Goal: Entertainment & Leisure: Browse casually

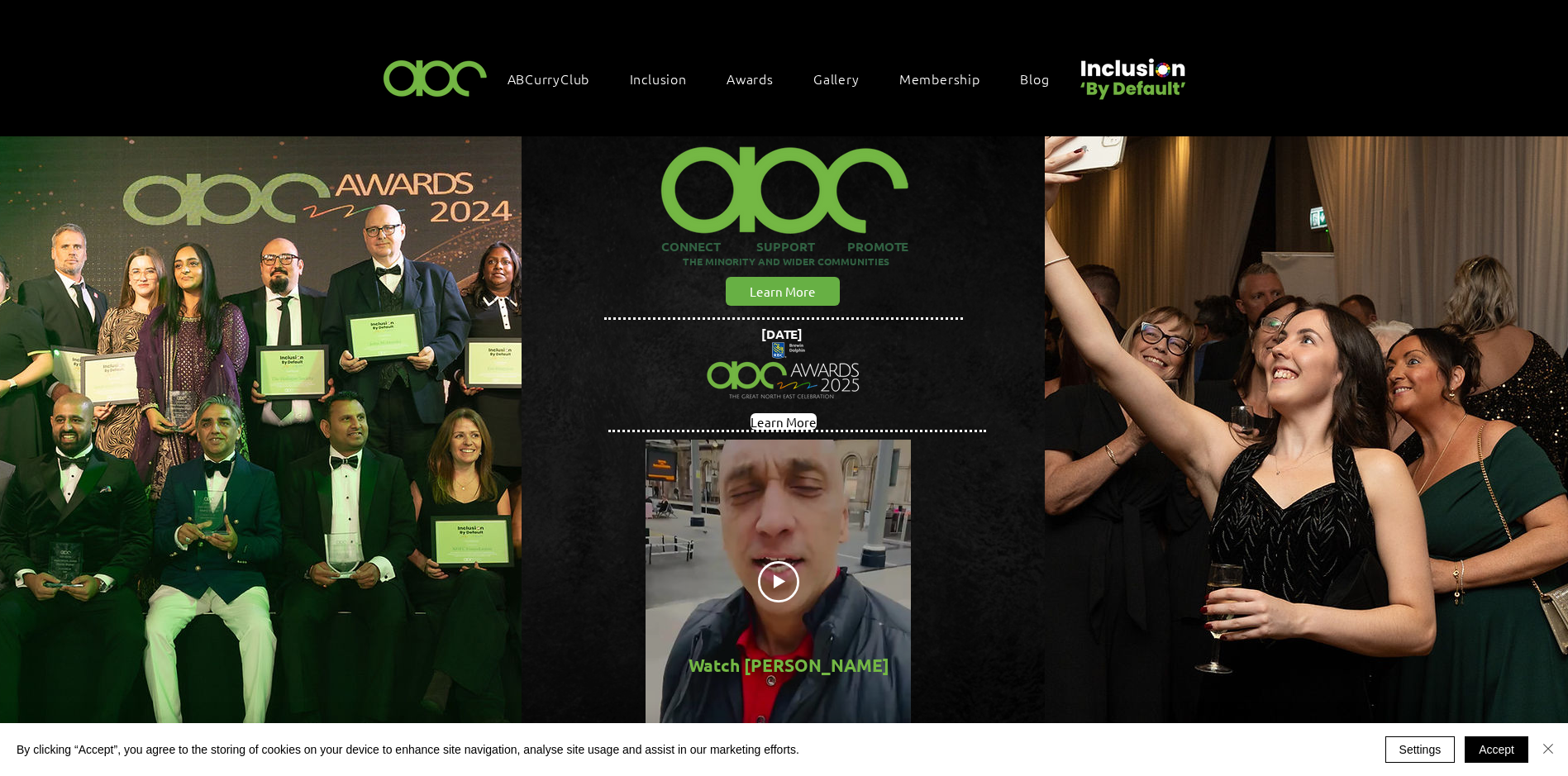
click at [1552, 746] on img "Close" at bounding box center [1547, 748] width 20 height 20
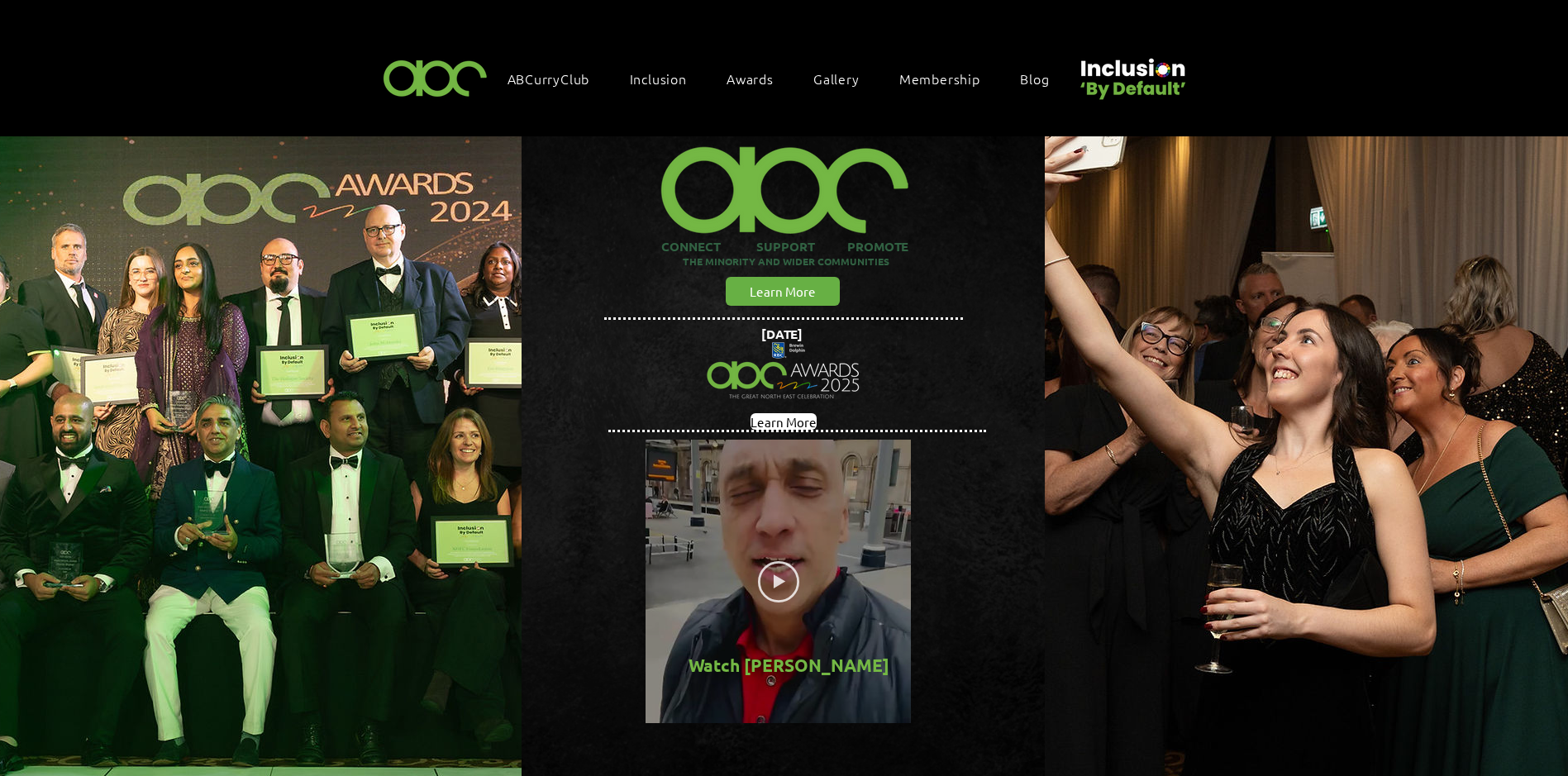
click at [767, 568] on icon "Play video" at bounding box center [779, 582] width 42 height 42
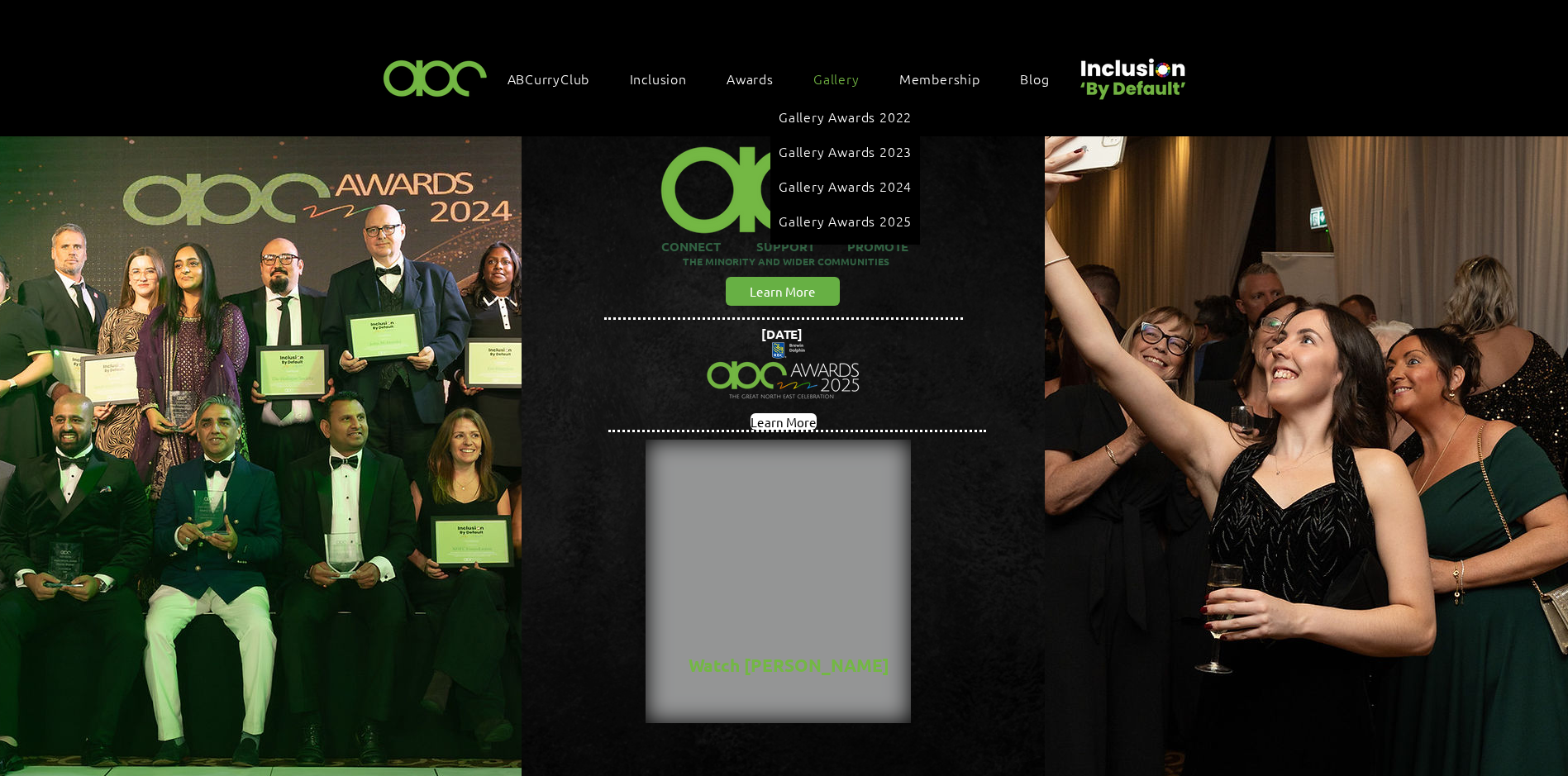
click at [852, 80] on span "Gallery" at bounding box center [836, 78] width 46 height 18
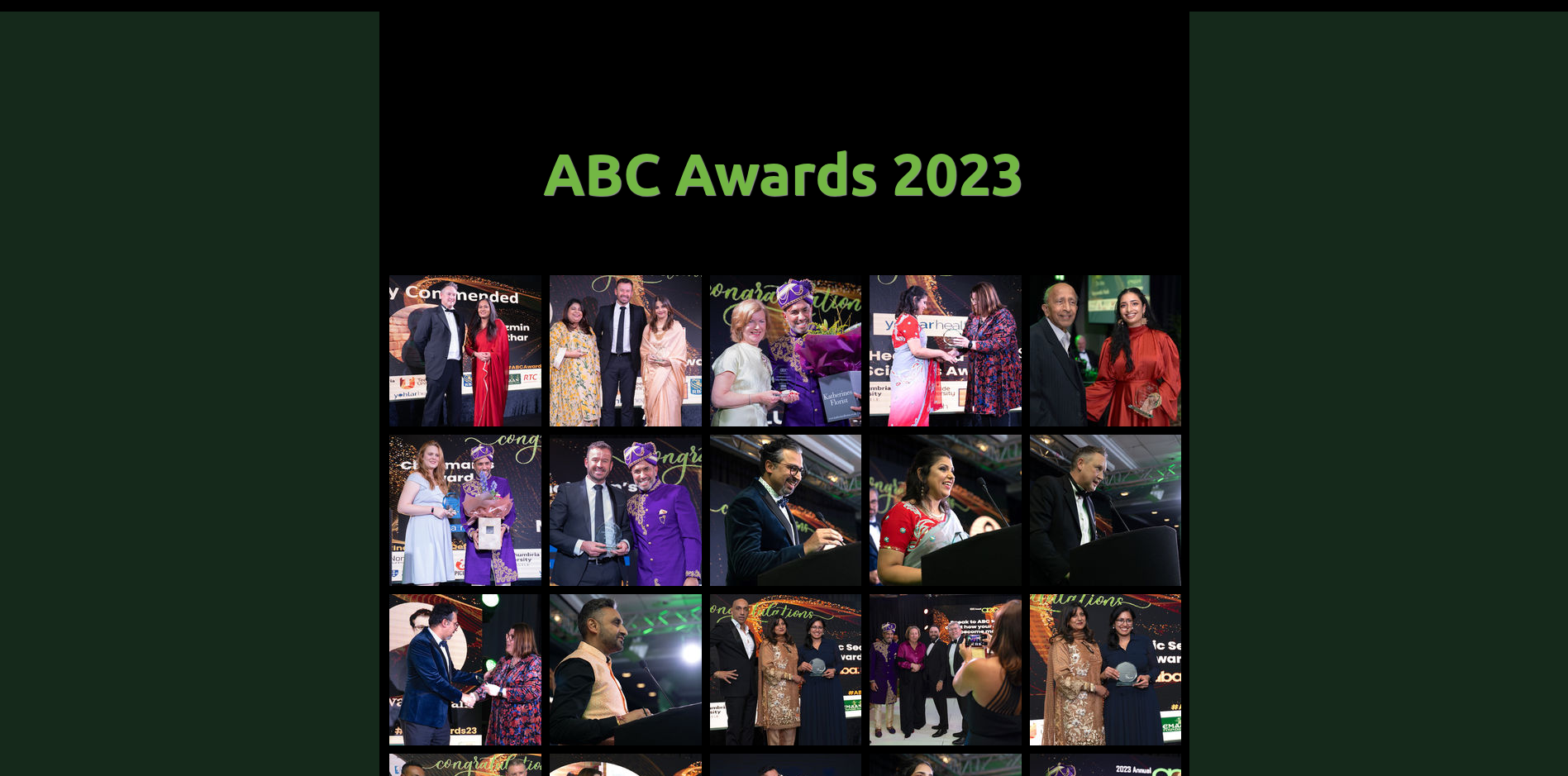
scroll to position [133, 0]
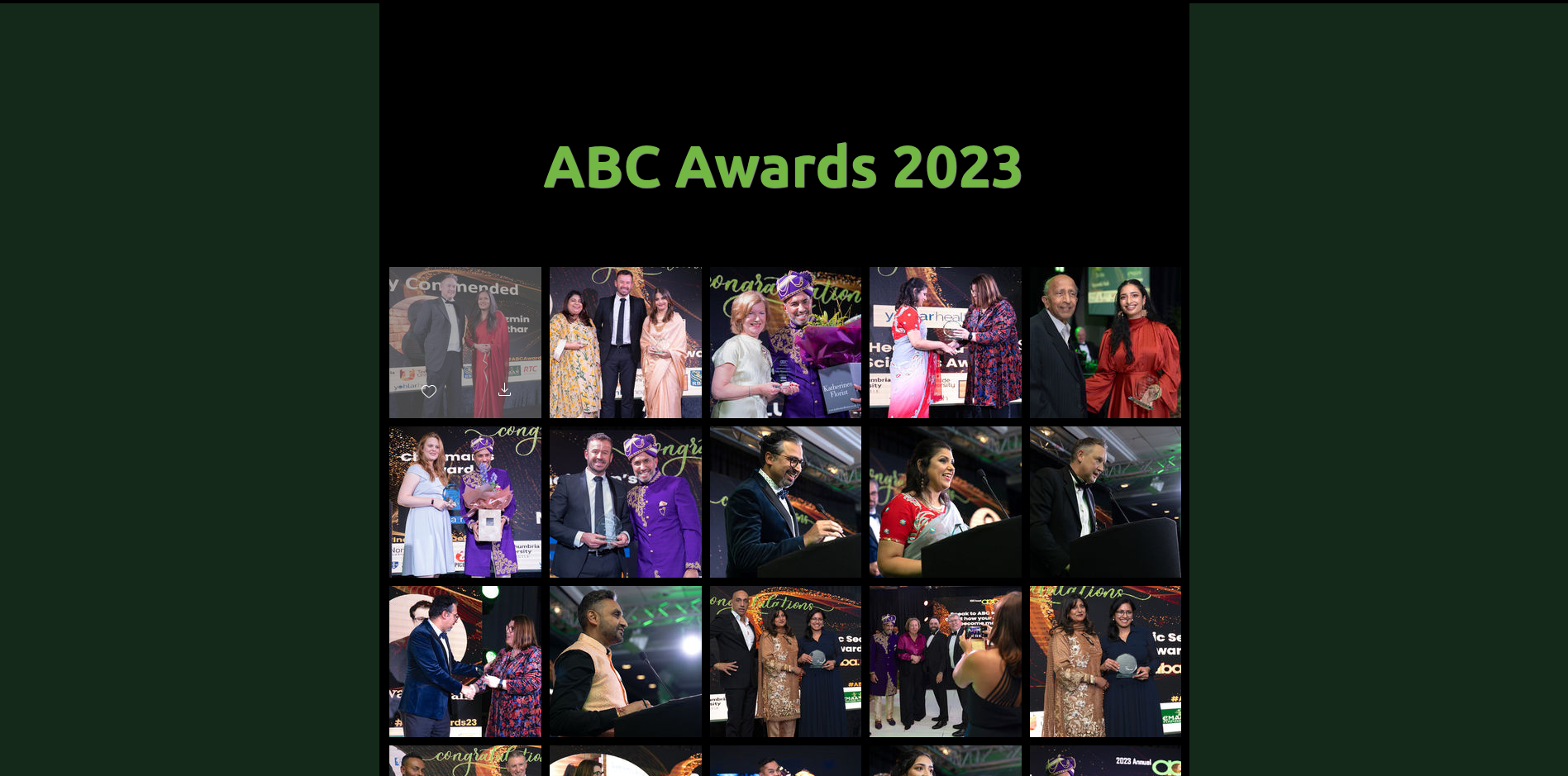
click at [478, 323] on div "main content" at bounding box center [465, 335] width 152 height 136
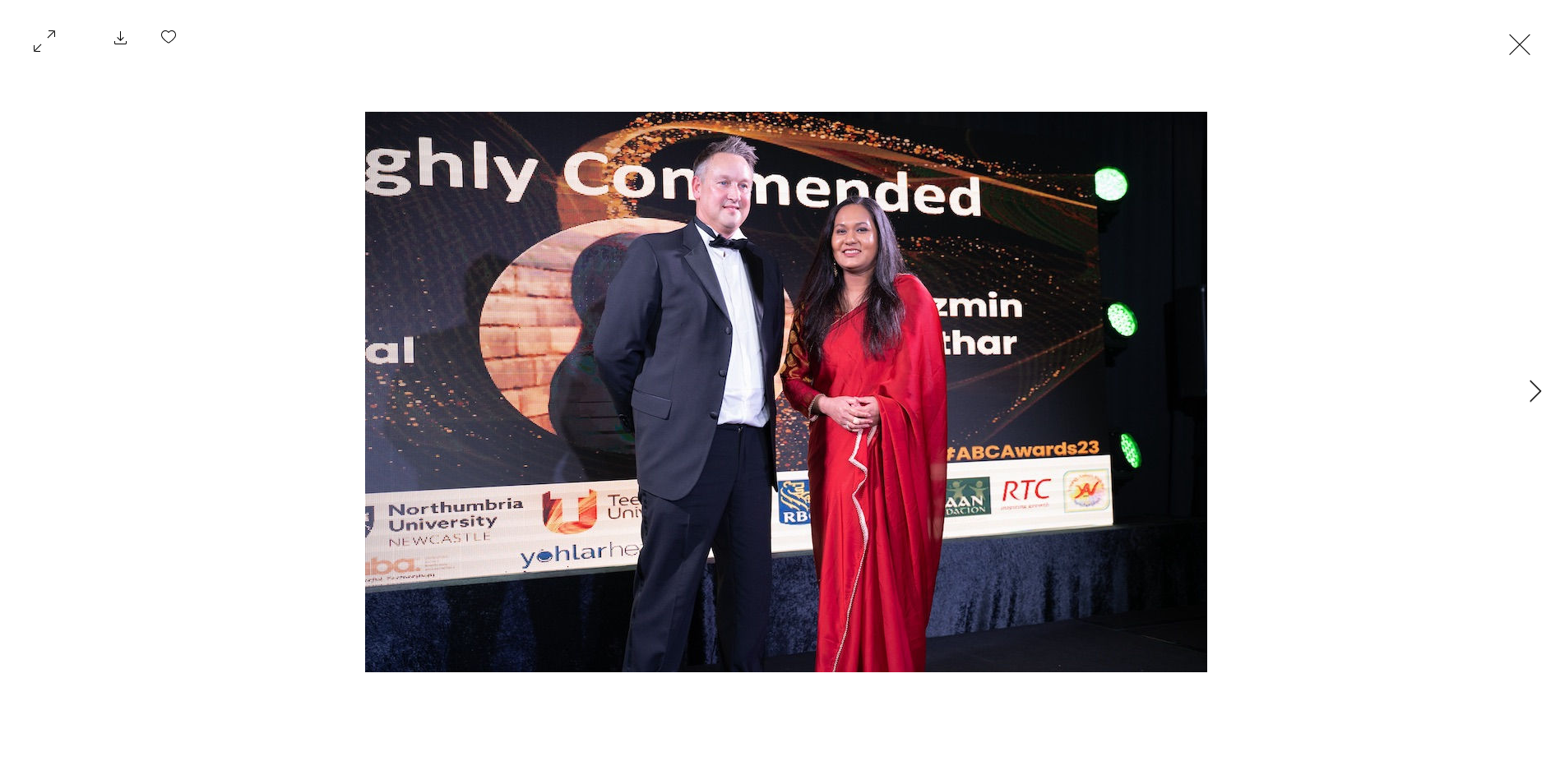
click at [748, 361] on img "Gallery item, detailed view" at bounding box center [786, 392] width 842 height 561
click at [1270, 404] on div "Gallery item, detailed view" at bounding box center [786, 392] width 1424 height 662
click at [1150, 377] on img "Gallery item, detailed view" at bounding box center [786, 392] width 842 height 561
click at [1533, 390] on icon "Next Item" at bounding box center [1535, 391] width 12 height 22
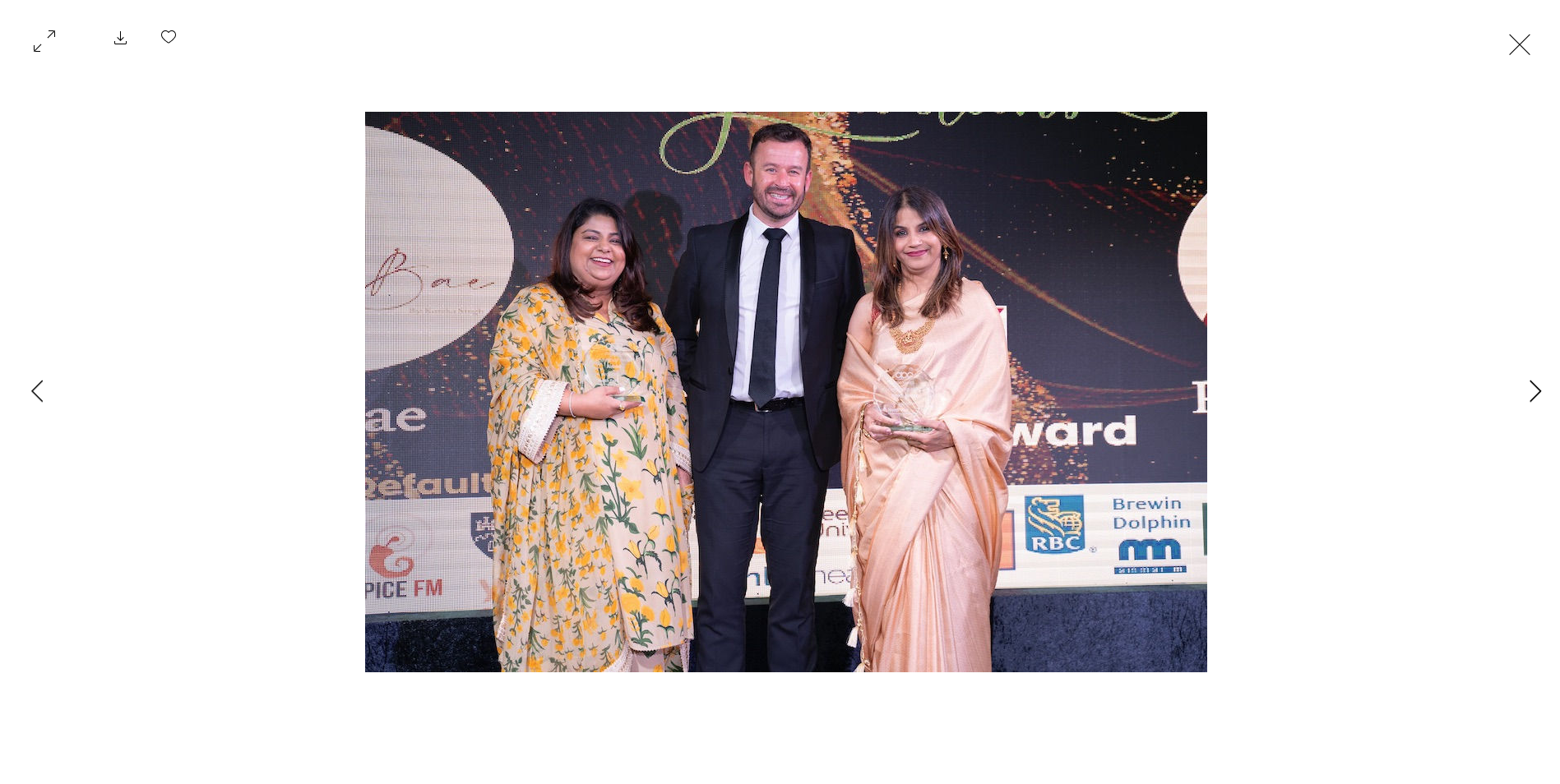
click at [1537, 386] on icon "Next Item" at bounding box center [1535, 391] width 12 height 22
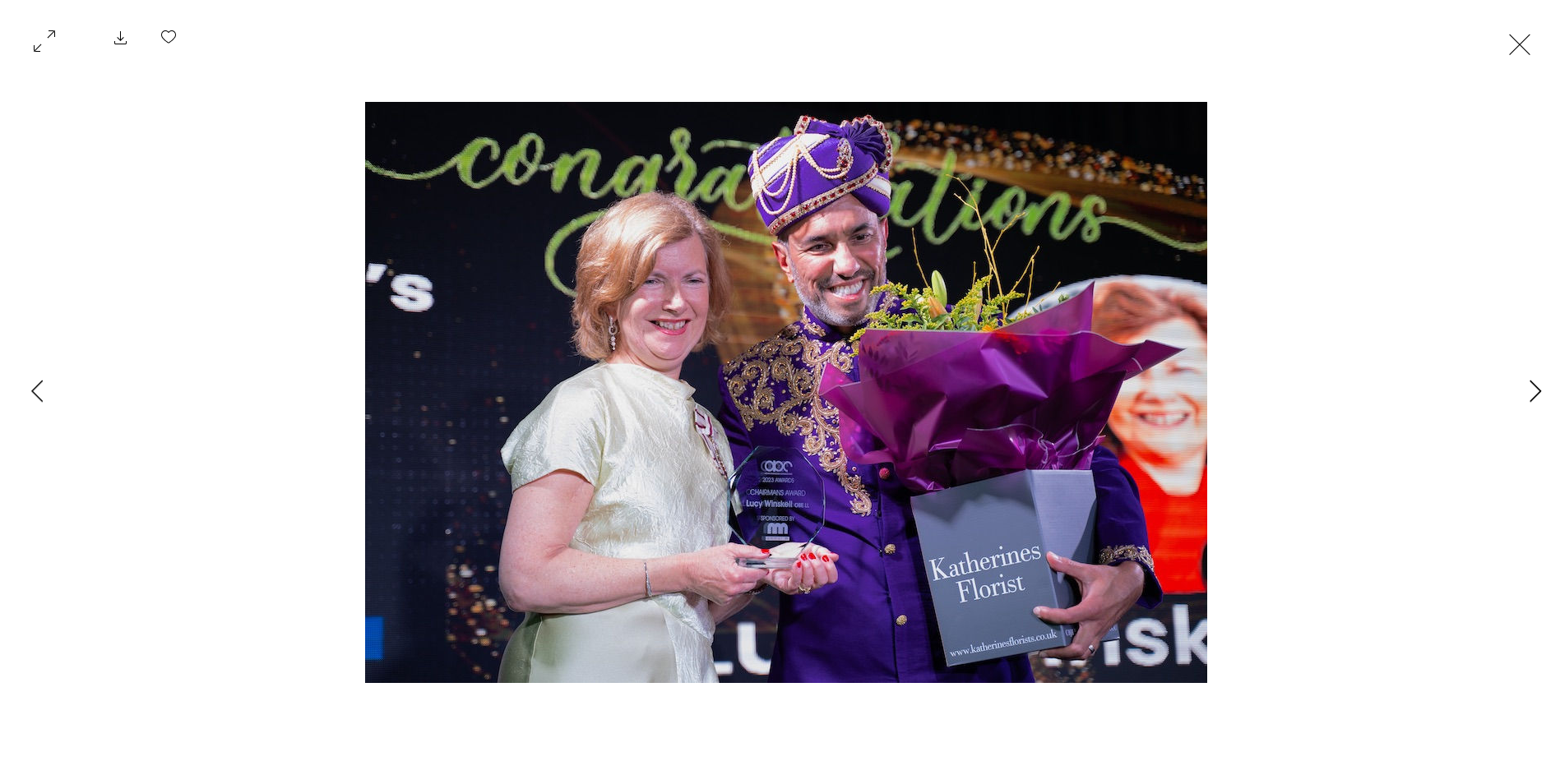
click at [1533, 385] on icon "Next Item" at bounding box center [1534, 391] width 11 height 22
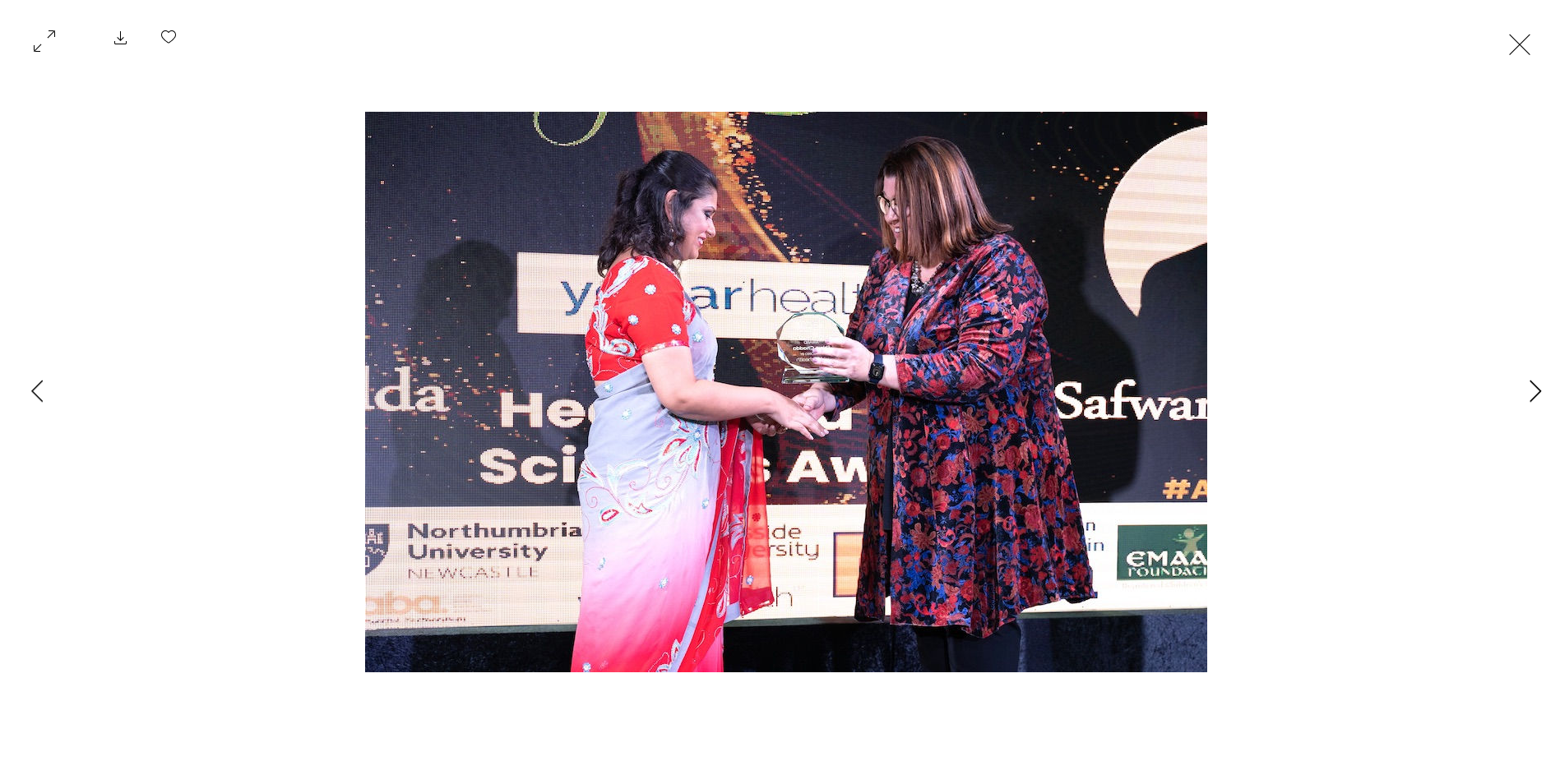
click at [1533, 385] on icon "Next Item" at bounding box center [1534, 391] width 11 height 22
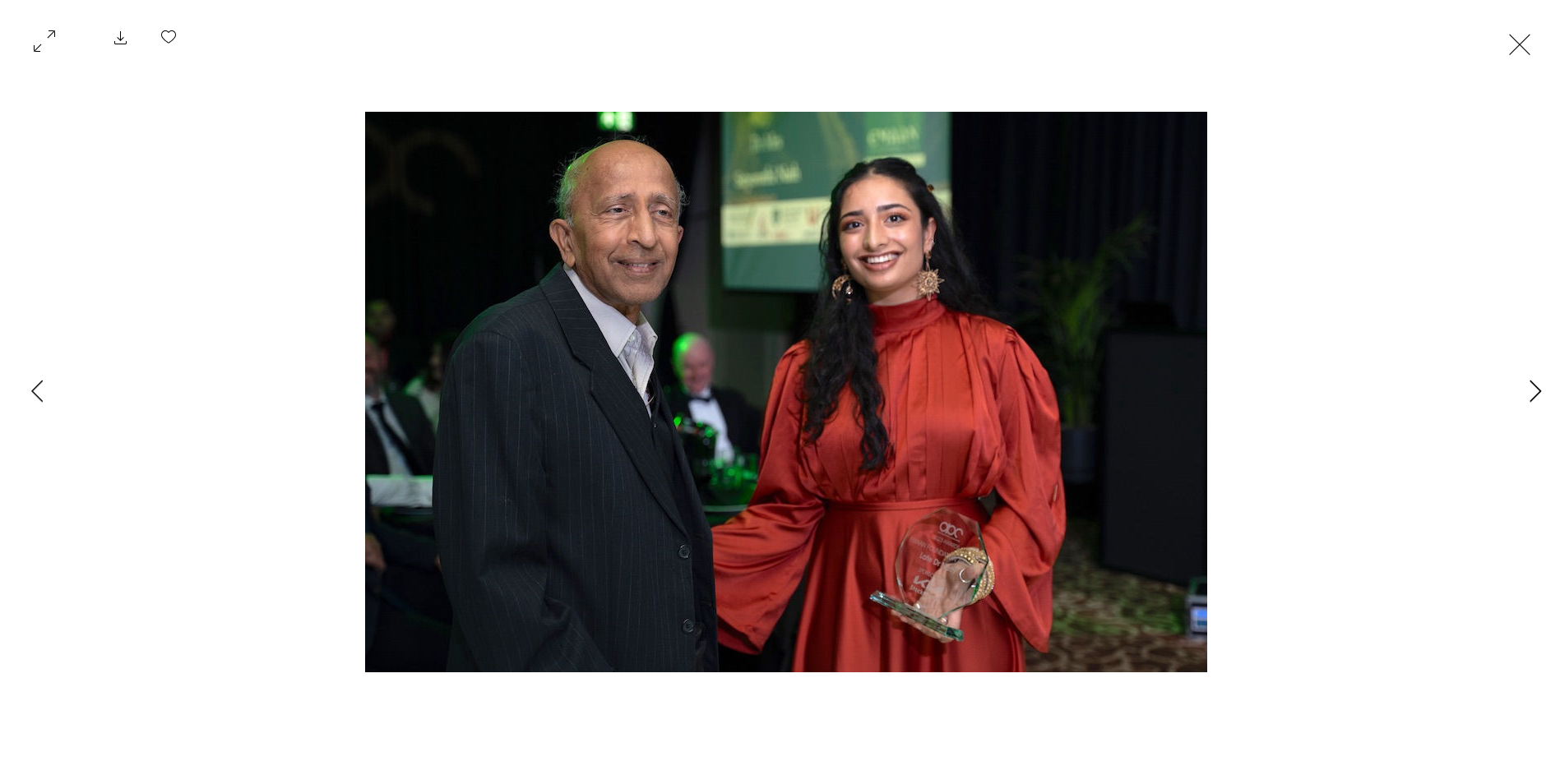
click at [1534, 388] on icon "Next Item" at bounding box center [1535, 391] width 12 height 22
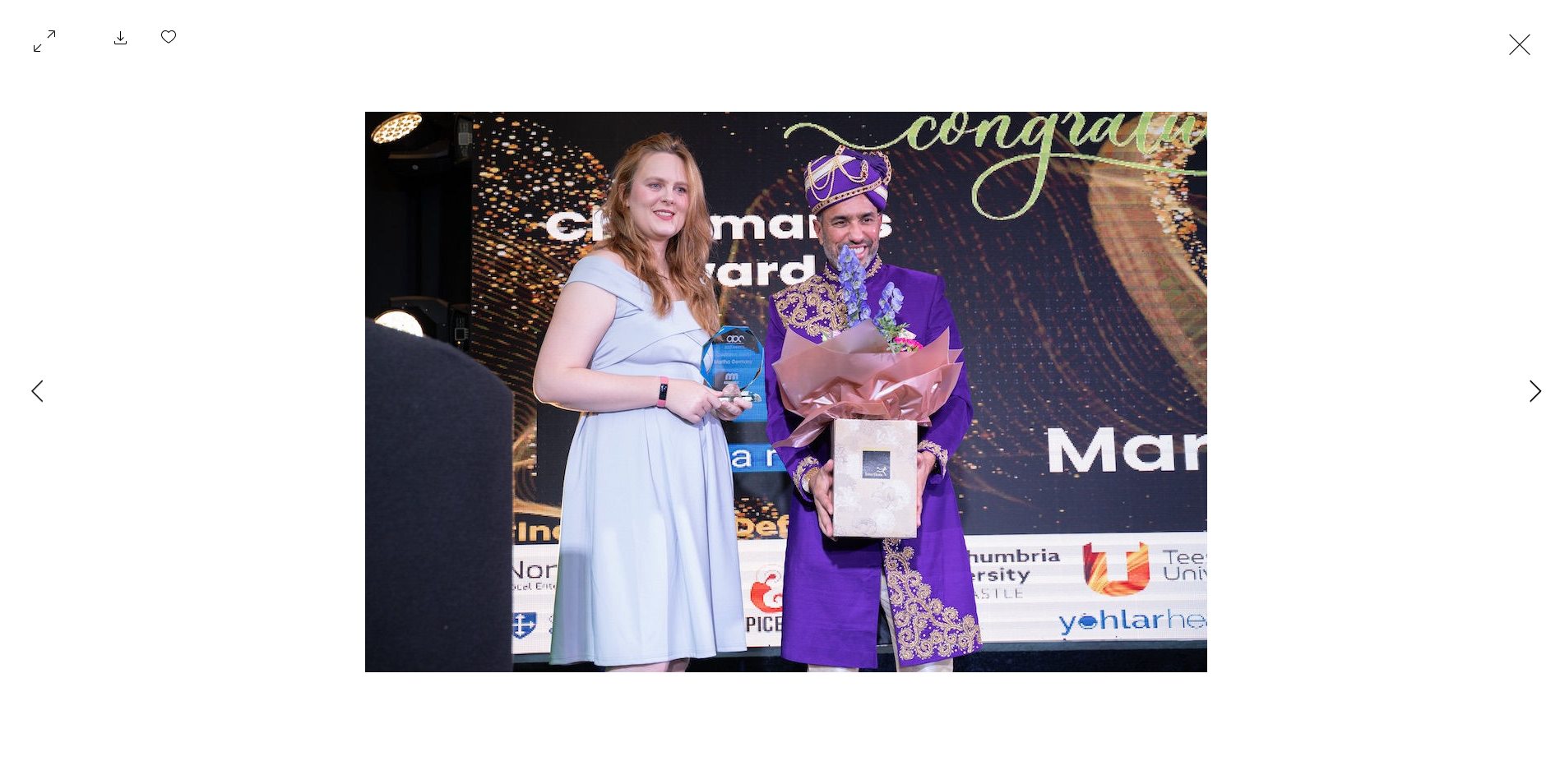
click at [1536, 388] on icon "Next Item" at bounding box center [1535, 391] width 12 height 22
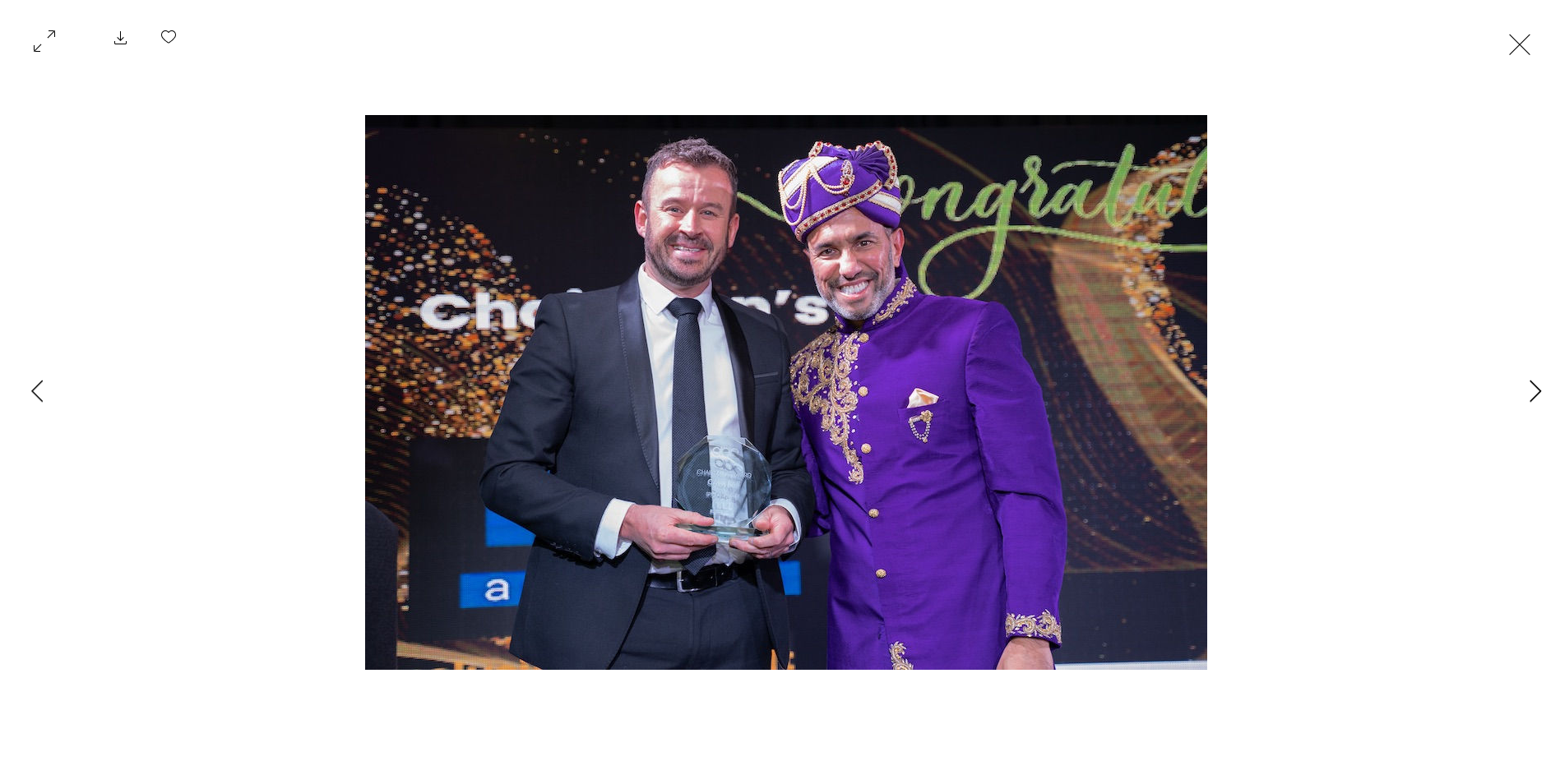
click at [1536, 388] on icon "Next Item" at bounding box center [1535, 391] width 12 height 22
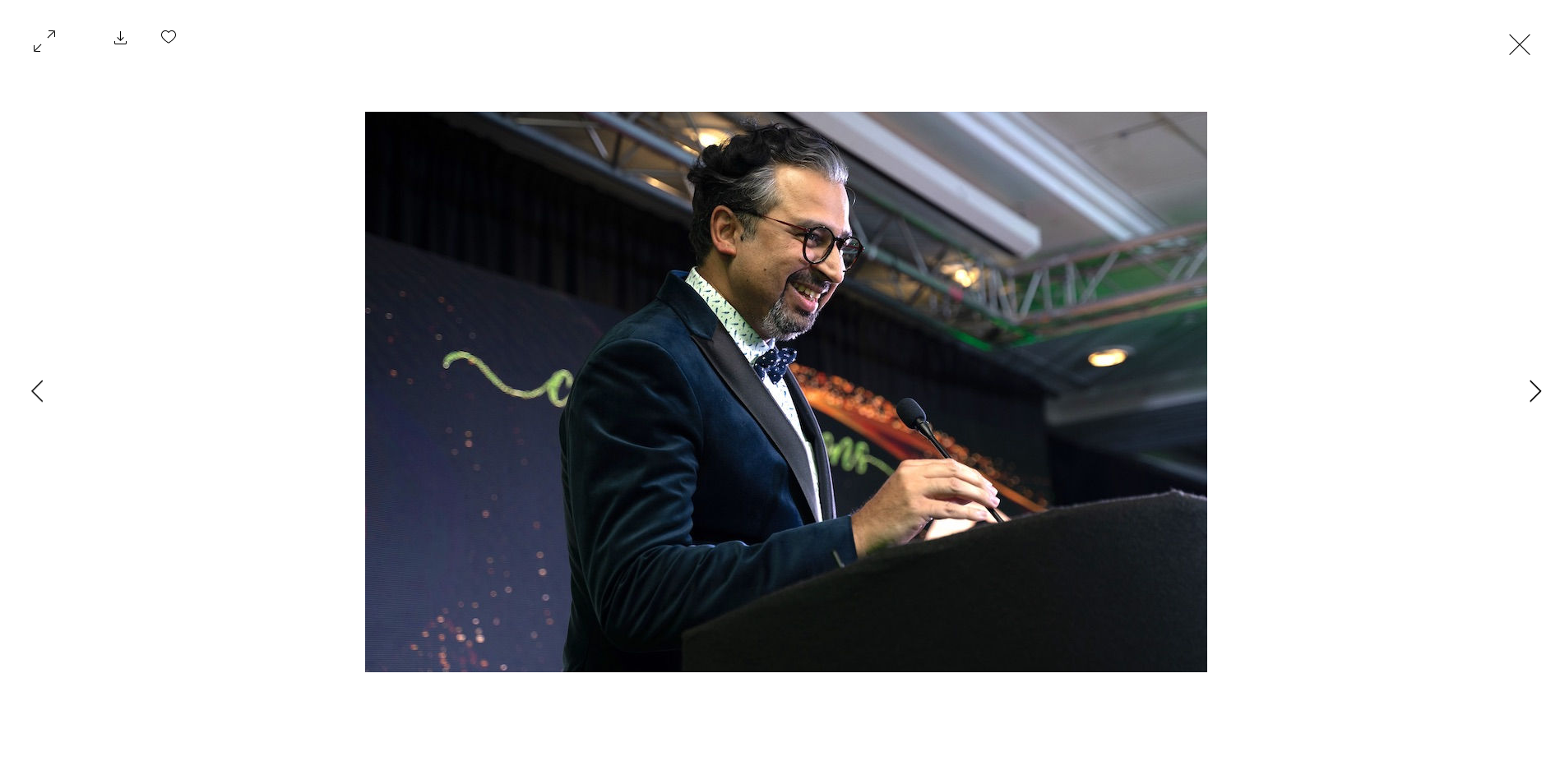
click at [1536, 388] on icon "Next Item" at bounding box center [1535, 391] width 12 height 22
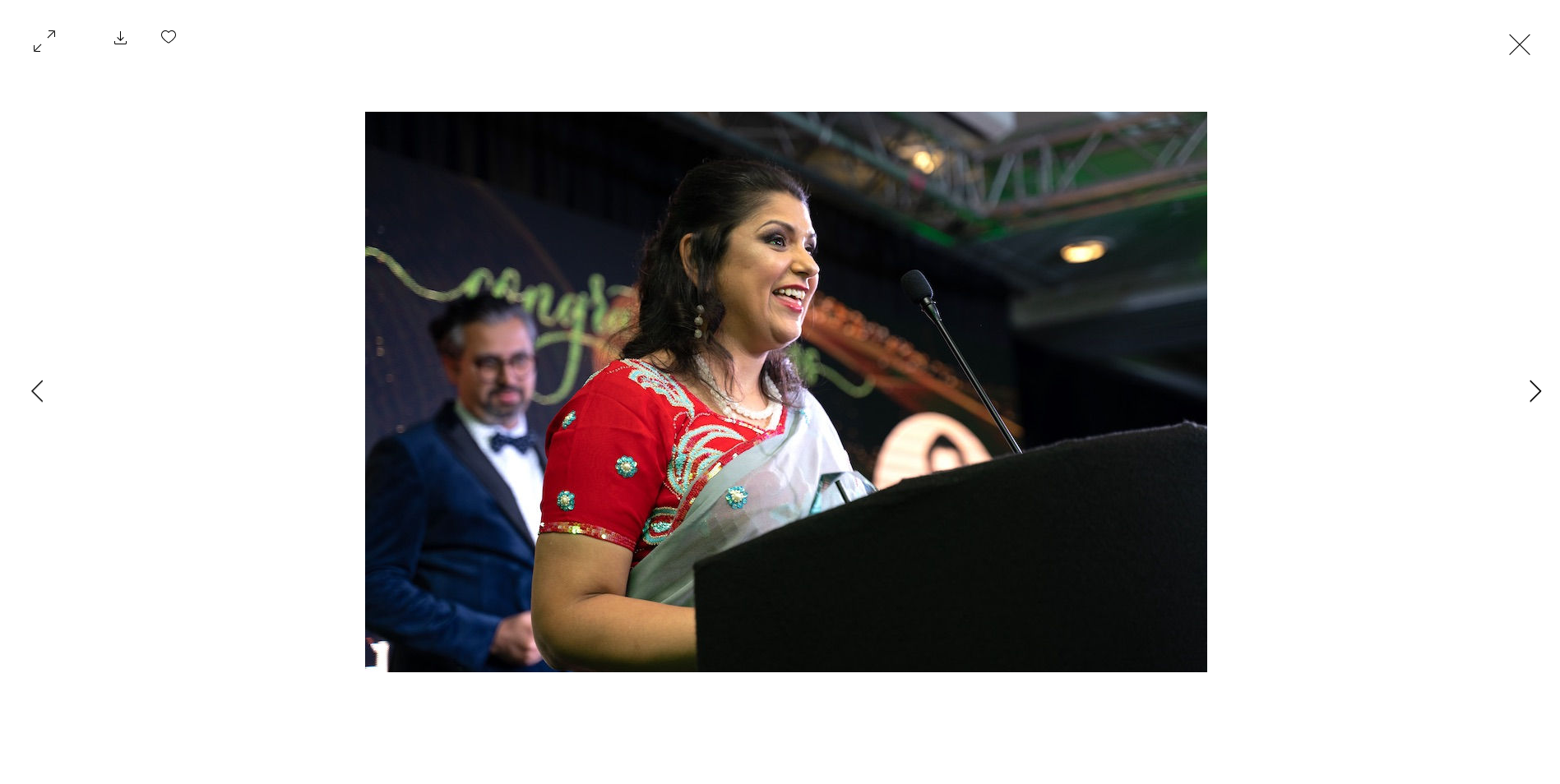
click at [1536, 388] on icon "Next Item" at bounding box center [1535, 391] width 12 height 22
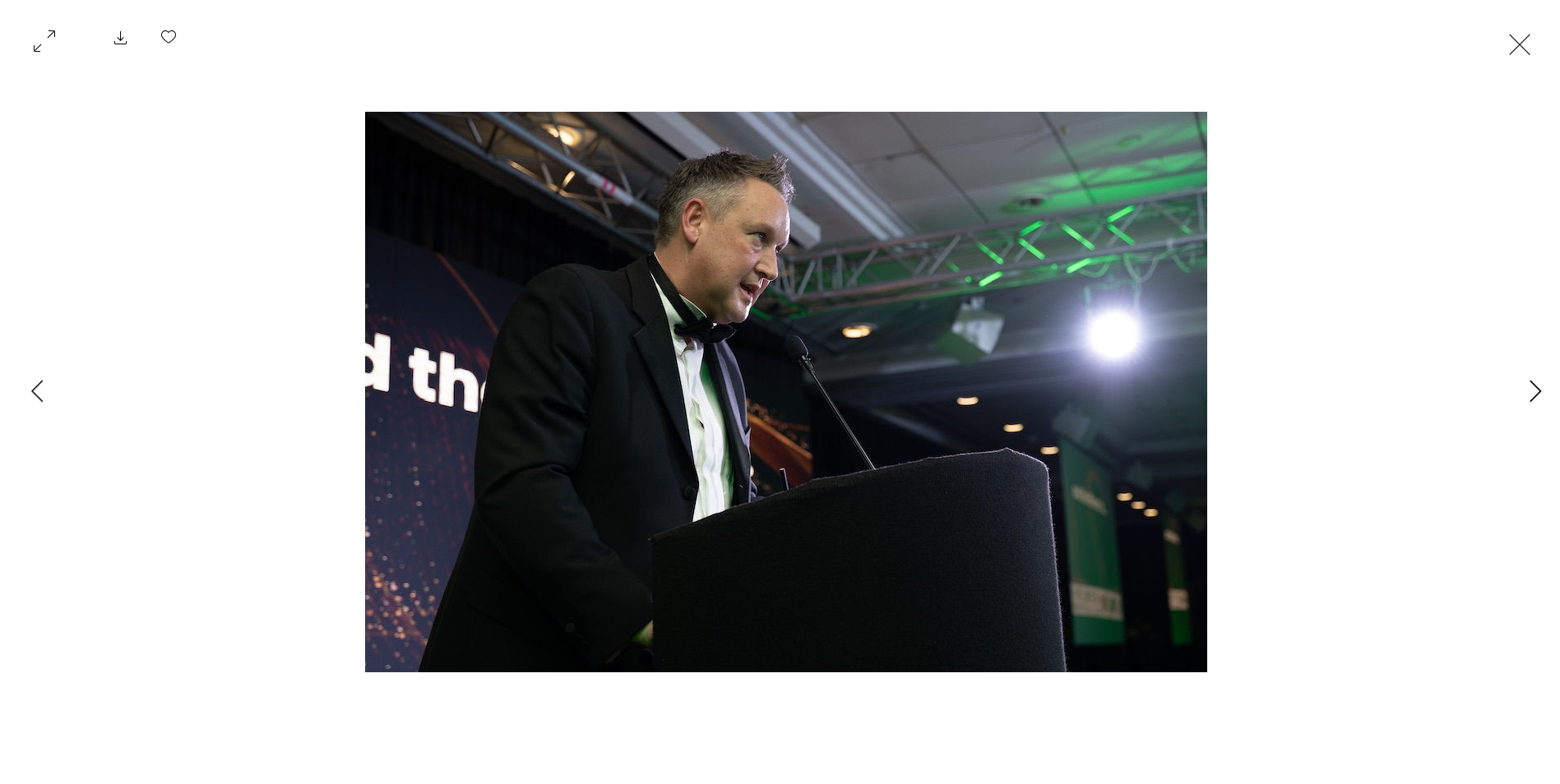
click at [1536, 388] on icon "Next Item" at bounding box center [1535, 391] width 12 height 22
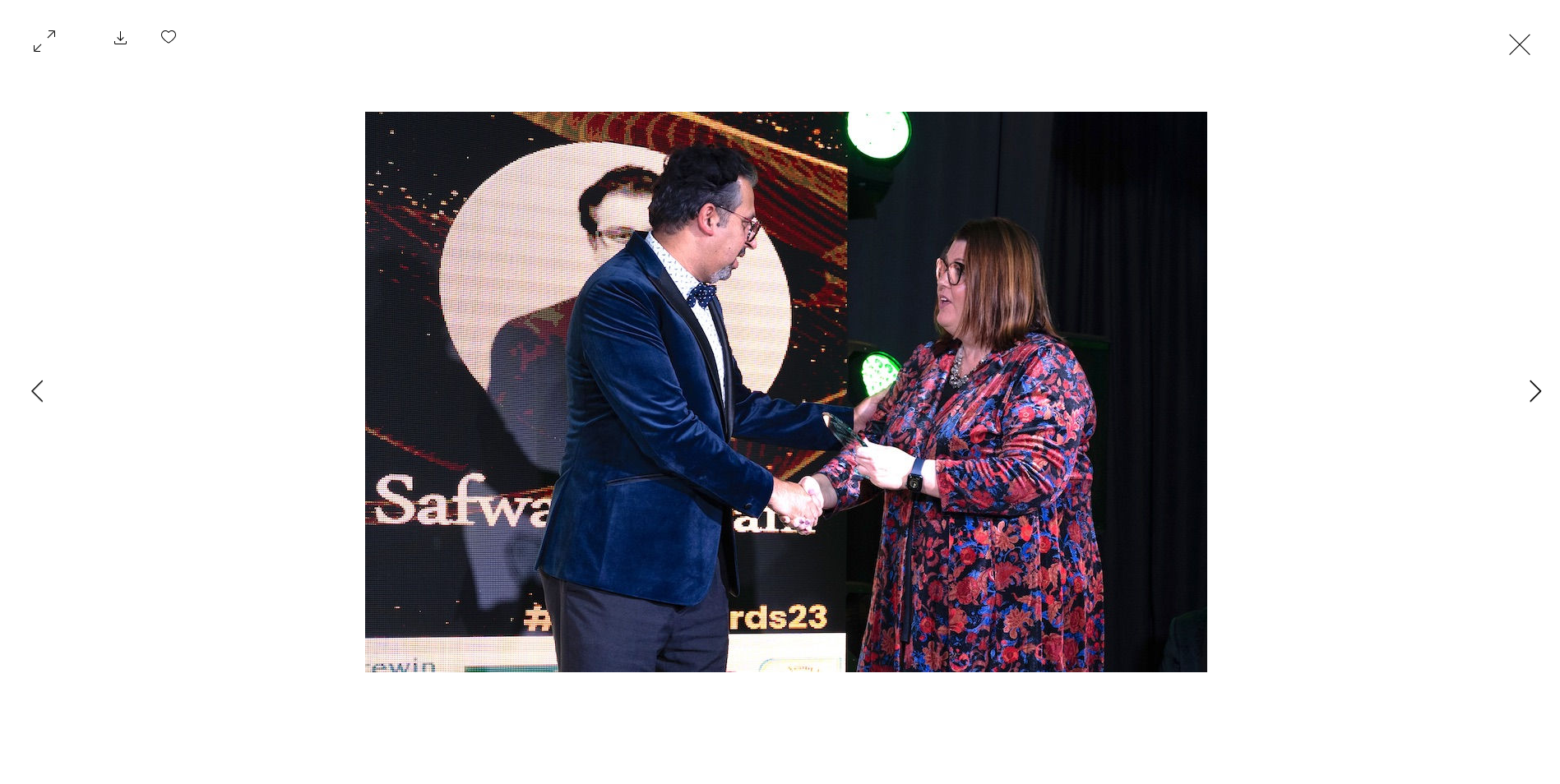
click at [1536, 388] on icon "Next Item" at bounding box center [1535, 391] width 12 height 22
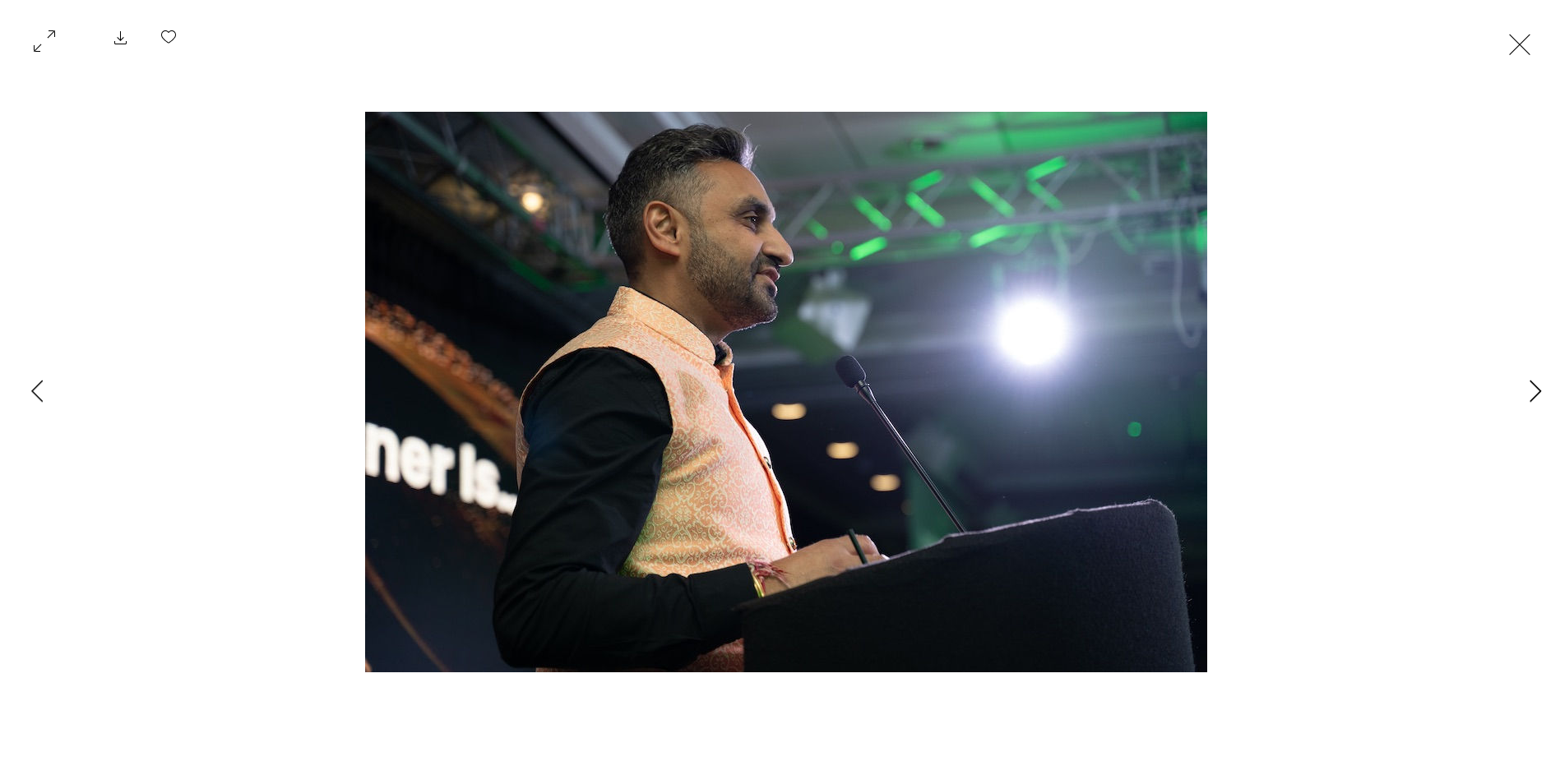
click at [1536, 388] on icon "Next Item" at bounding box center [1535, 391] width 12 height 22
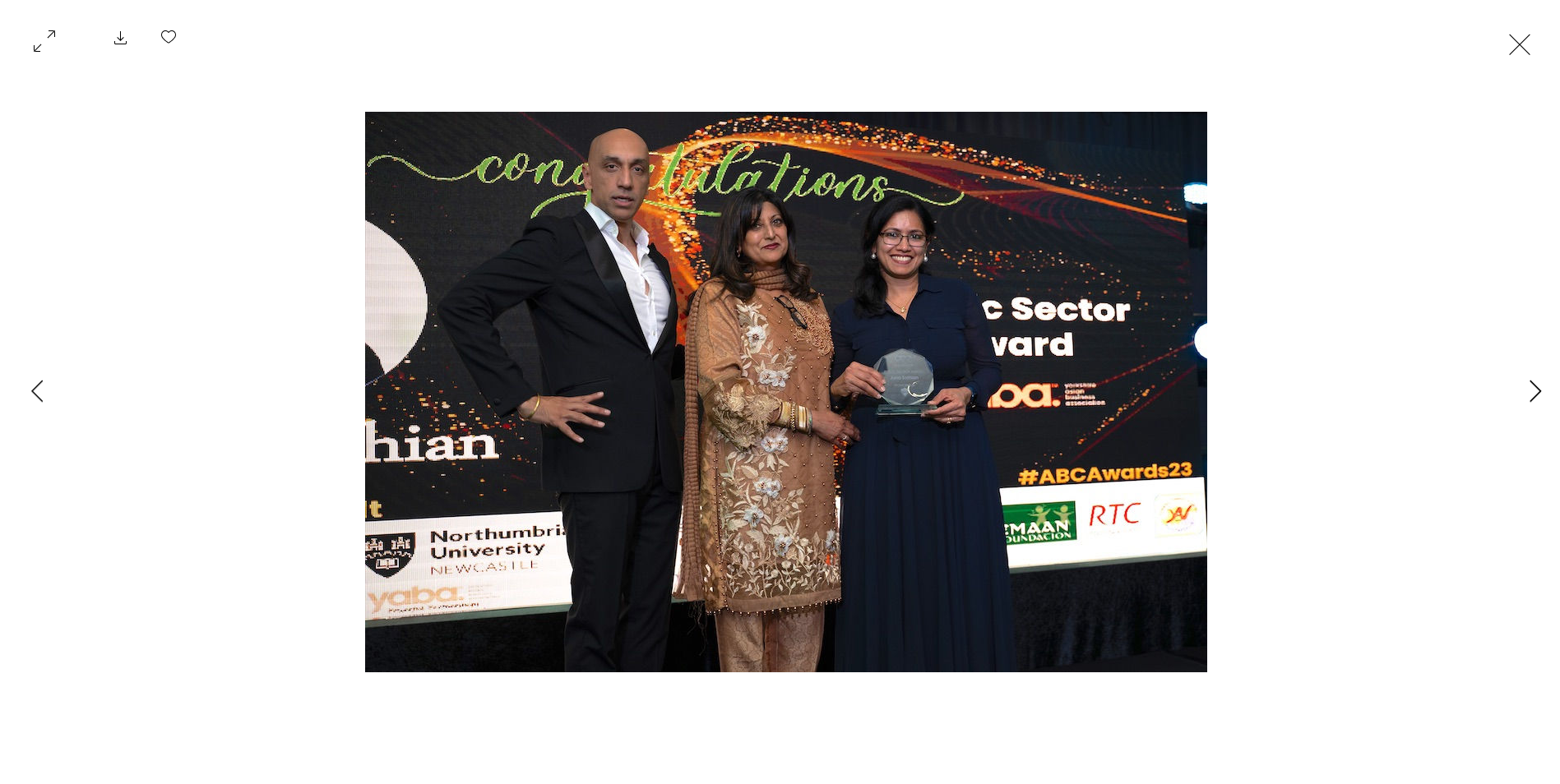
click at [1536, 388] on icon "Next Item" at bounding box center [1535, 391] width 12 height 22
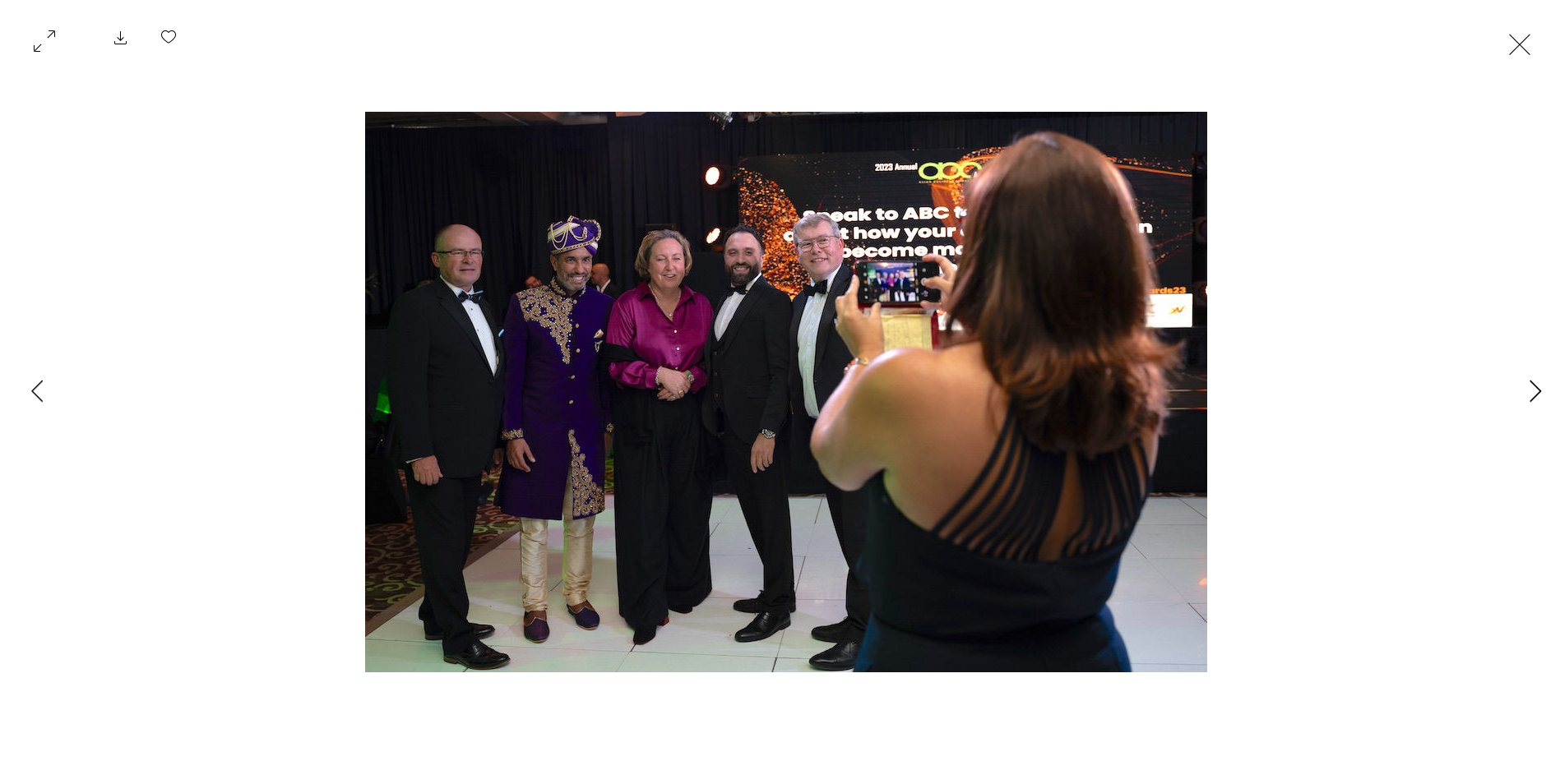
click at [1536, 388] on icon "Next Item" at bounding box center [1535, 391] width 12 height 22
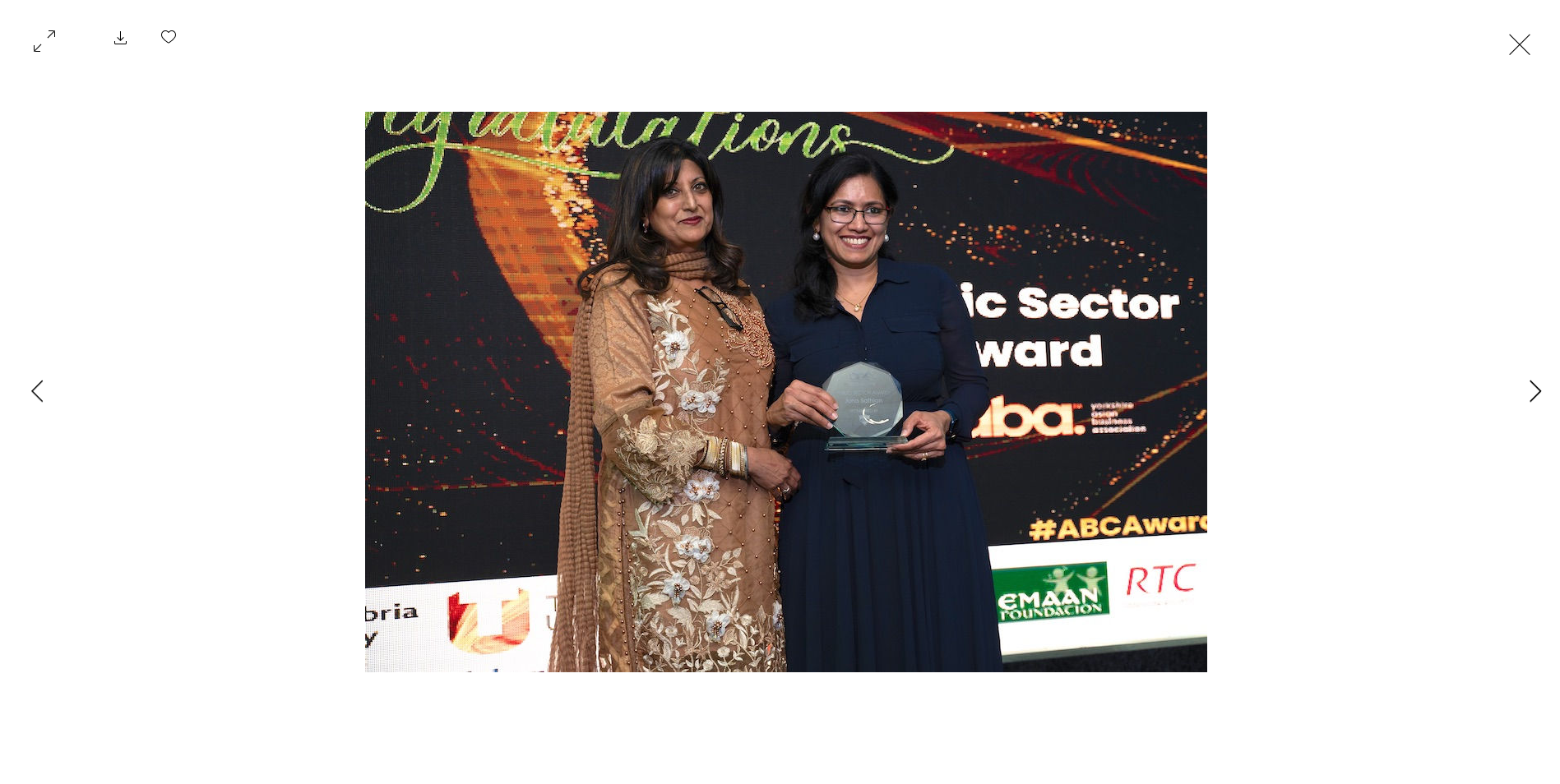
click at [1536, 388] on icon "Next Item" at bounding box center [1535, 391] width 12 height 22
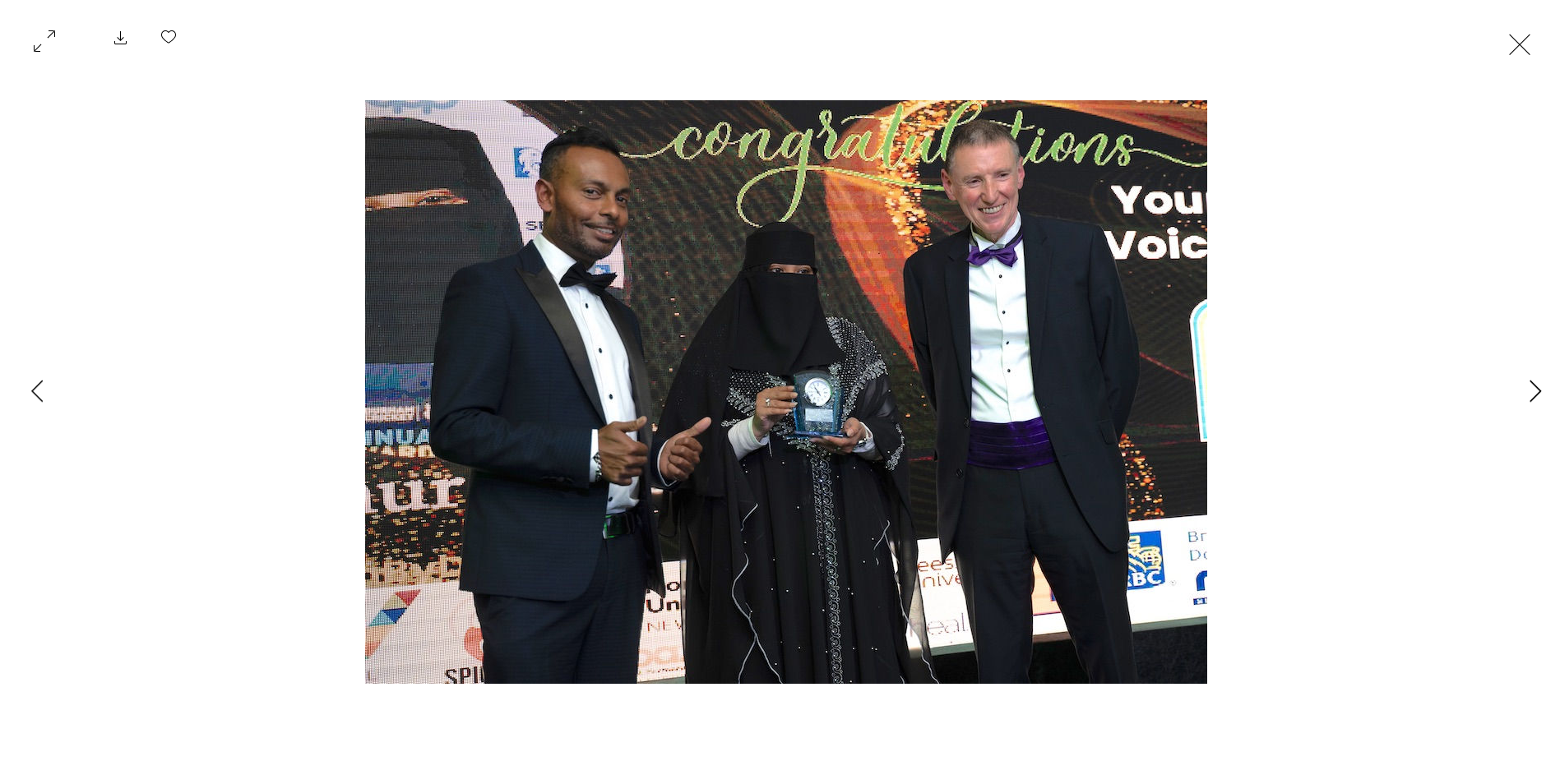
click at [1536, 388] on icon "Next Item" at bounding box center [1535, 391] width 12 height 22
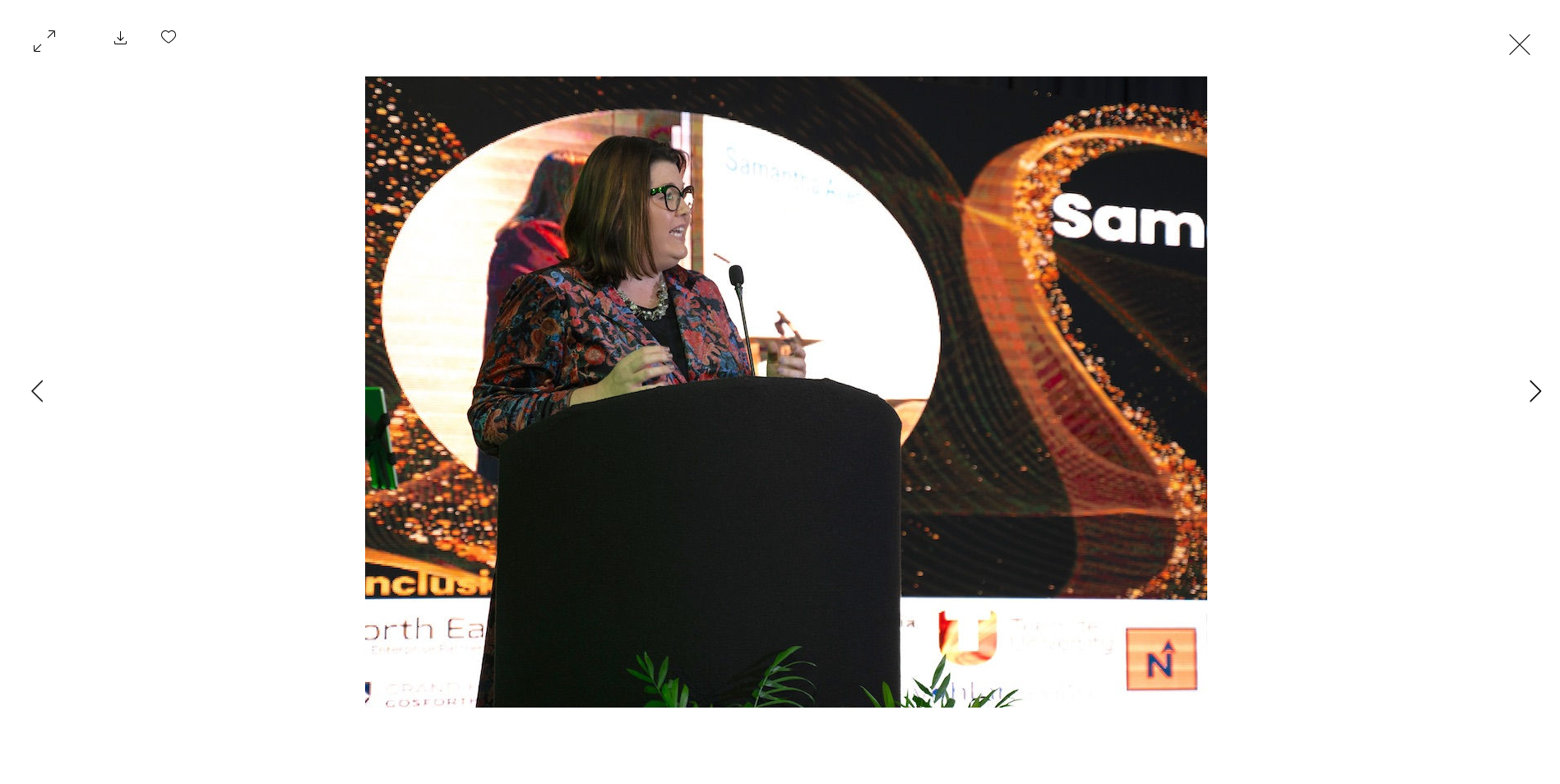
click at [1536, 388] on icon "Next Item" at bounding box center [1535, 391] width 12 height 22
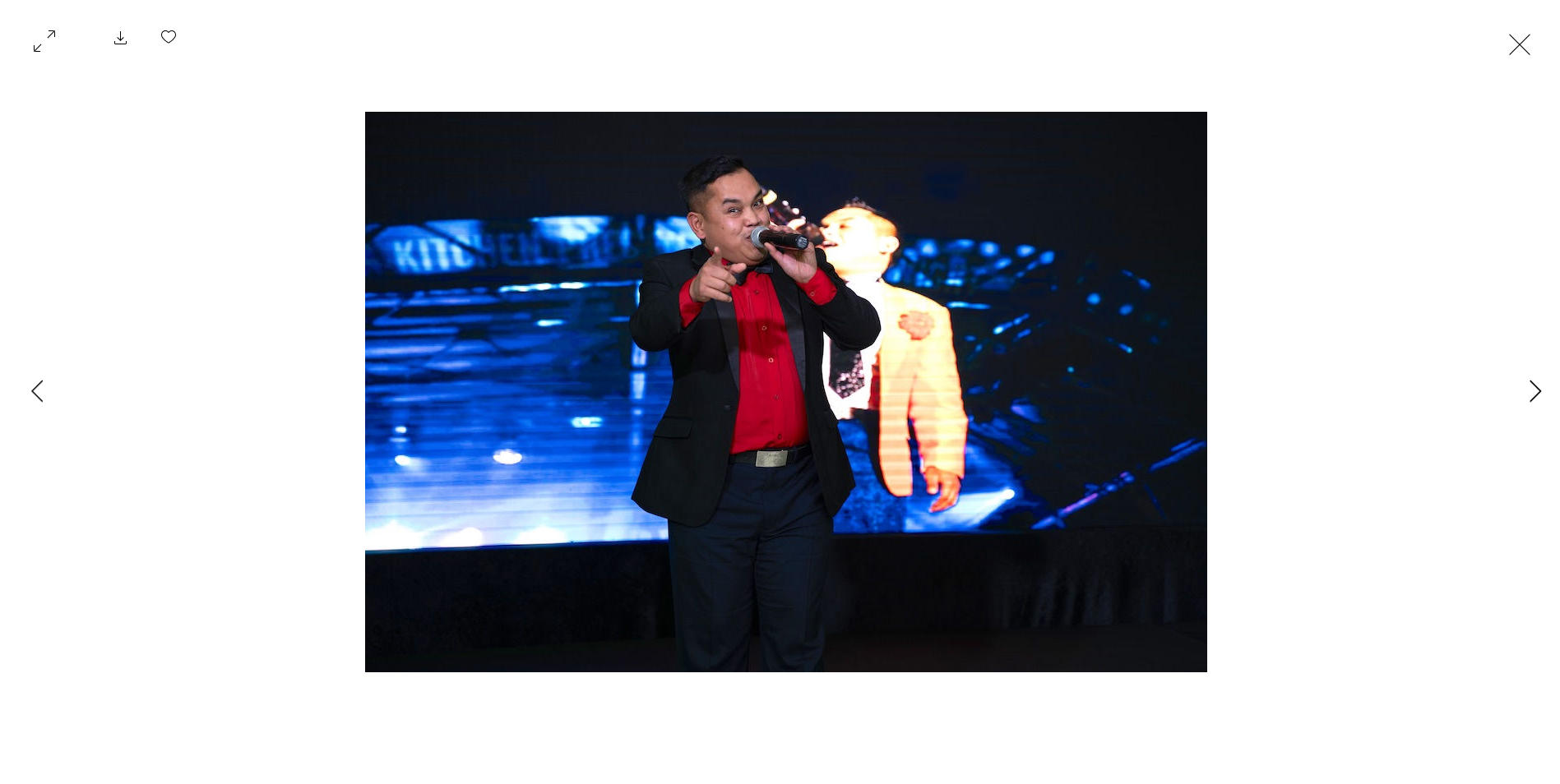
click at [1536, 388] on icon "Next Item" at bounding box center [1535, 391] width 12 height 22
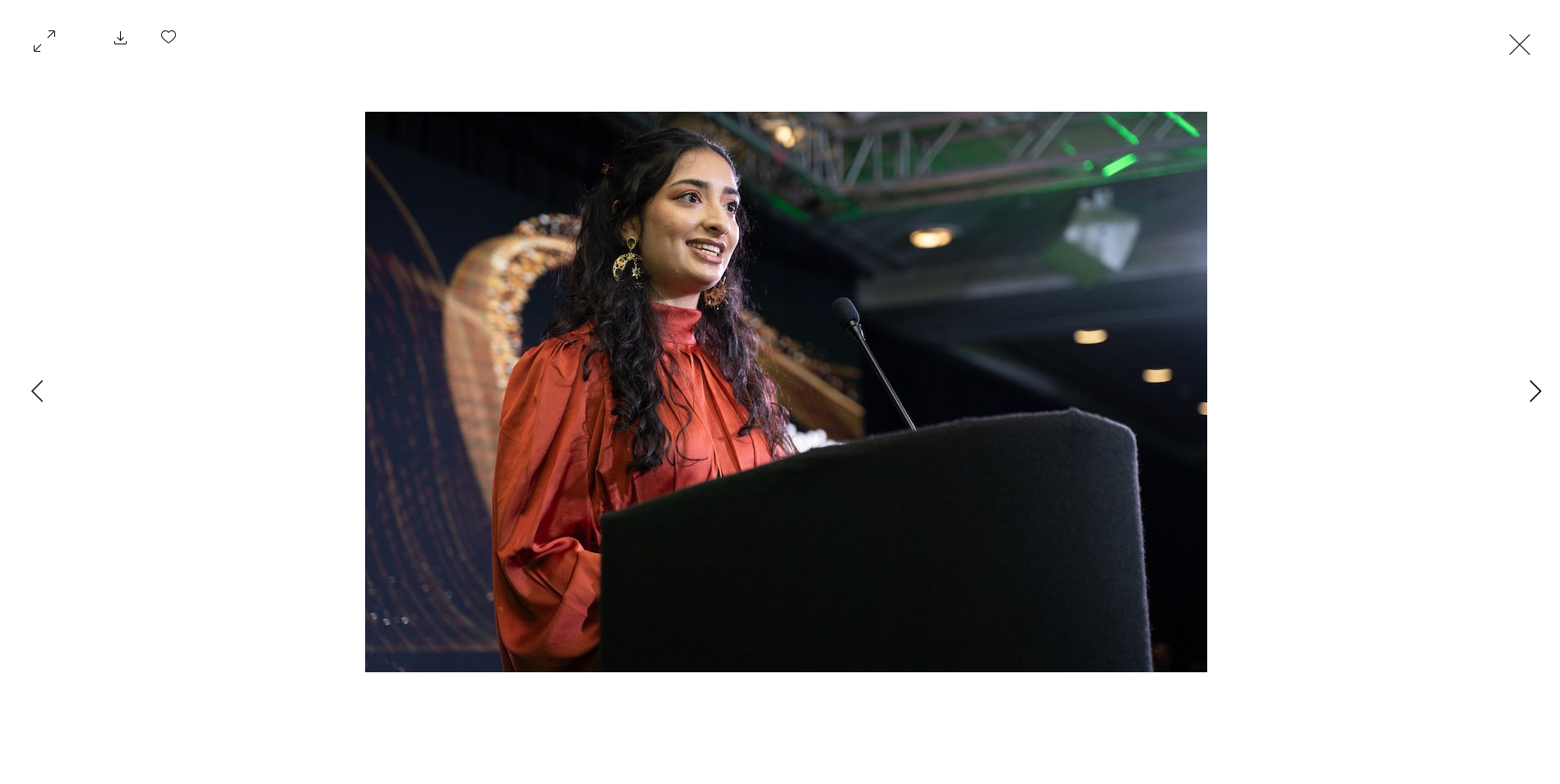
click at [1536, 388] on icon "Next Item" at bounding box center [1535, 391] width 12 height 22
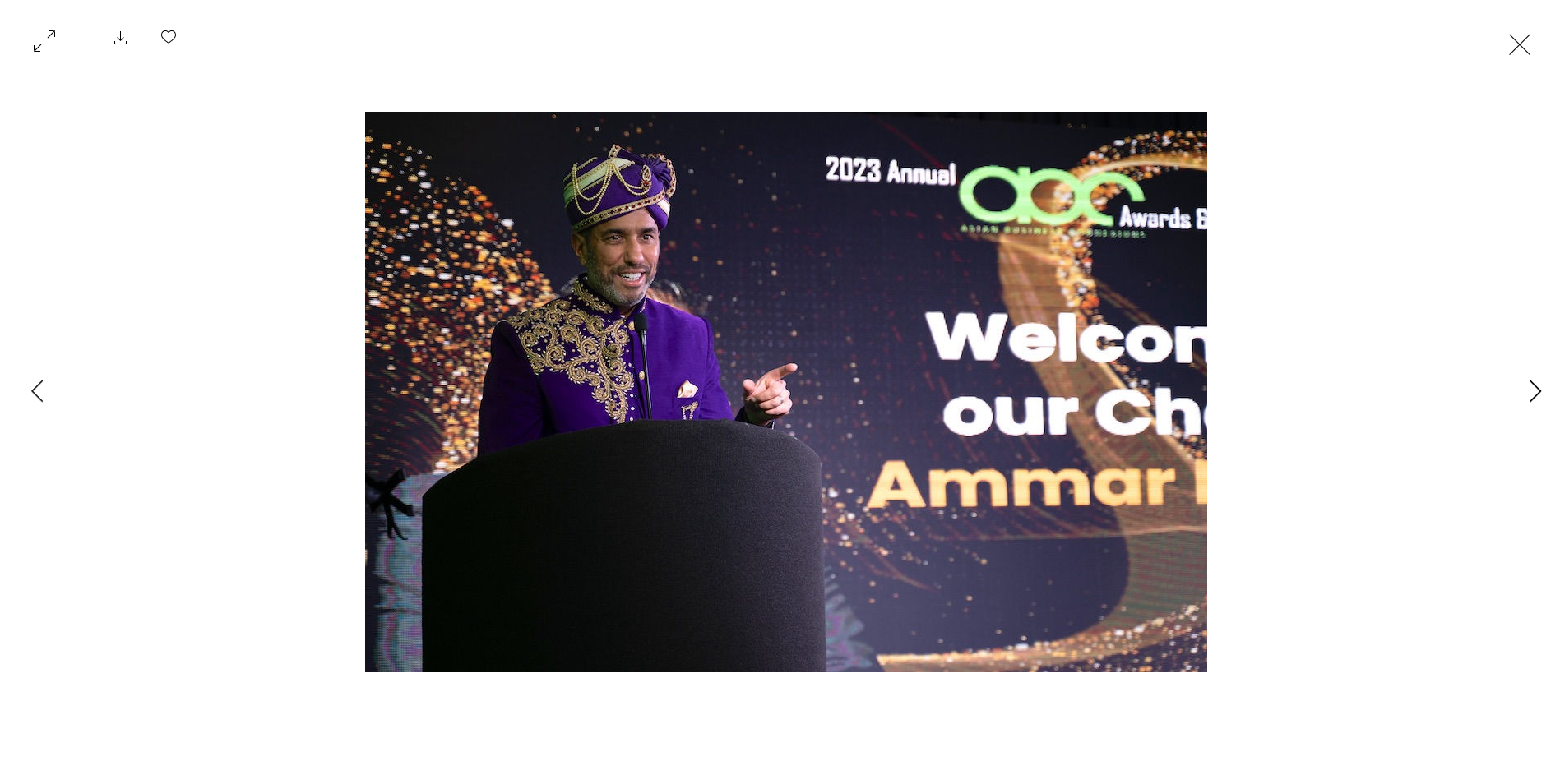
click at [1536, 388] on icon "Next Item" at bounding box center [1535, 391] width 12 height 22
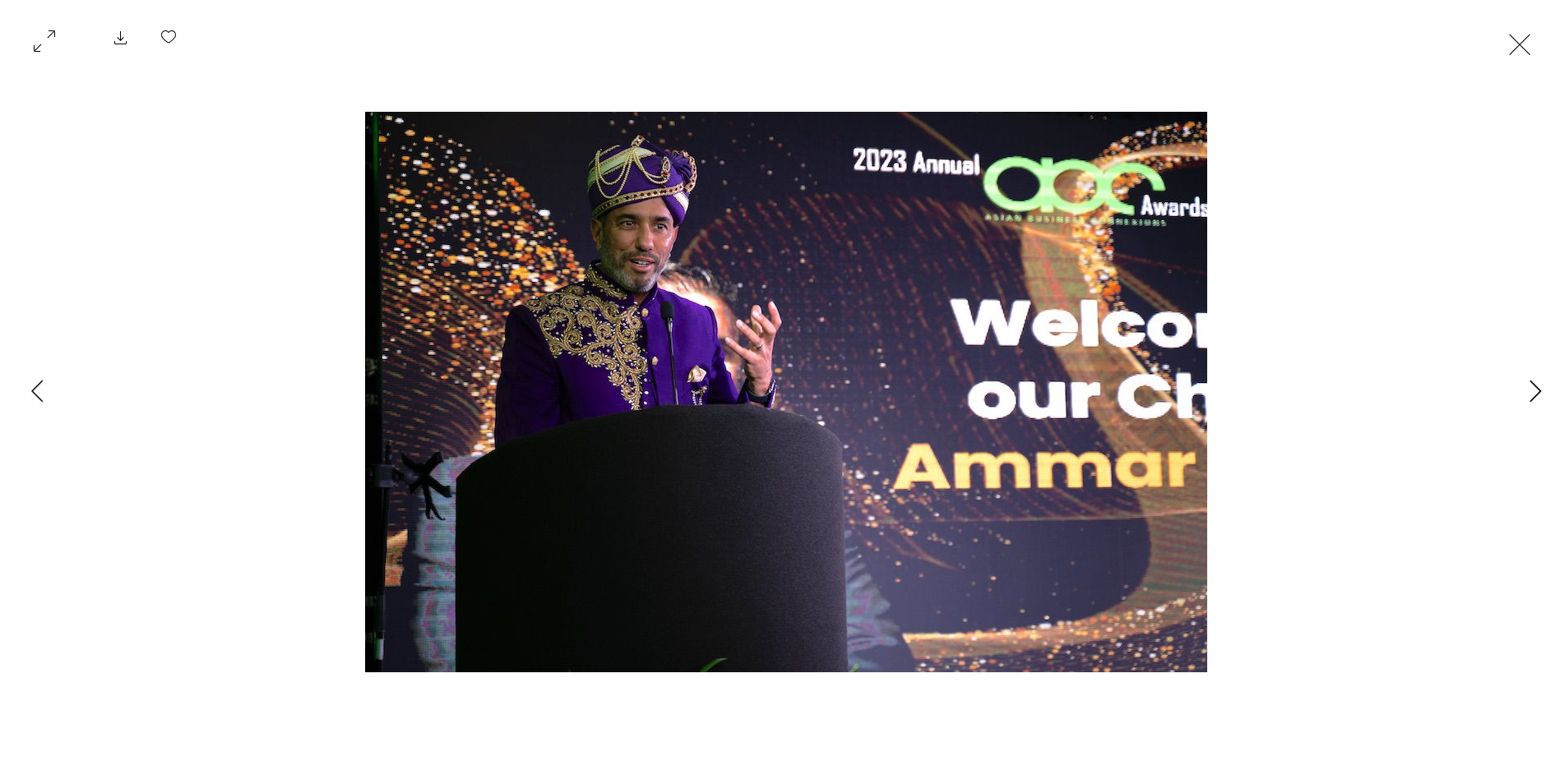
click at [1536, 388] on icon "Next Item" at bounding box center [1535, 391] width 12 height 22
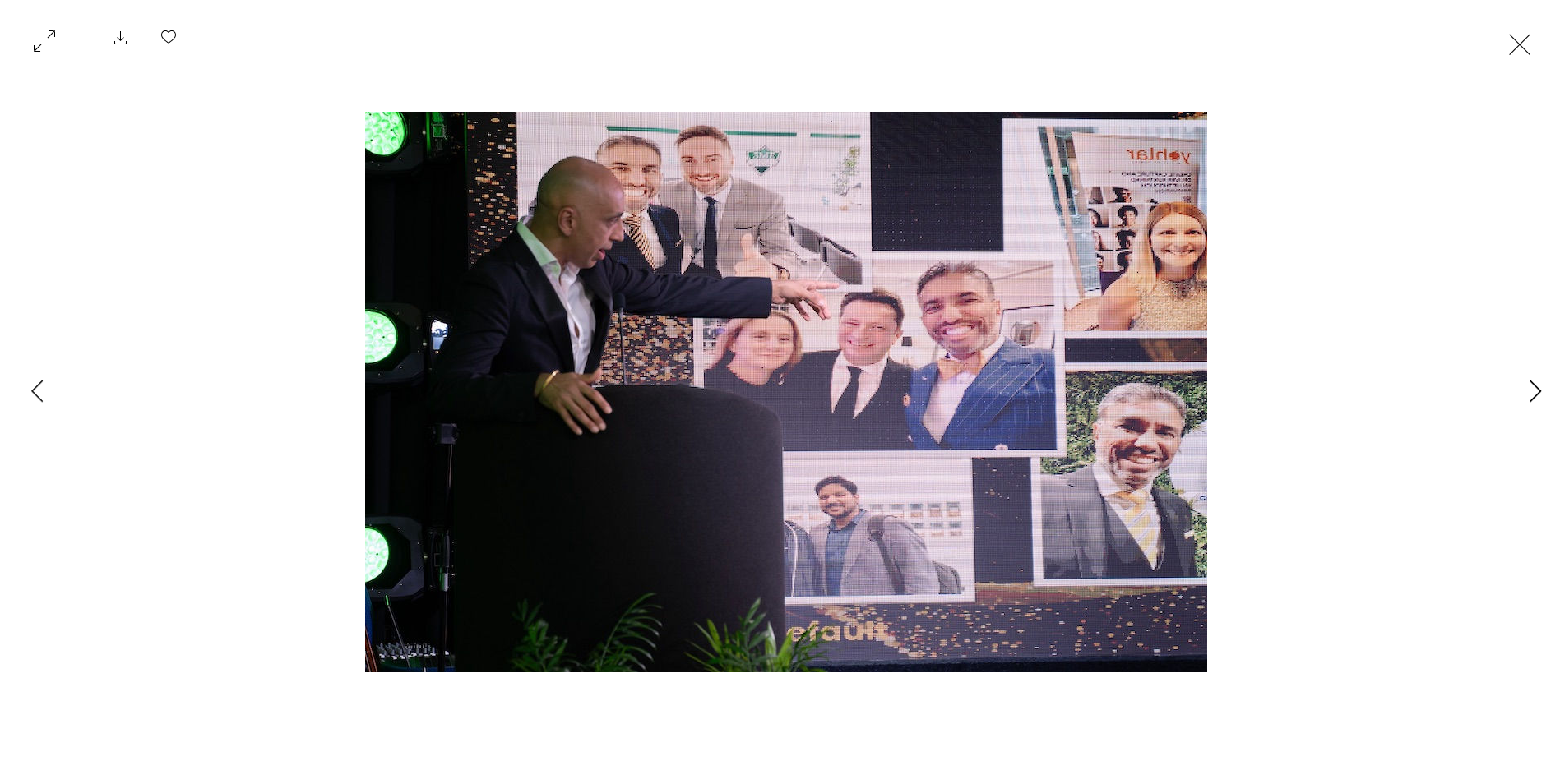
click at [1536, 388] on icon "Next Item" at bounding box center [1535, 391] width 12 height 22
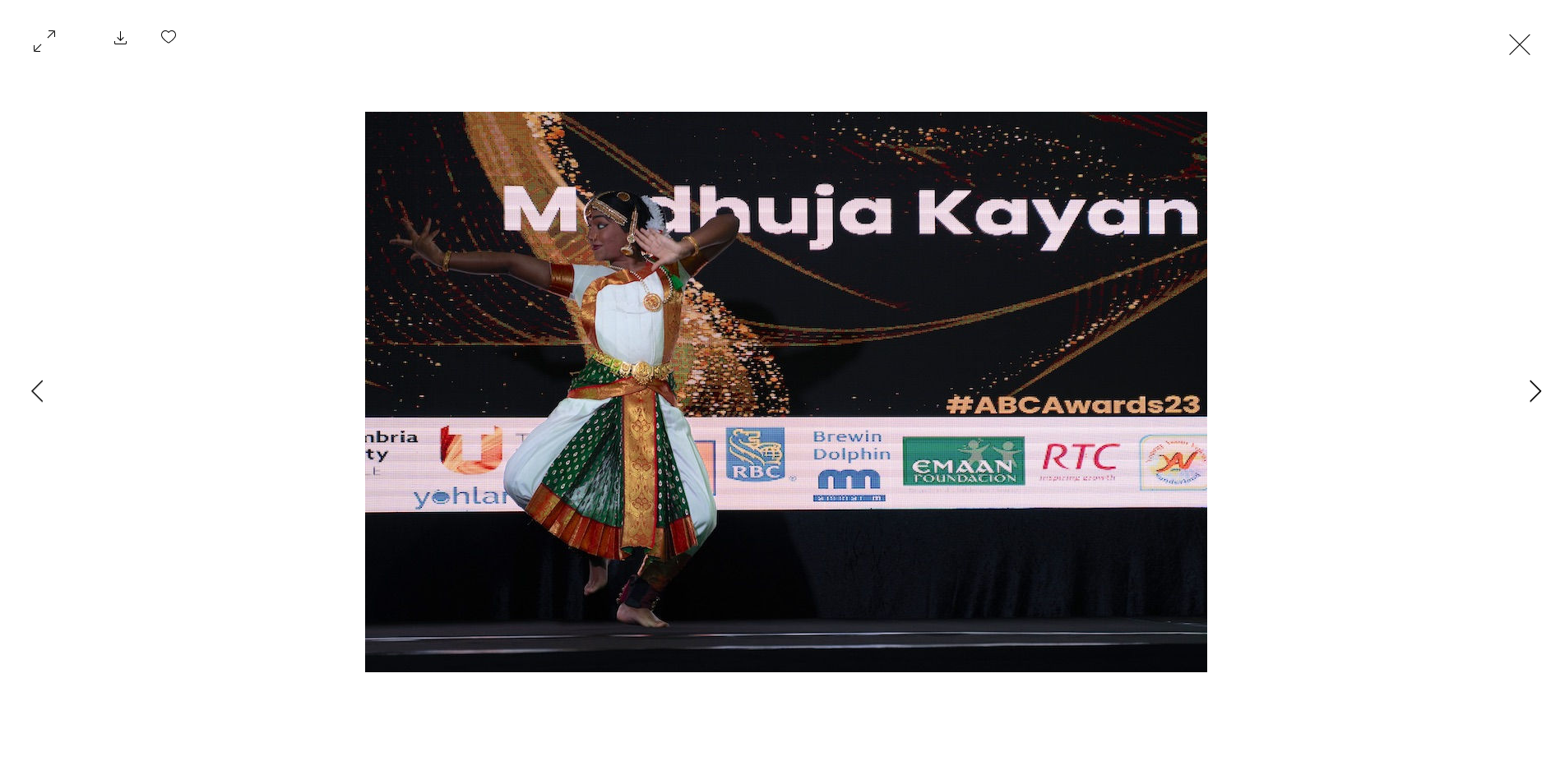
click at [1536, 388] on icon "Next Item" at bounding box center [1535, 391] width 12 height 22
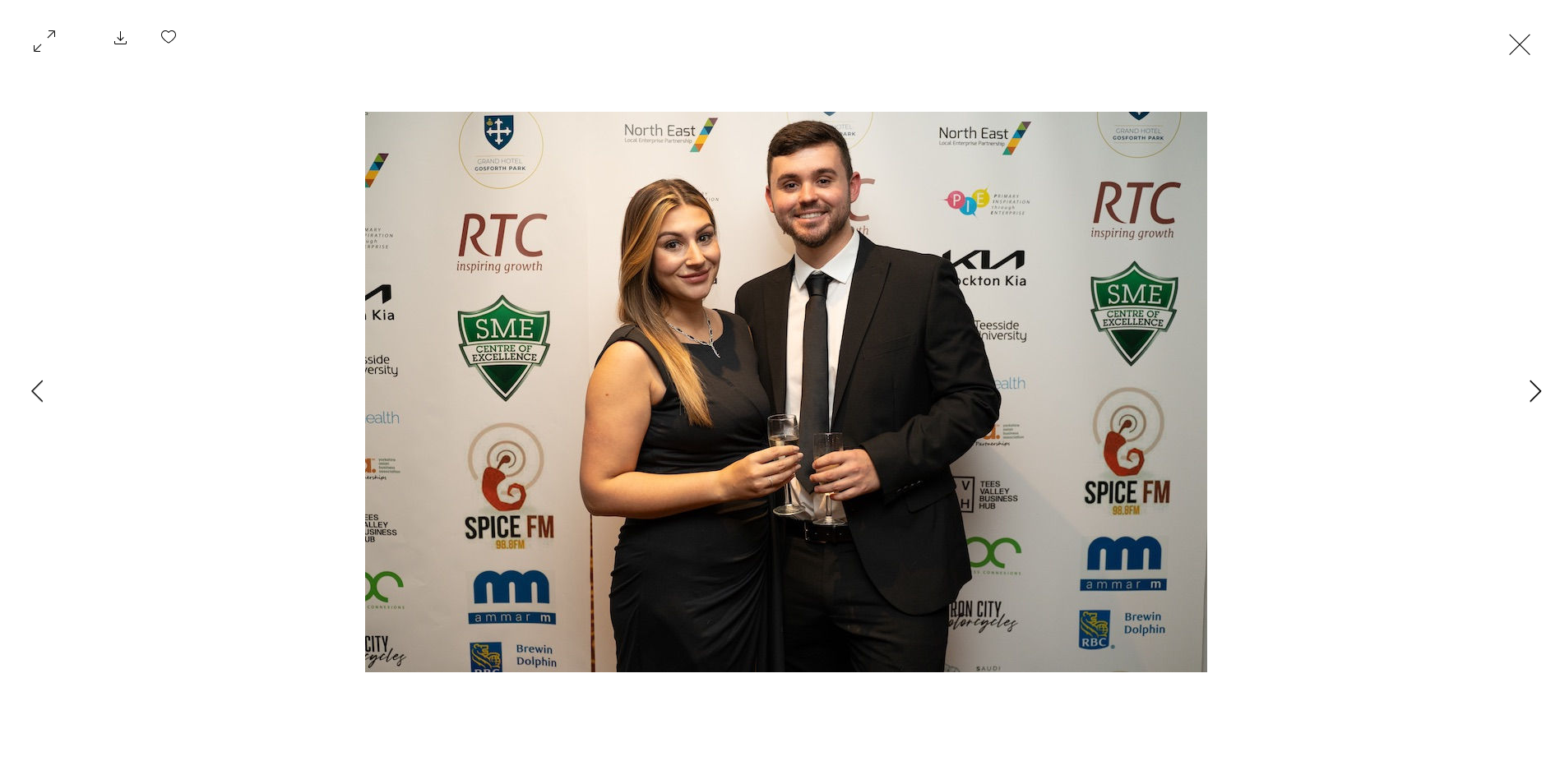
click at [1536, 388] on icon "Next Item" at bounding box center [1535, 391] width 12 height 22
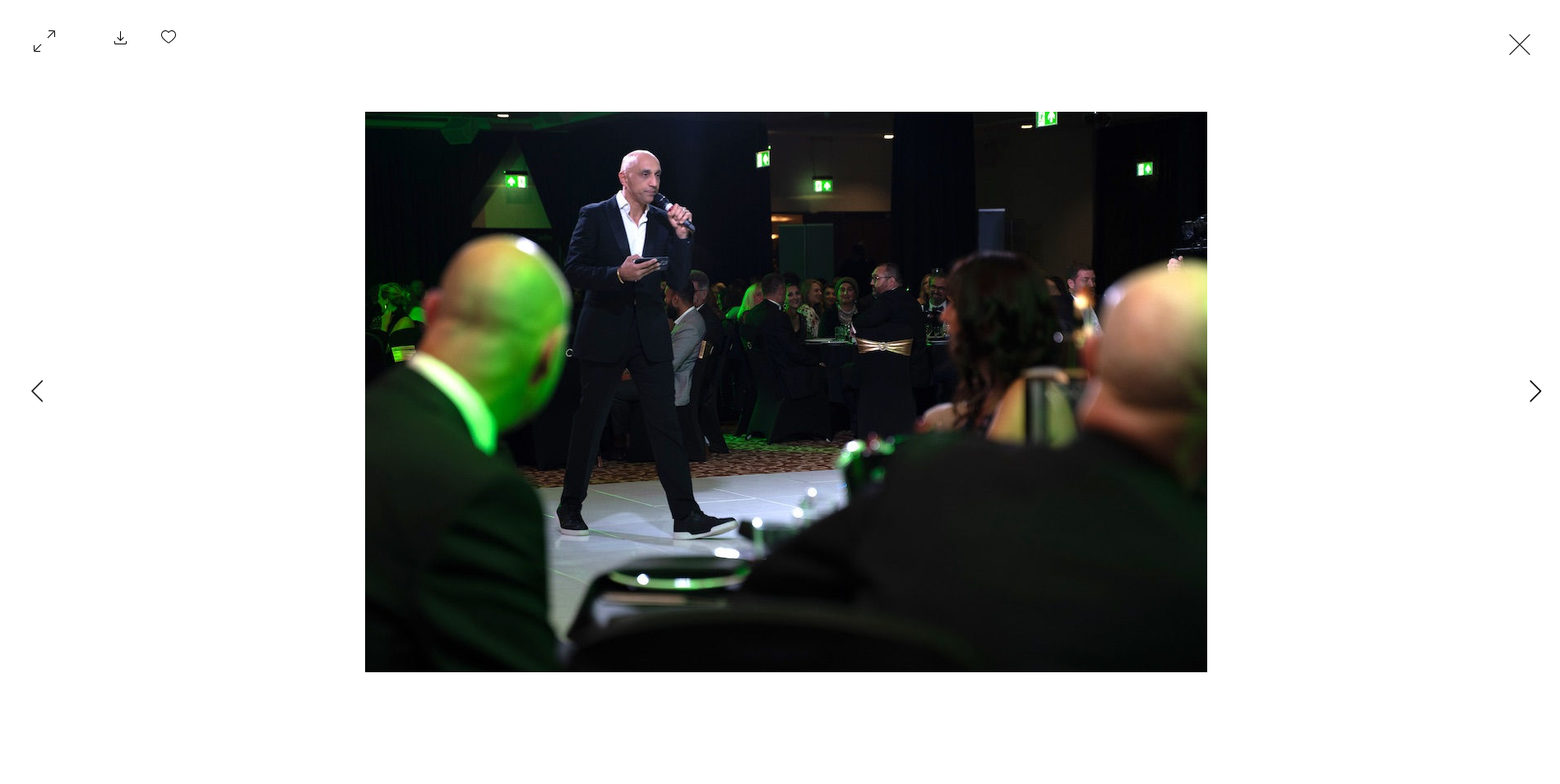
click at [1536, 388] on icon "Next Item" at bounding box center [1535, 391] width 12 height 22
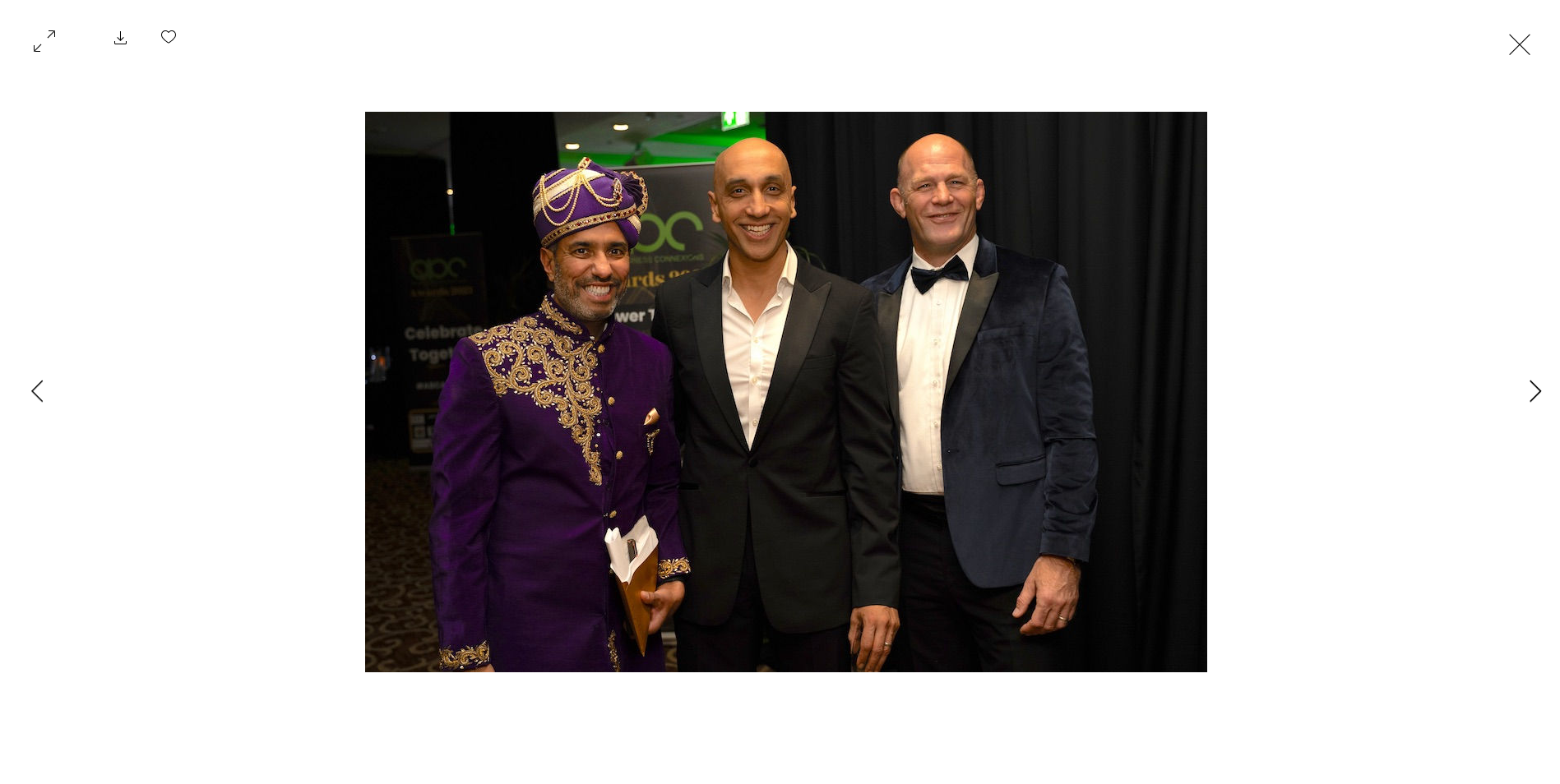
click at [1536, 388] on icon "Next Item" at bounding box center [1535, 391] width 12 height 22
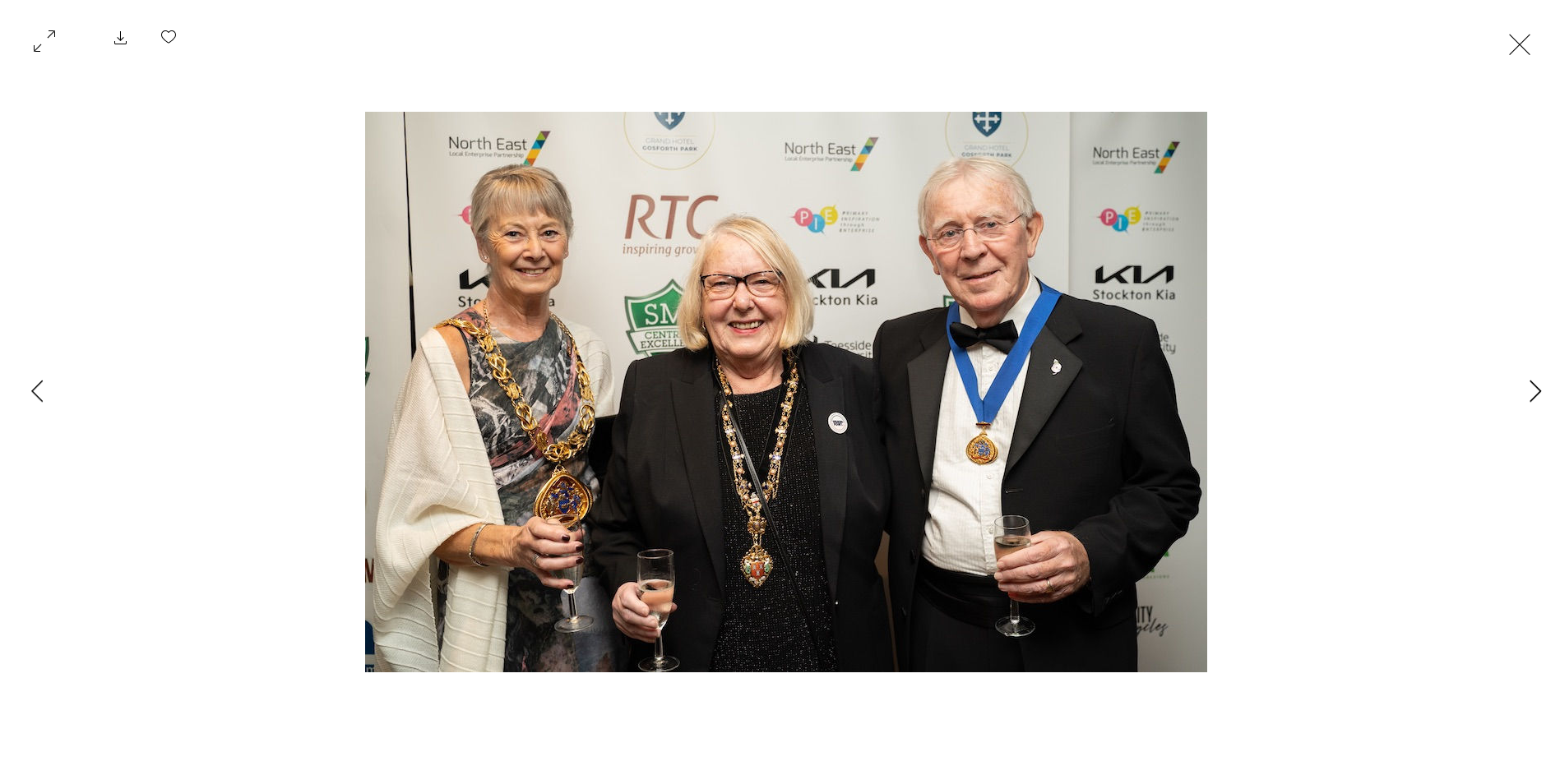
click at [1536, 388] on icon "Next Item" at bounding box center [1535, 391] width 12 height 22
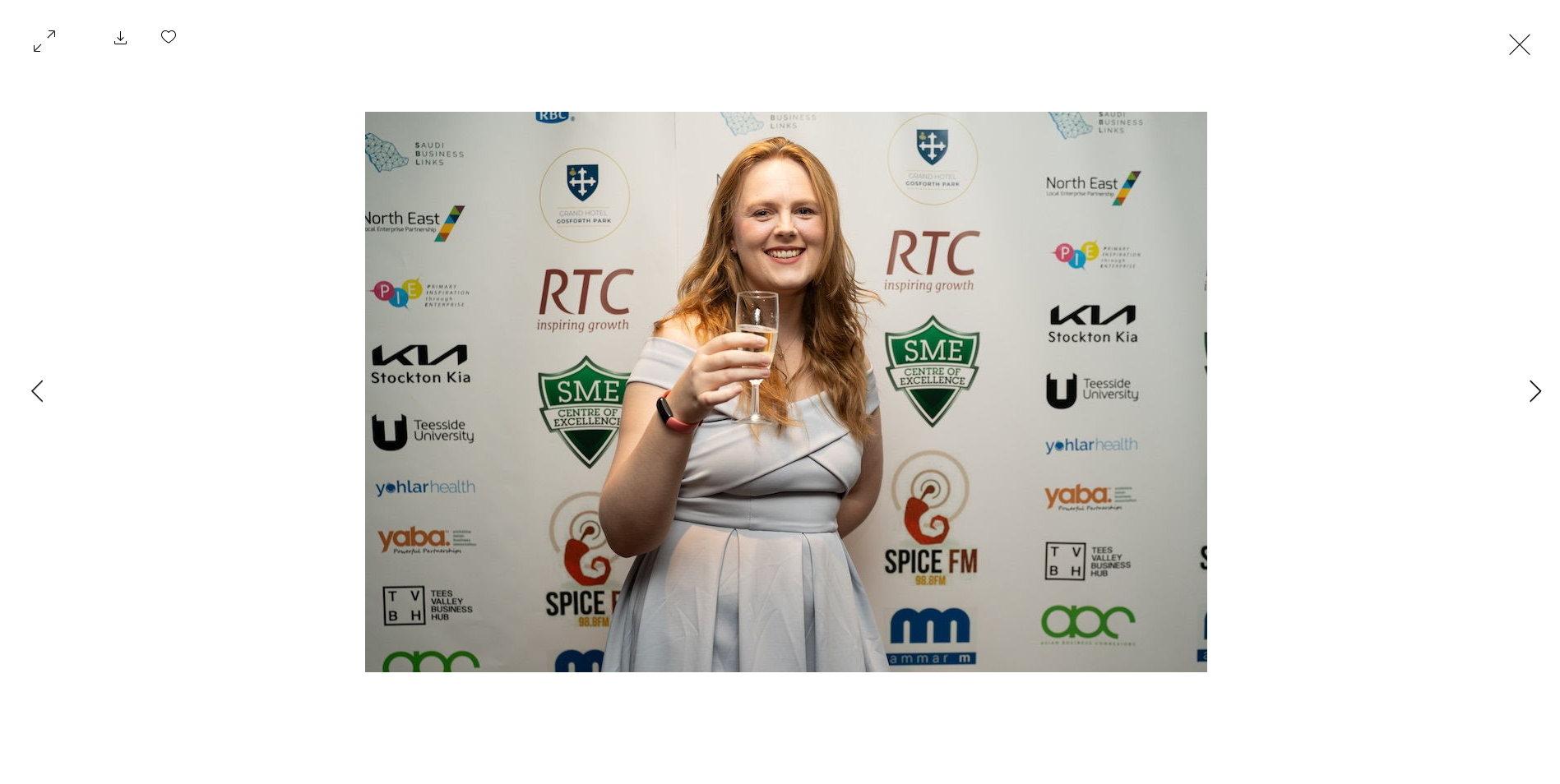
click at [1536, 388] on icon "Next Item" at bounding box center [1535, 391] width 12 height 22
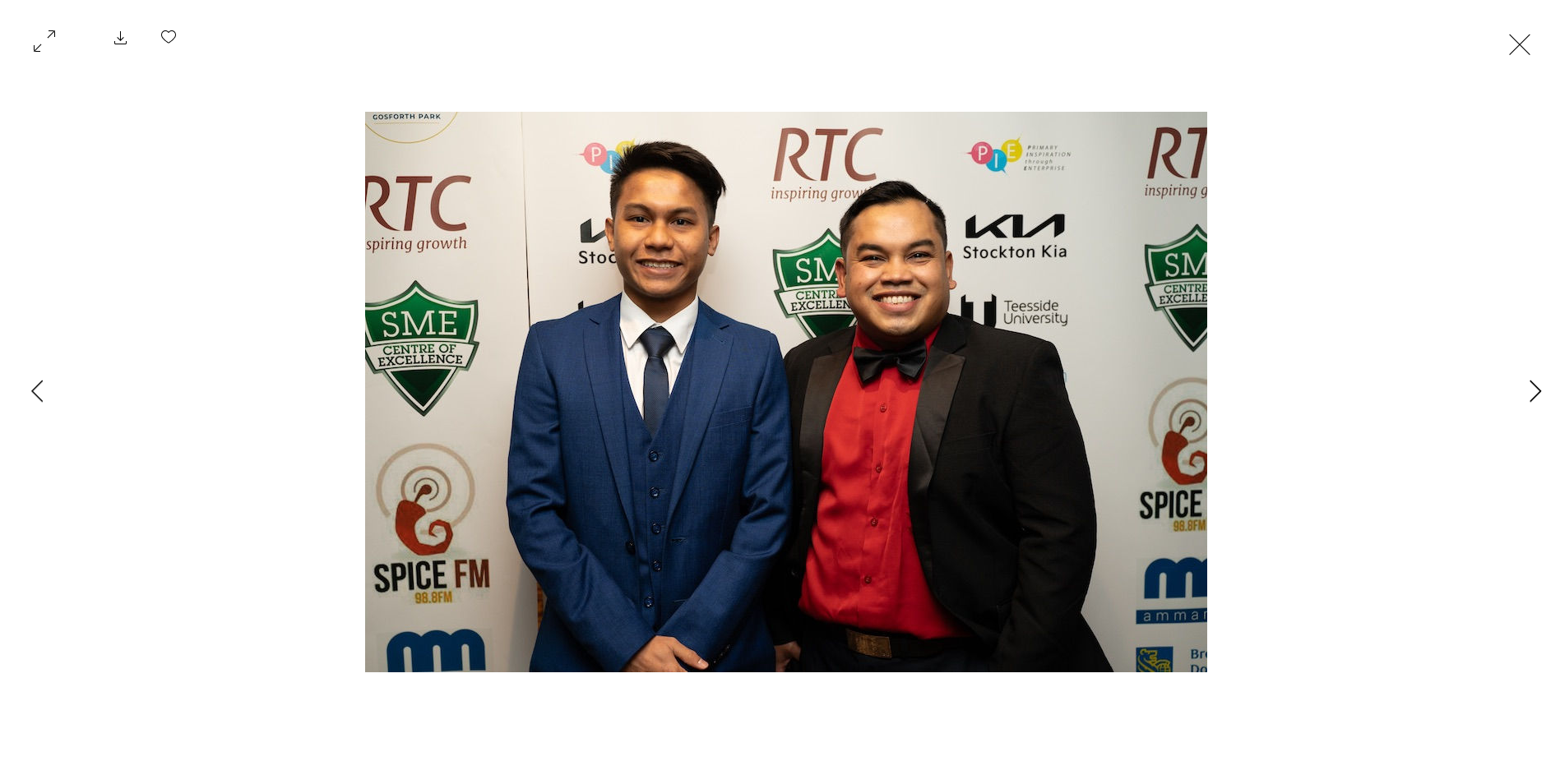
click at [1536, 388] on icon "Next Item" at bounding box center [1535, 391] width 12 height 22
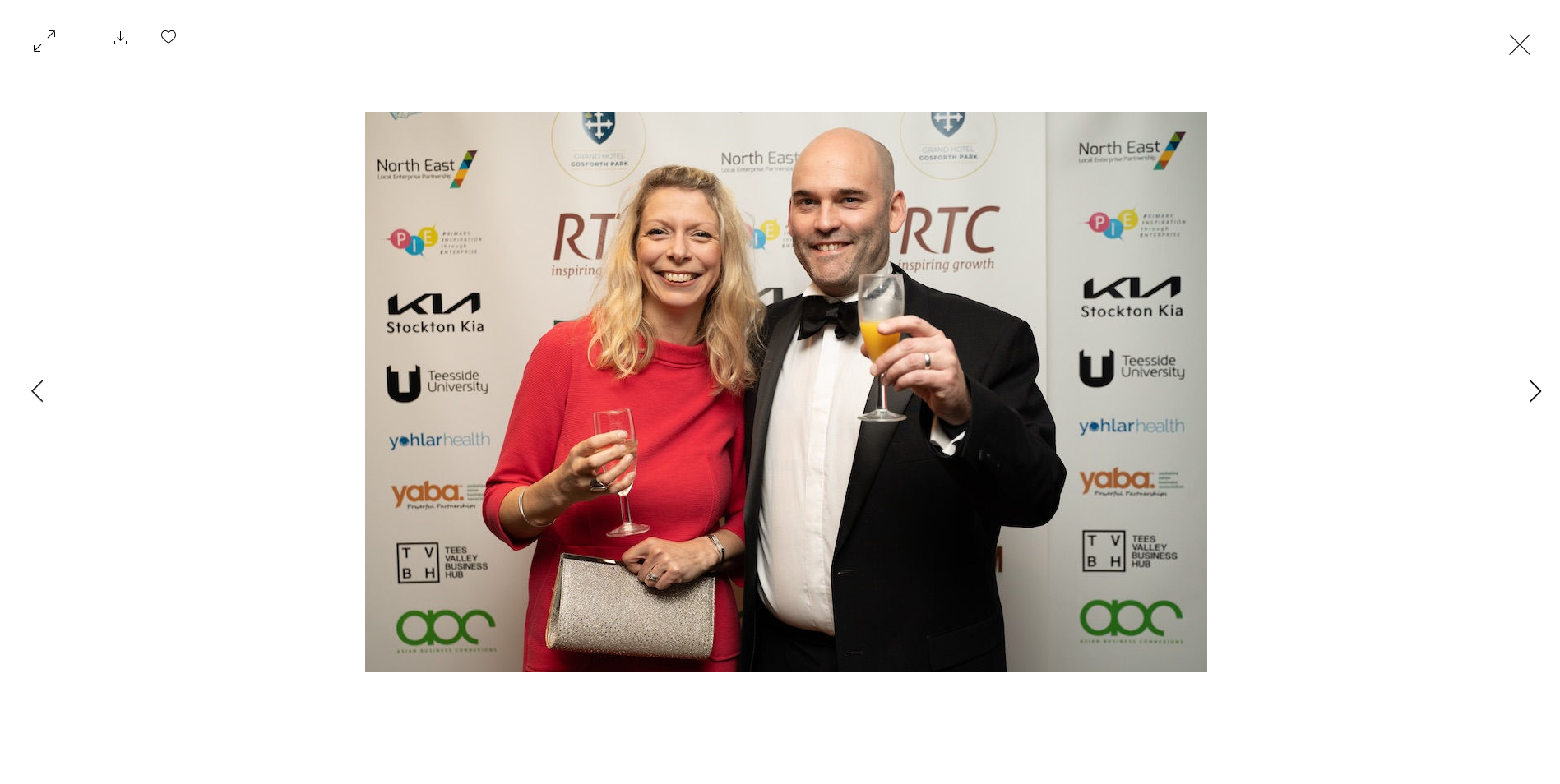
click at [1536, 388] on icon "Next Item" at bounding box center [1535, 391] width 12 height 22
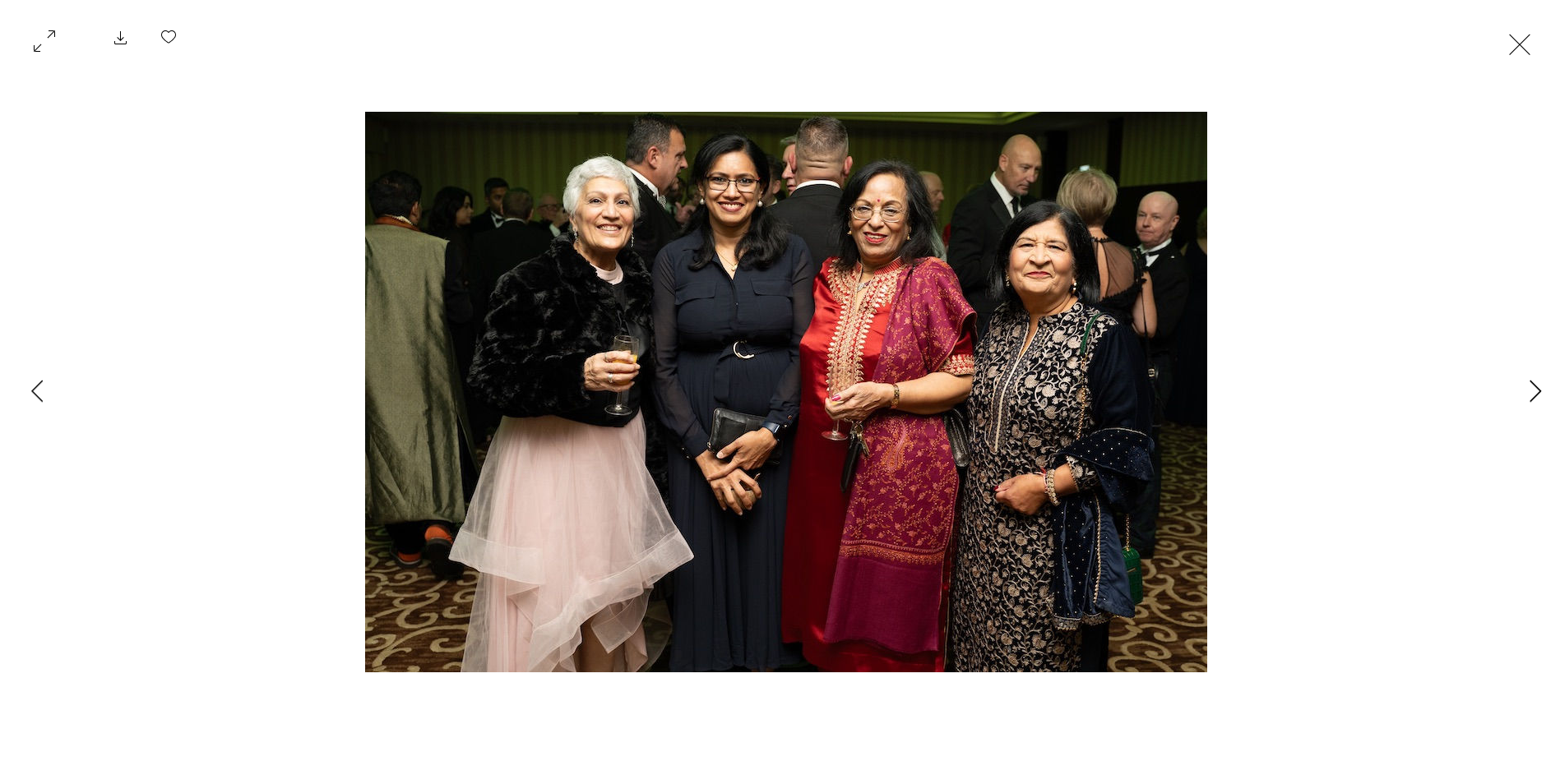
click at [1536, 388] on icon "Next Item" at bounding box center [1535, 391] width 12 height 22
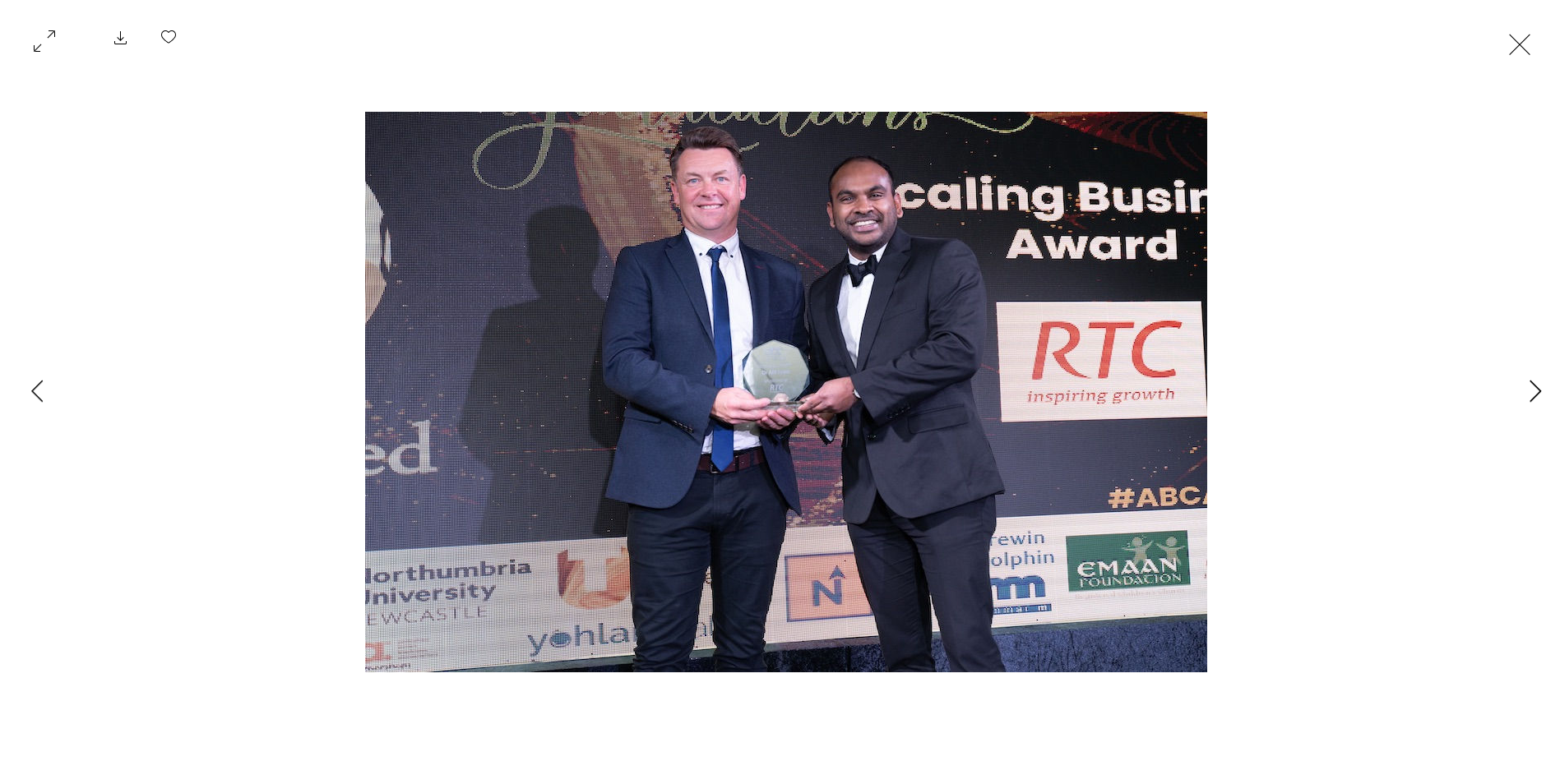
click at [1536, 388] on icon "Next Item" at bounding box center [1535, 391] width 12 height 22
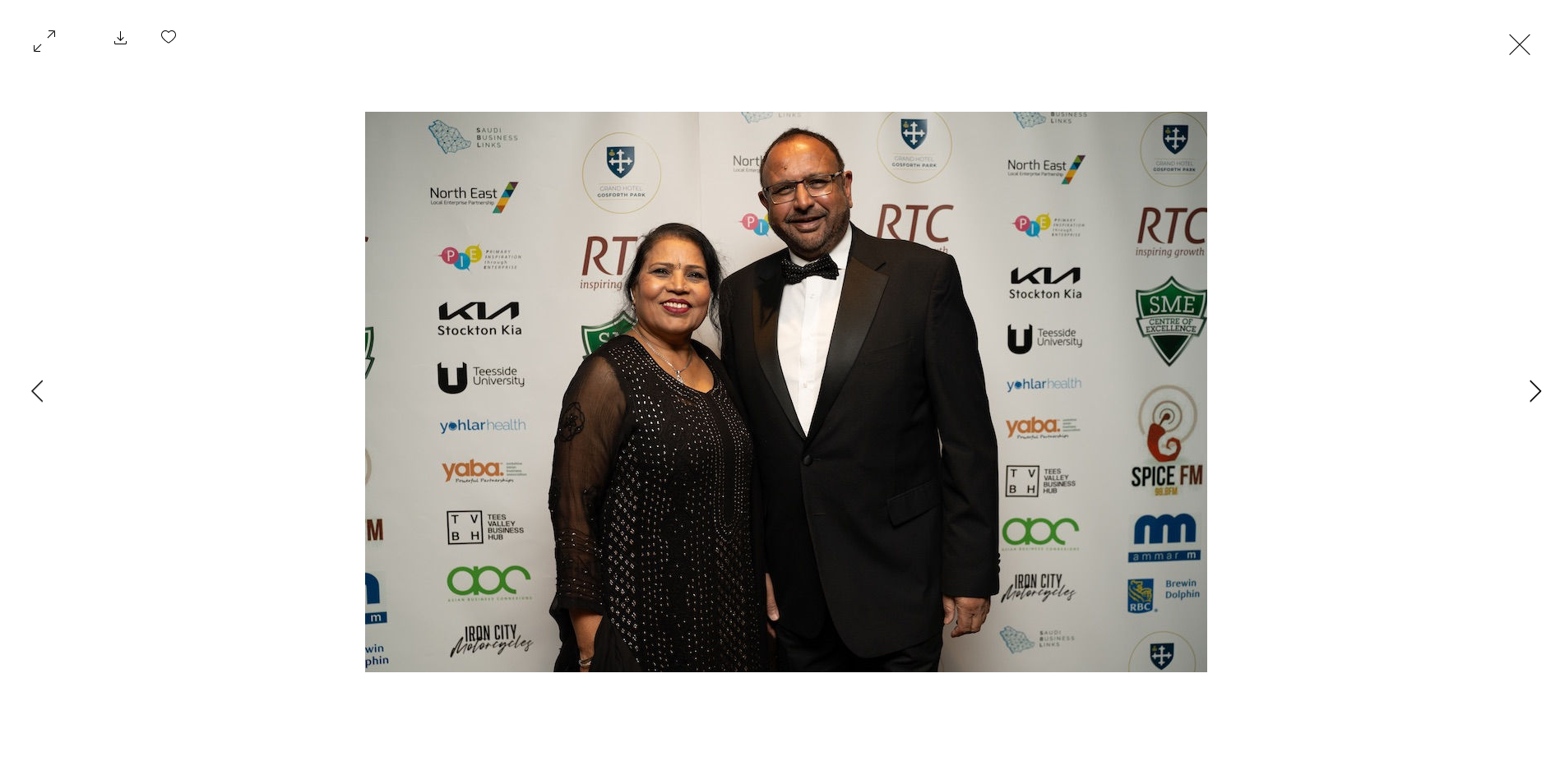
click at [1536, 388] on icon "Next Item" at bounding box center [1535, 391] width 12 height 22
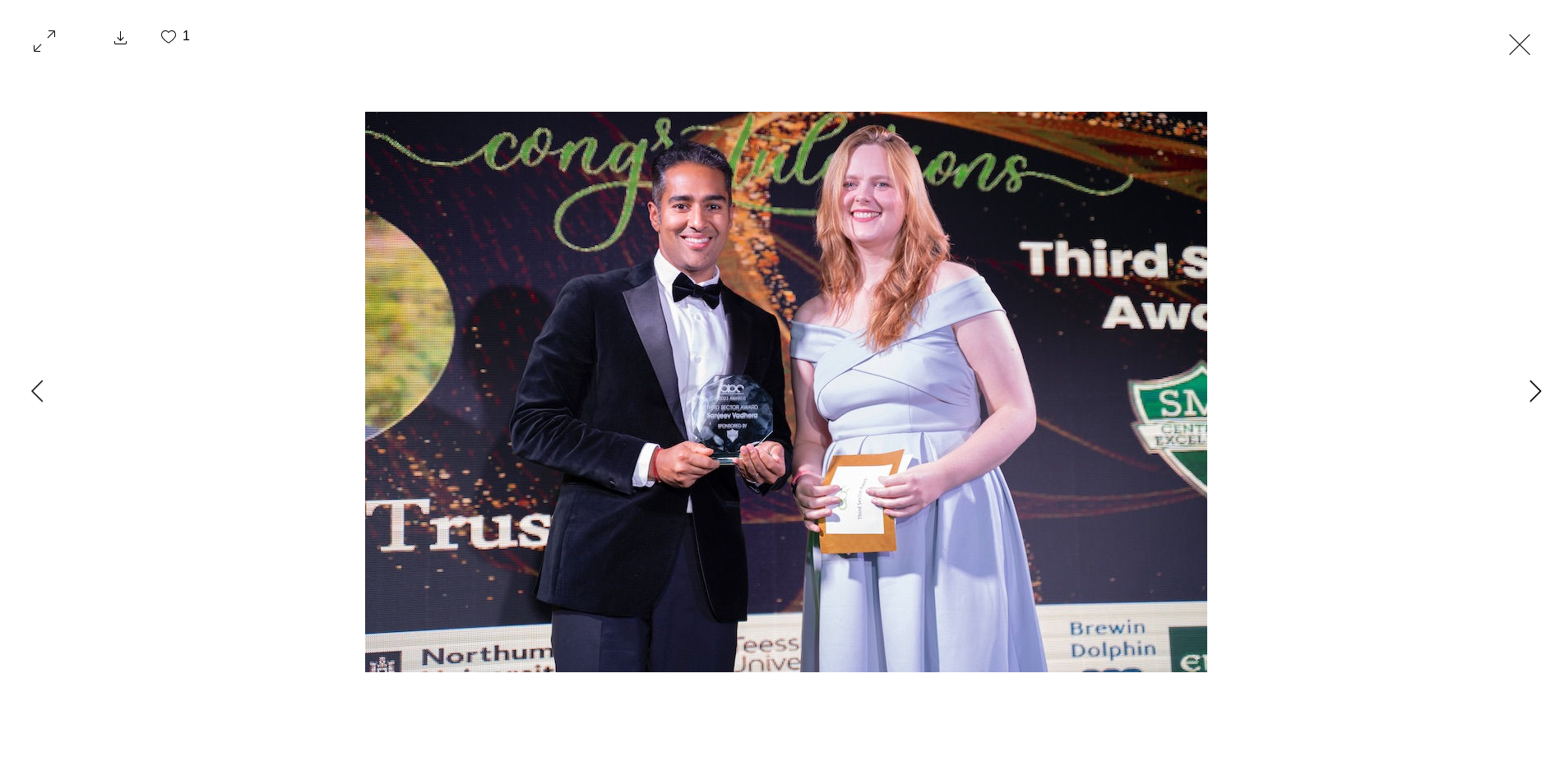
click at [1536, 388] on icon "Next Item" at bounding box center [1535, 391] width 12 height 22
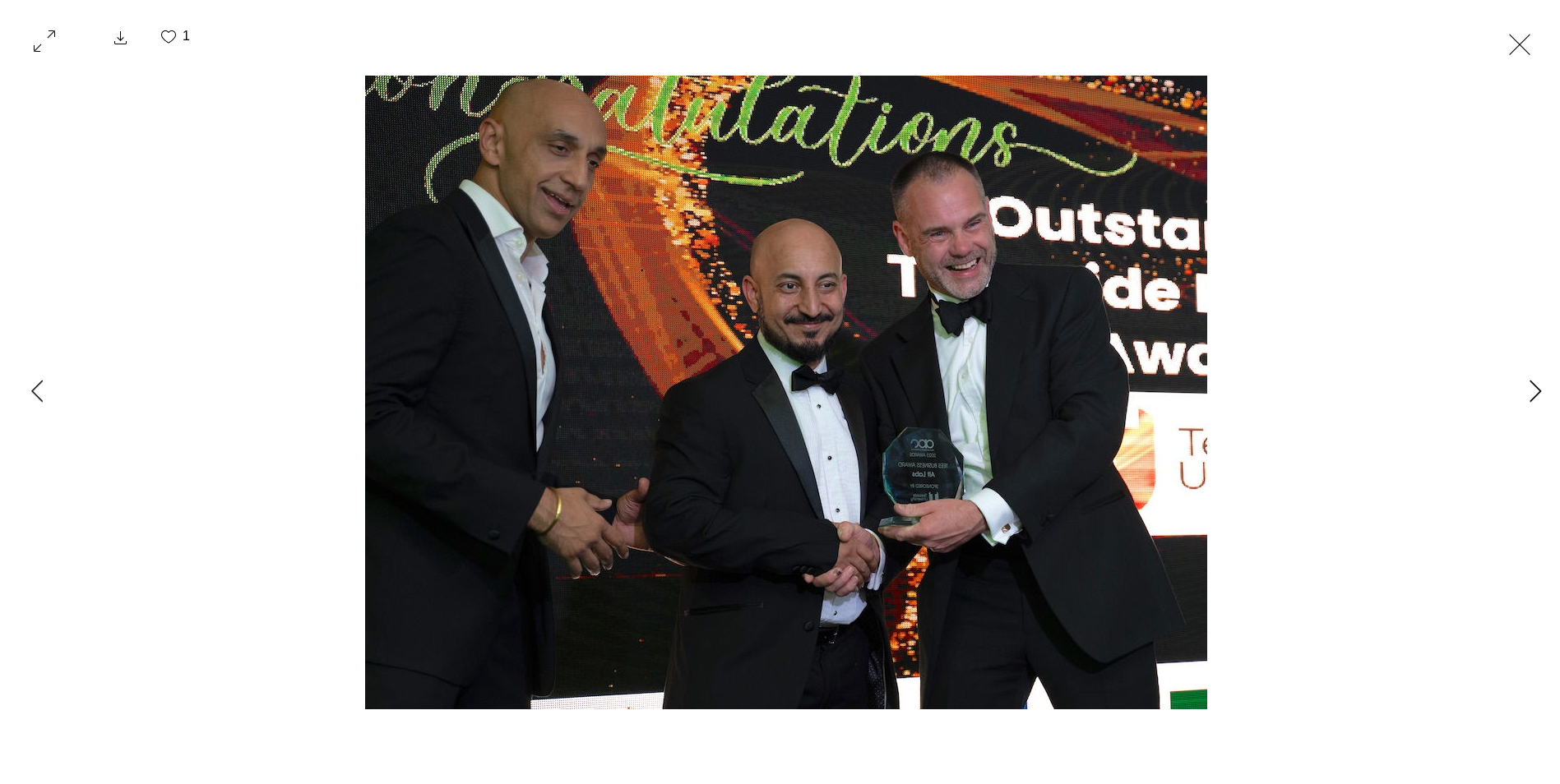
click at [1536, 388] on icon "Next Item" at bounding box center [1535, 391] width 12 height 22
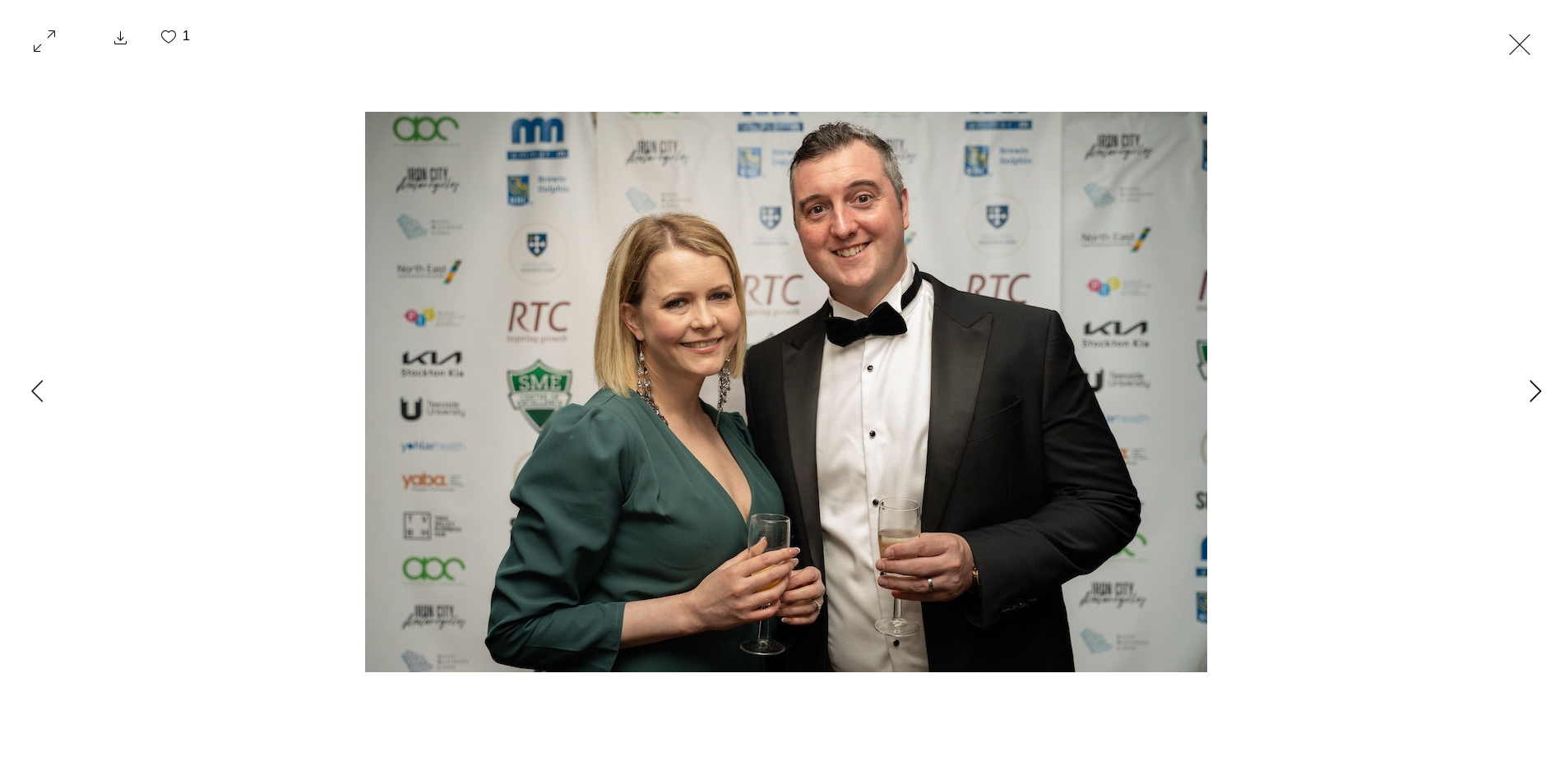
click at [1536, 388] on icon "Next Item" at bounding box center [1535, 391] width 12 height 22
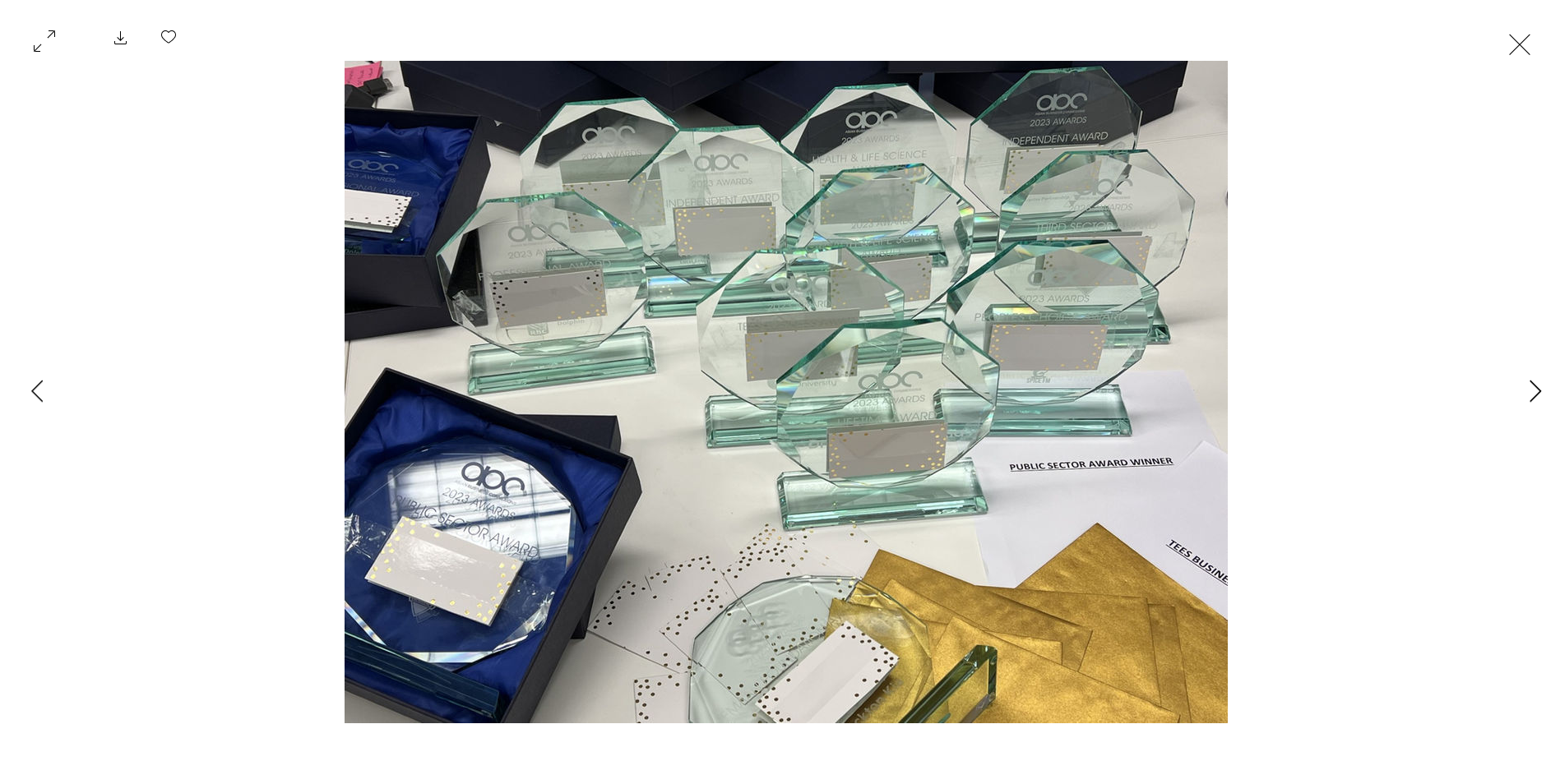
click at [1536, 388] on icon "Next Item" at bounding box center [1535, 391] width 12 height 22
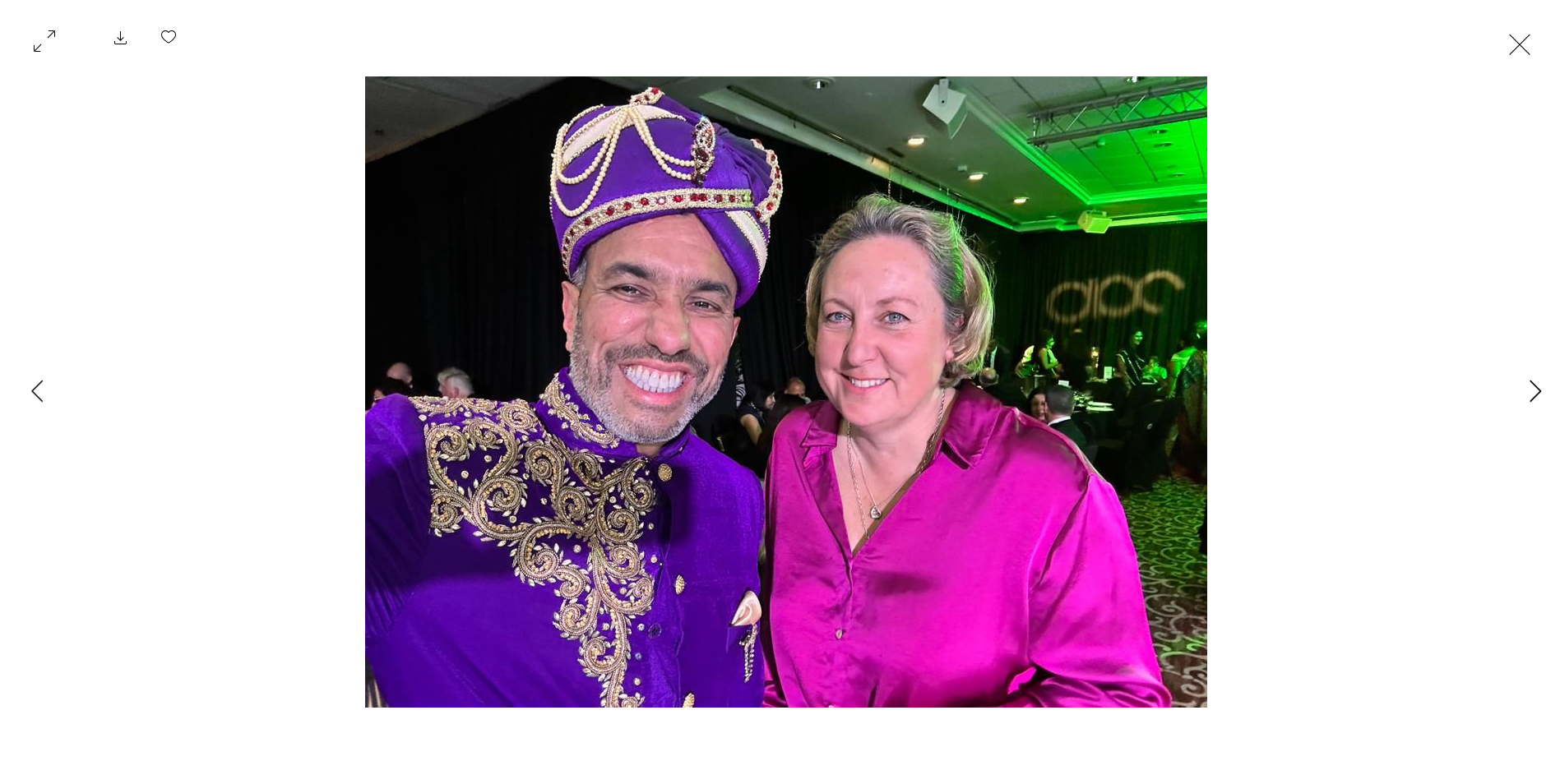
click at [1536, 388] on icon "Next Item" at bounding box center [1535, 391] width 12 height 22
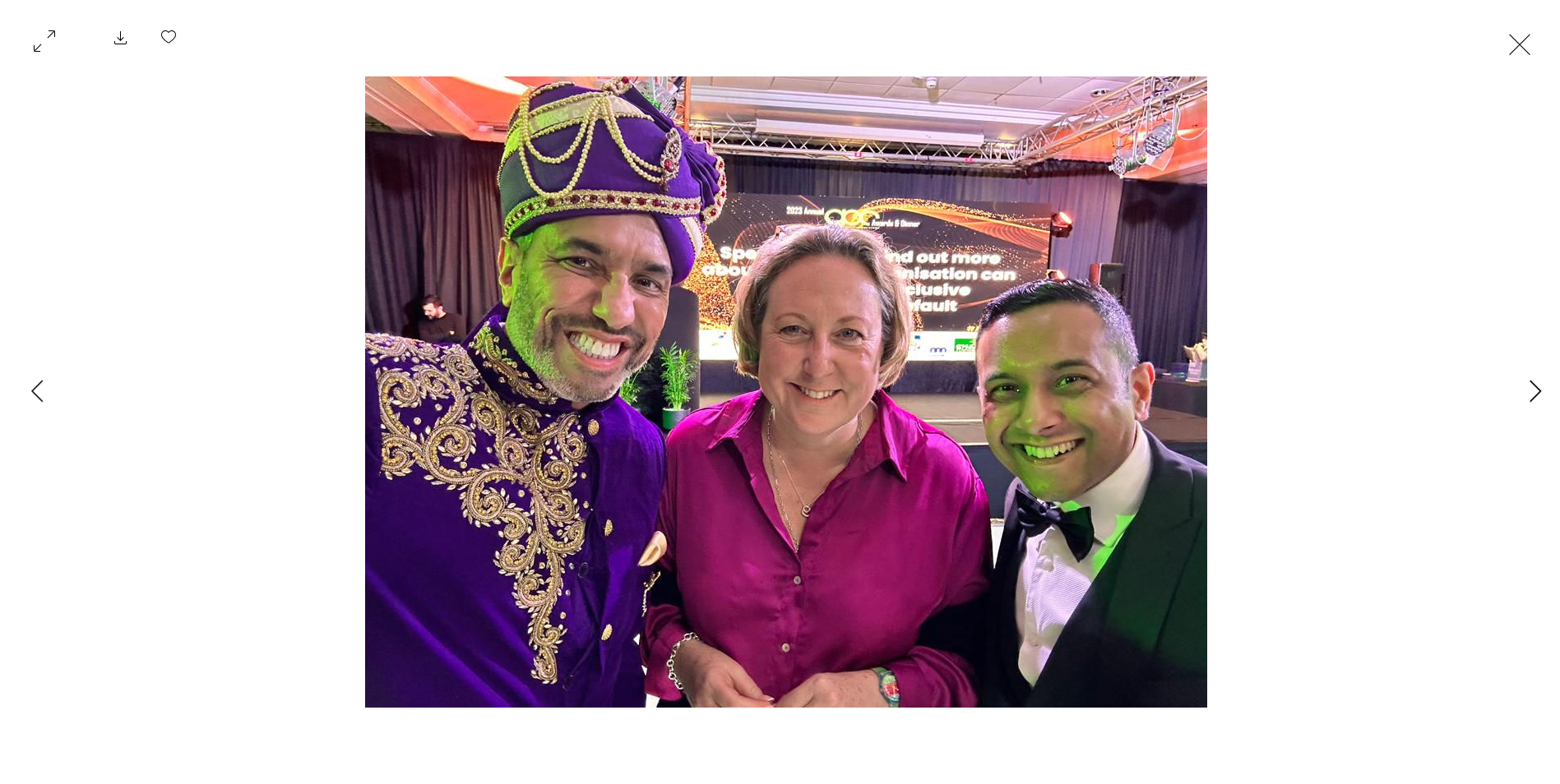
click at [1536, 388] on icon "Next Item" at bounding box center [1535, 391] width 12 height 22
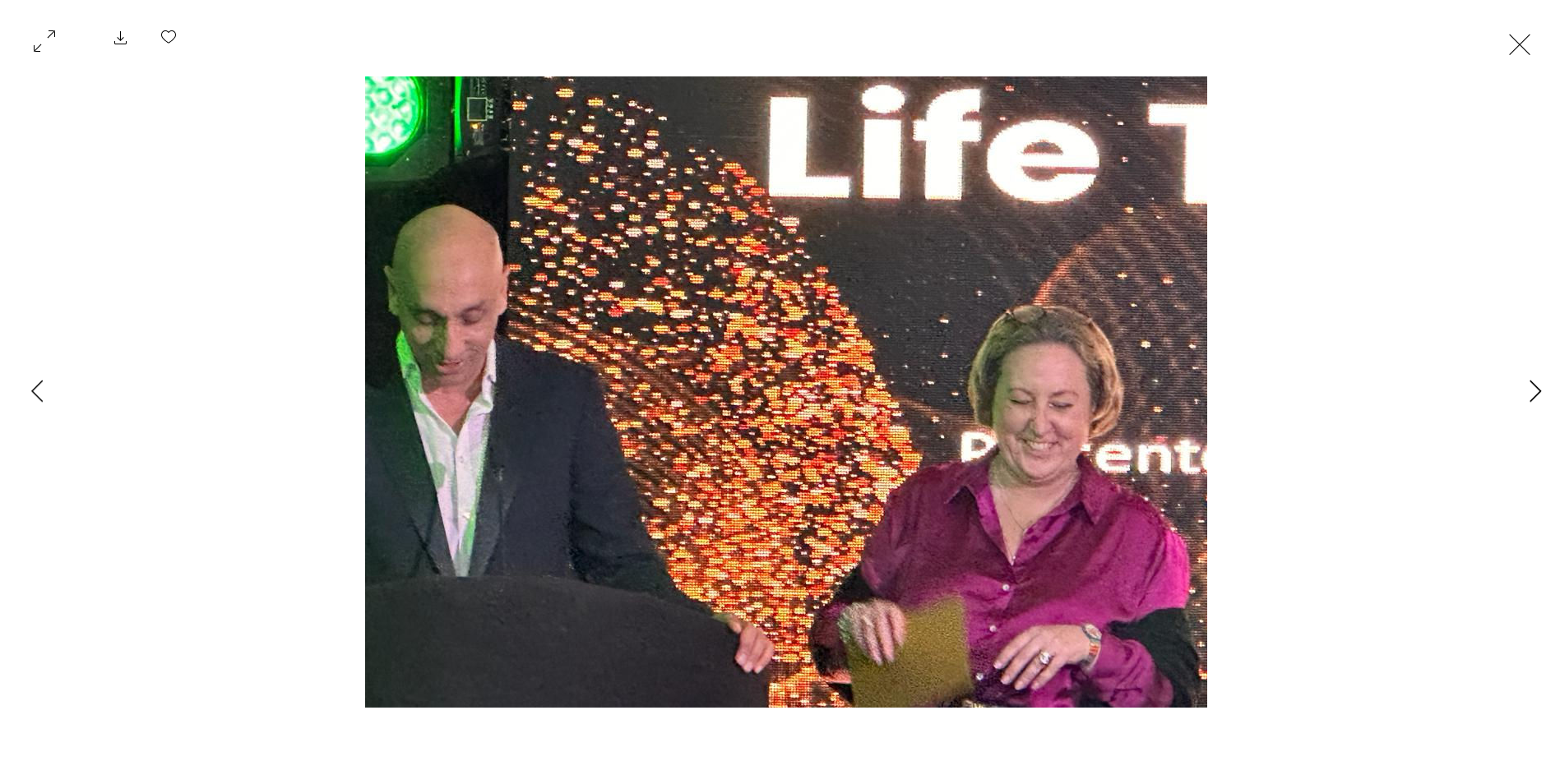
click at [1536, 388] on icon "Next Item" at bounding box center [1535, 391] width 12 height 22
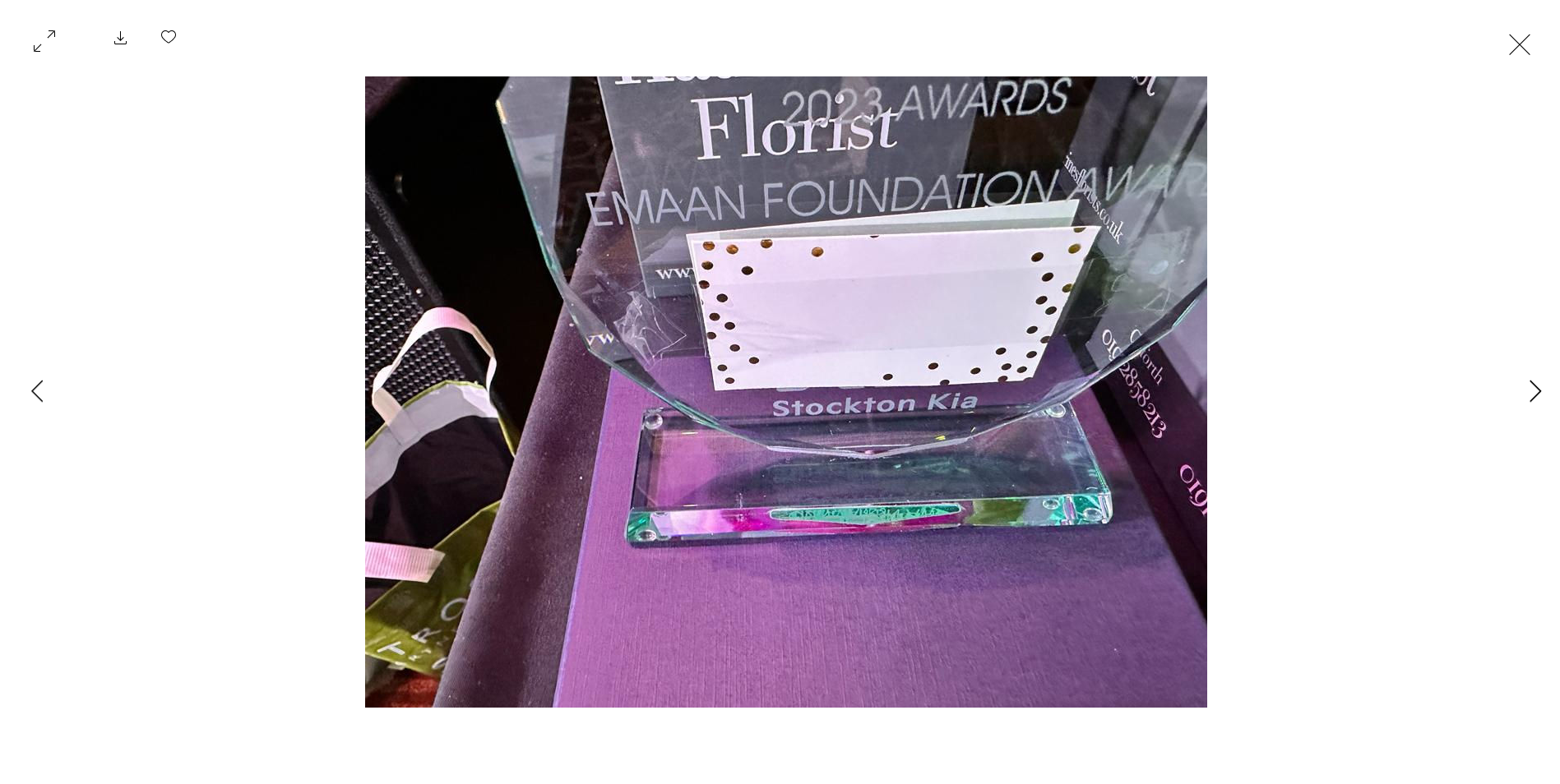
click at [1536, 388] on icon "Next Item" at bounding box center [1535, 391] width 12 height 22
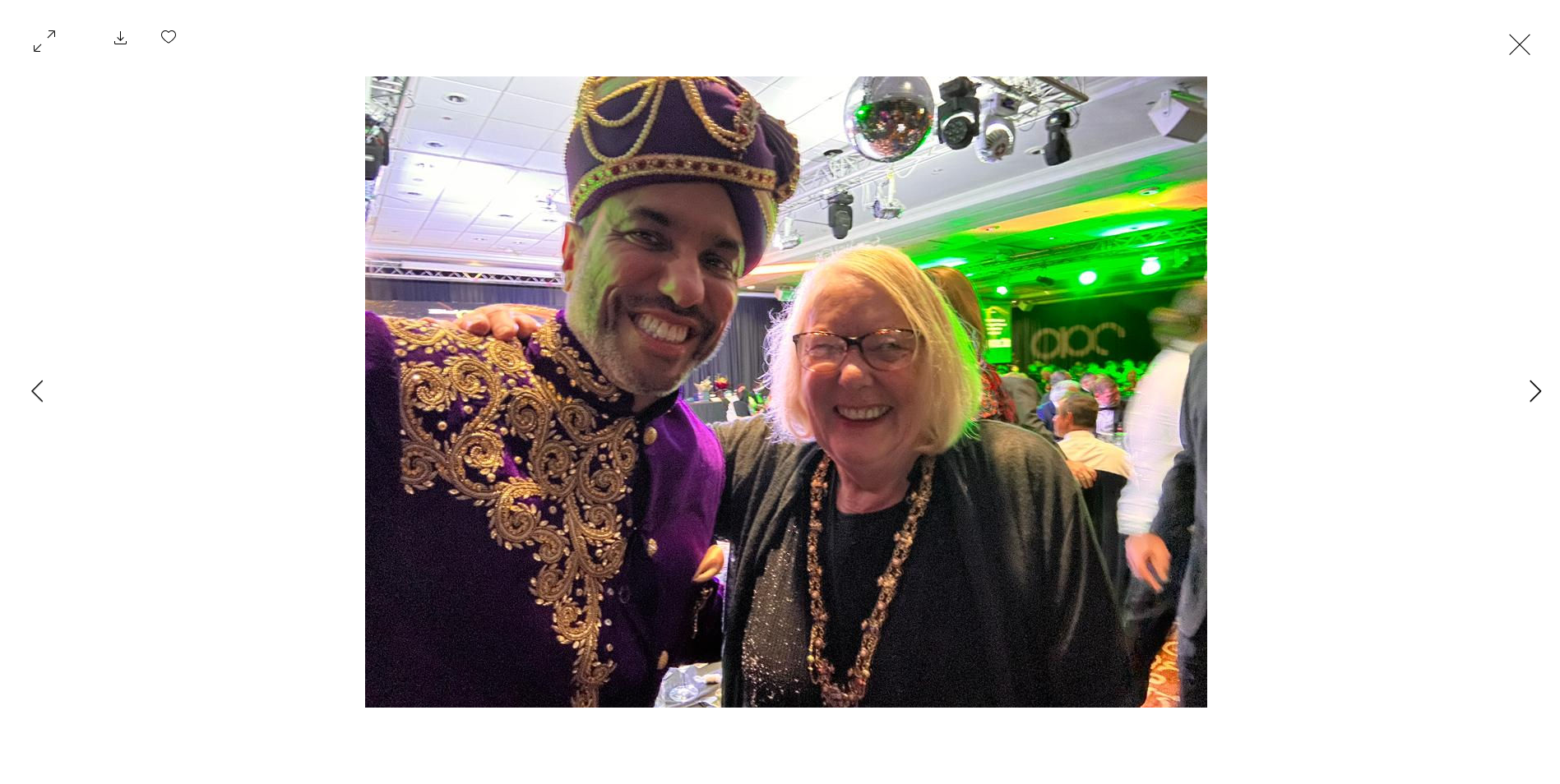
click at [1536, 388] on icon "Next Item" at bounding box center [1535, 391] width 12 height 22
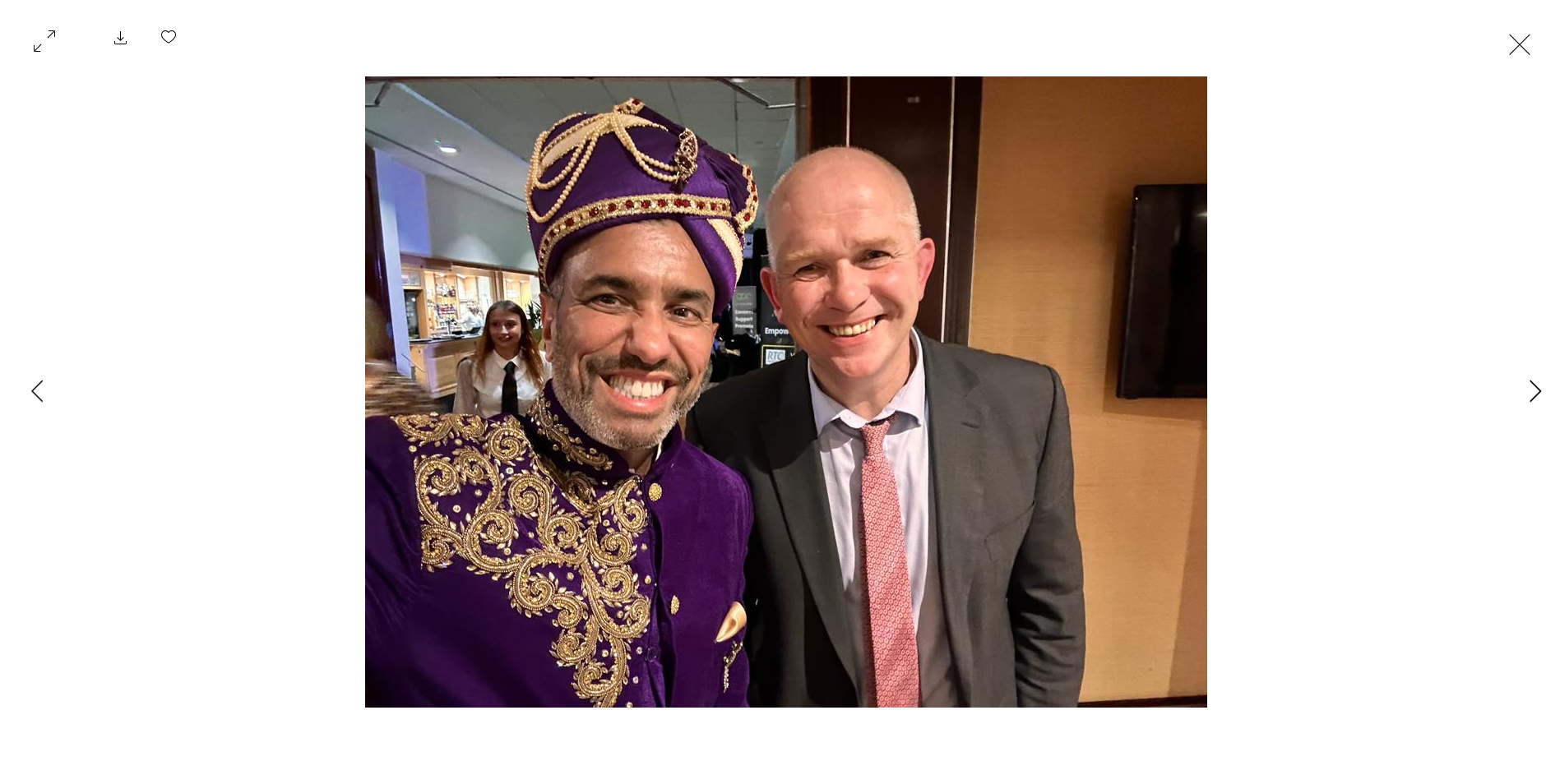
click at [1536, 388] on icon "Next Item" at bounding box center [1535, 391] width 12 height 22
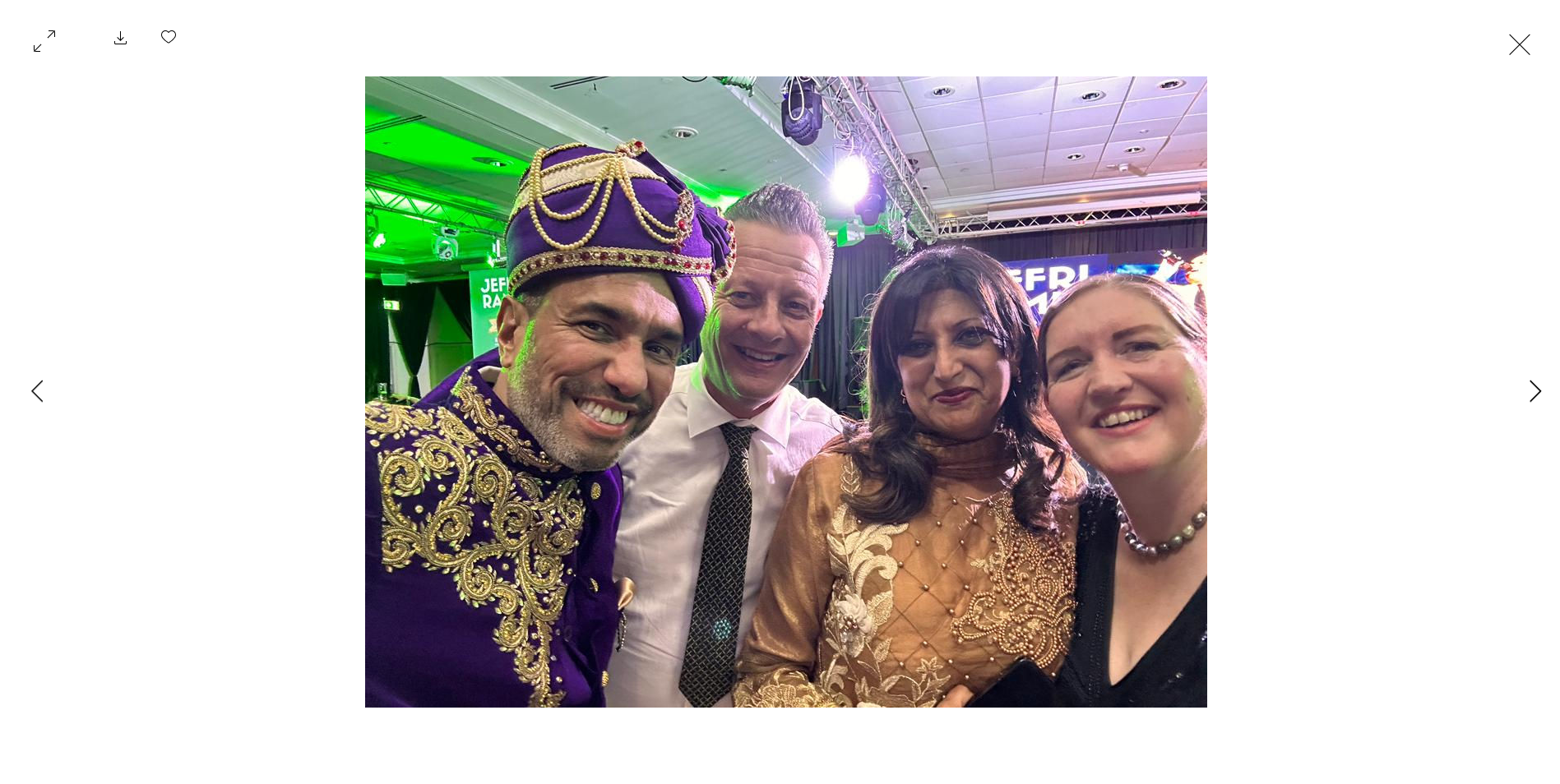
click at [1536, 388] on icon "Next Item" at bounding box center [1535, 391] width 12 height 22
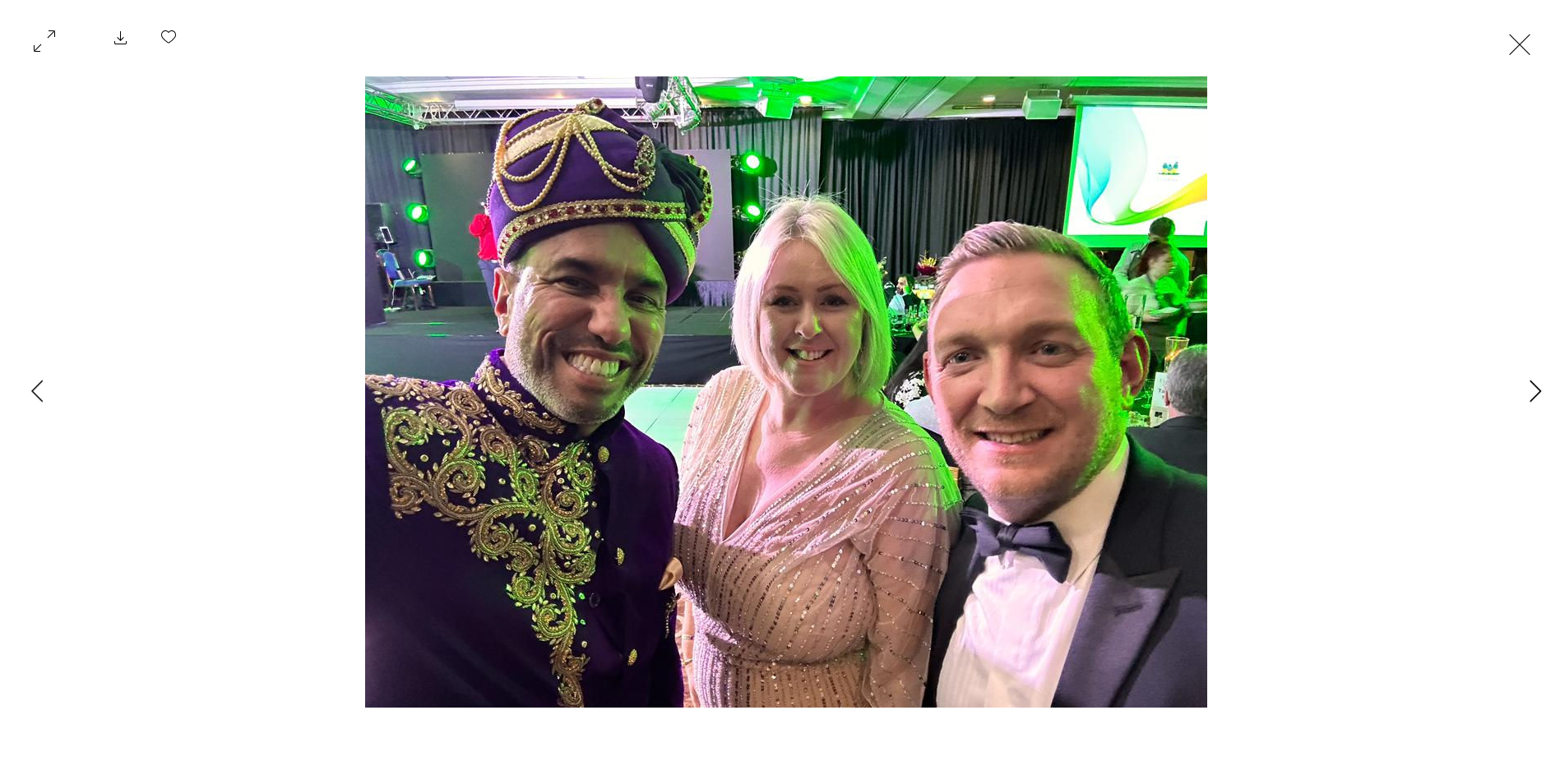
click at [1536, 388] on icon "Next Item" at bounding box center [1535, 391] width 12 height 22
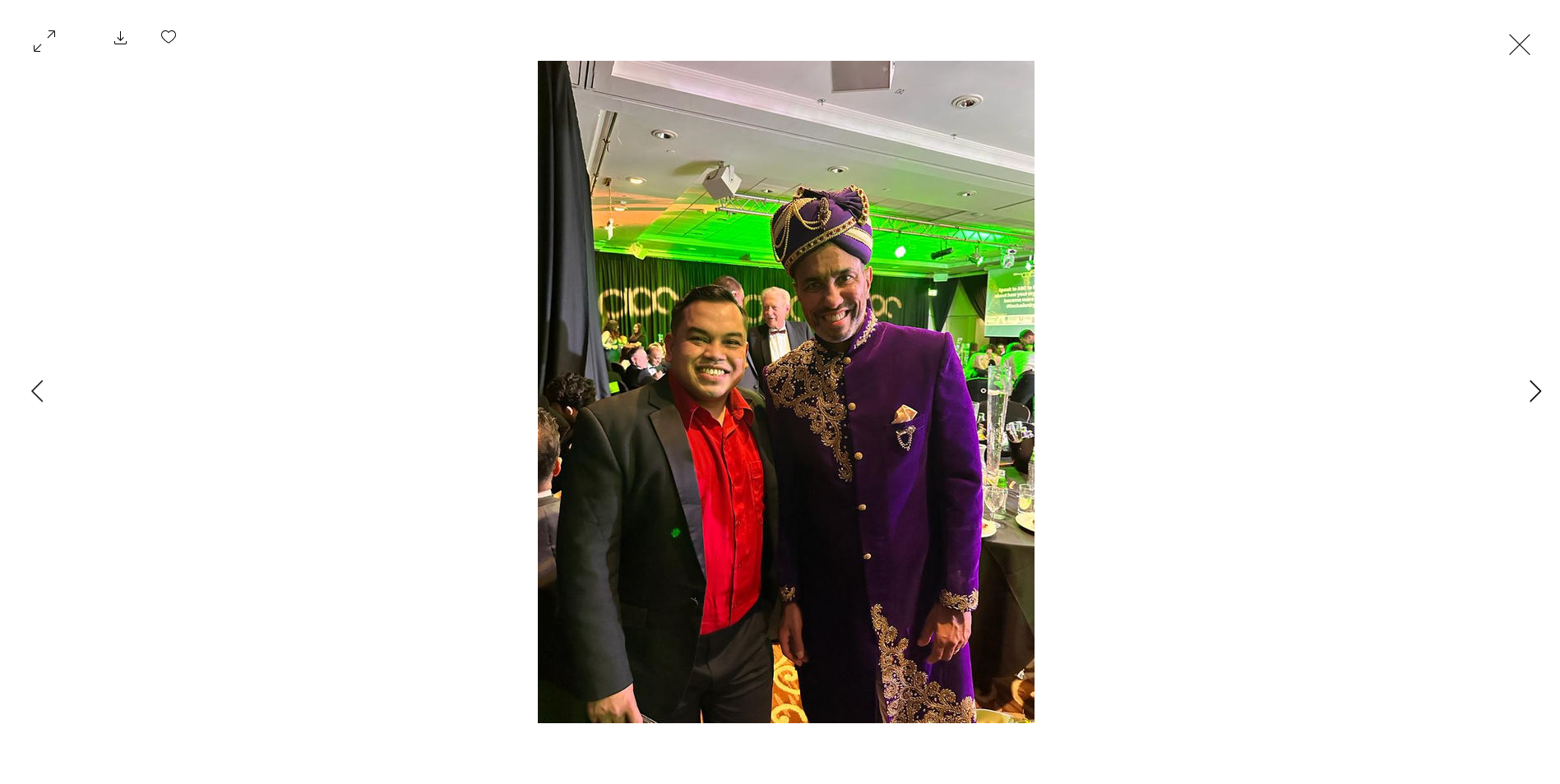
click at [1536, 388] on icon "Next Item" at bounding box center [1535, 391] width 12 height 22
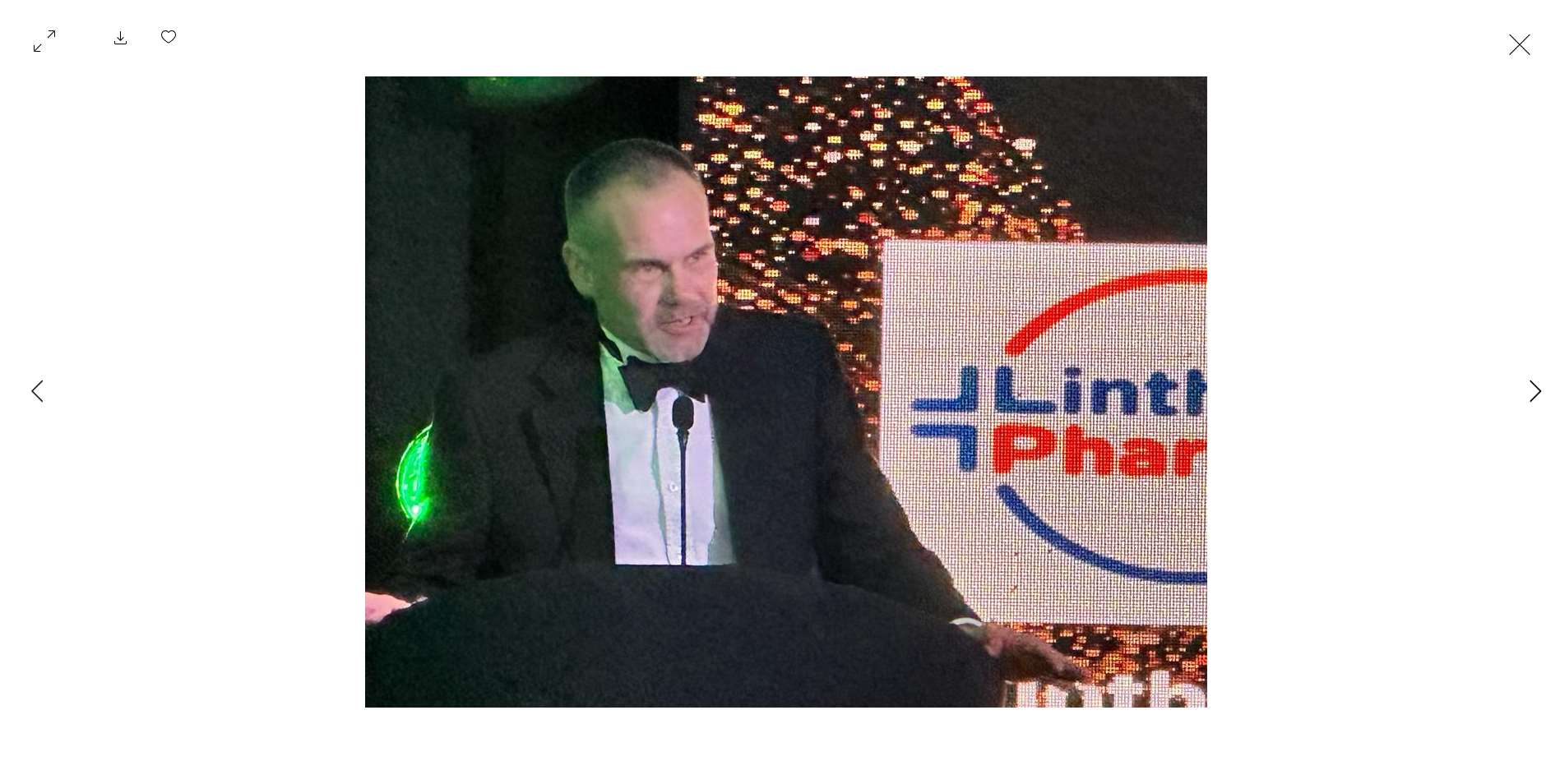
click at [1536, 388] on icon "Next Item" at bounding box center [1535, 391] width 12 height 22
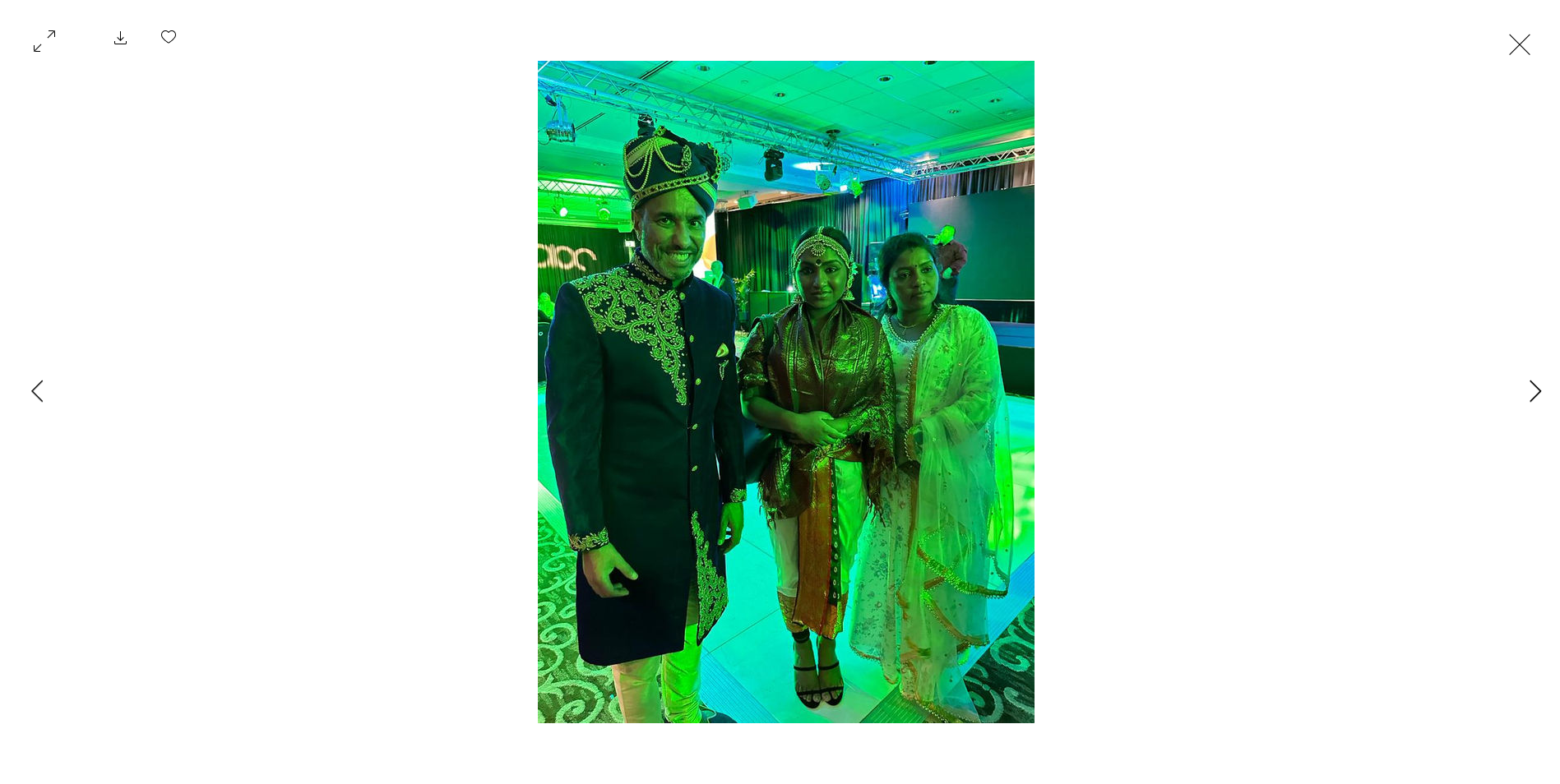
click at [1536, 388] on icon "Next Item" at bounding box center [1535, 391] width 12 height 22
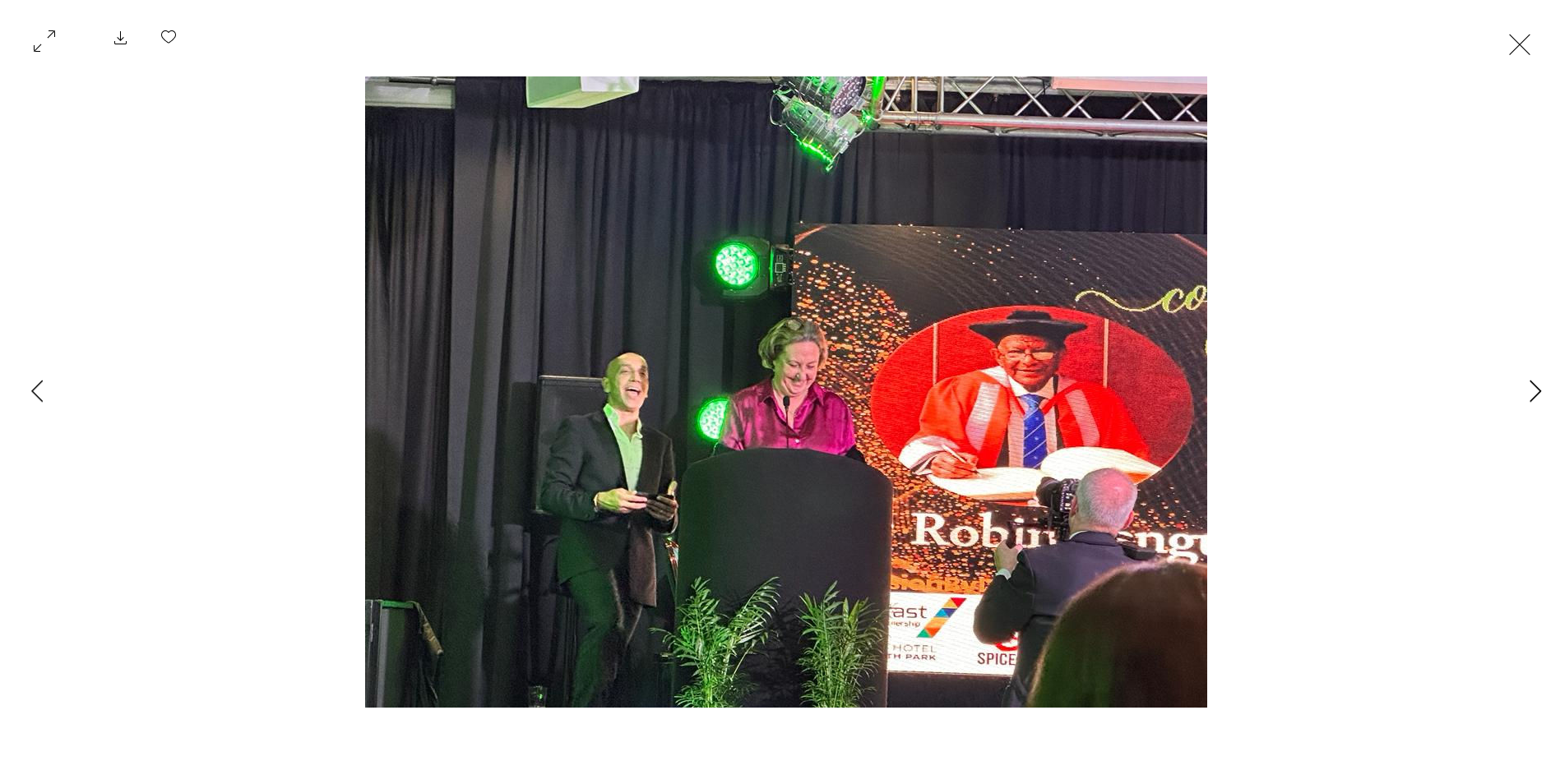
click at [1536, 388] on icon "Next Item" at bounding box center [1535, 391] width 12 height 22
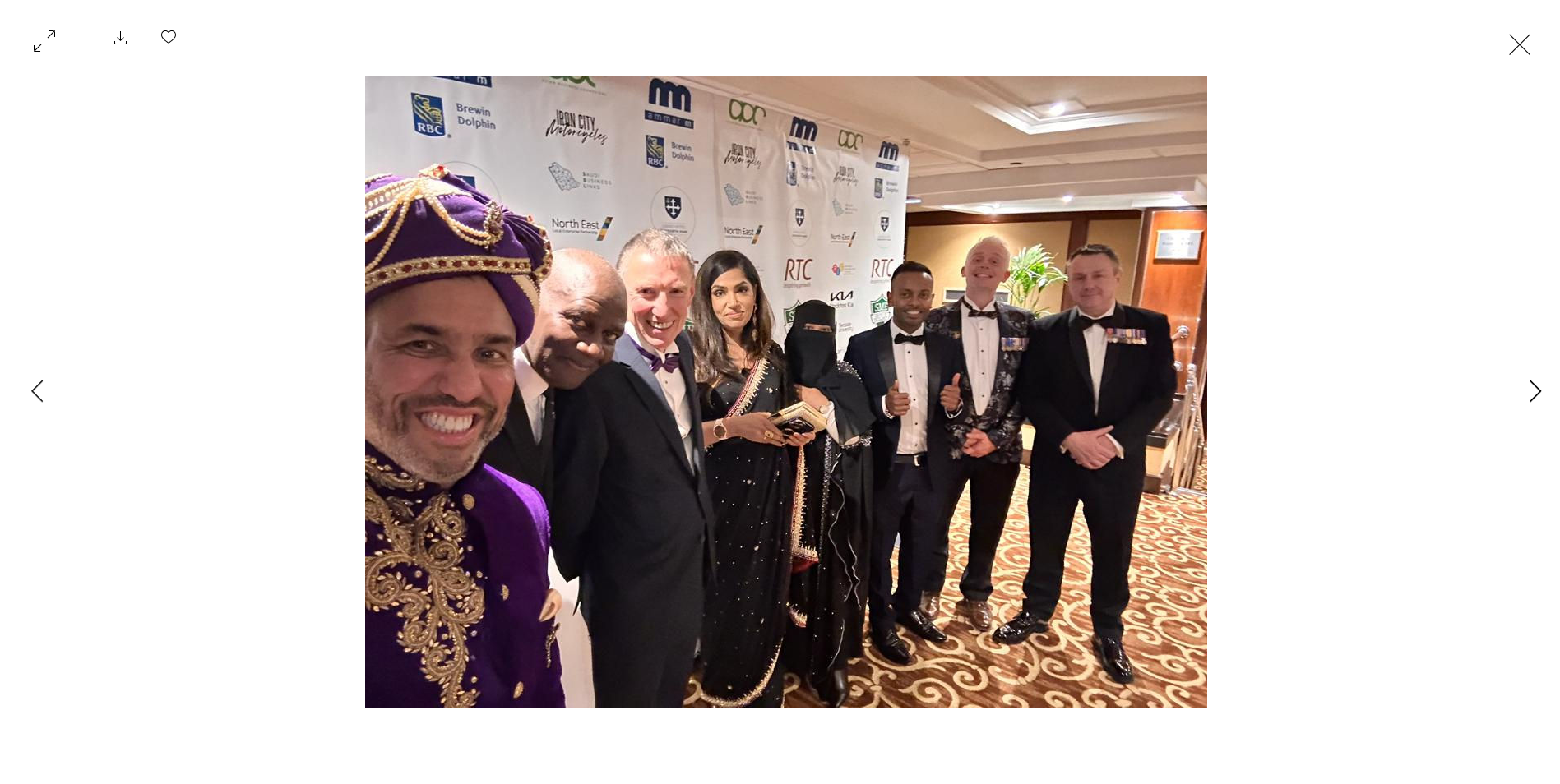
click at [1536, 388] on icon "Next Item" at bounding box center [1535, 391] width 12 height 22
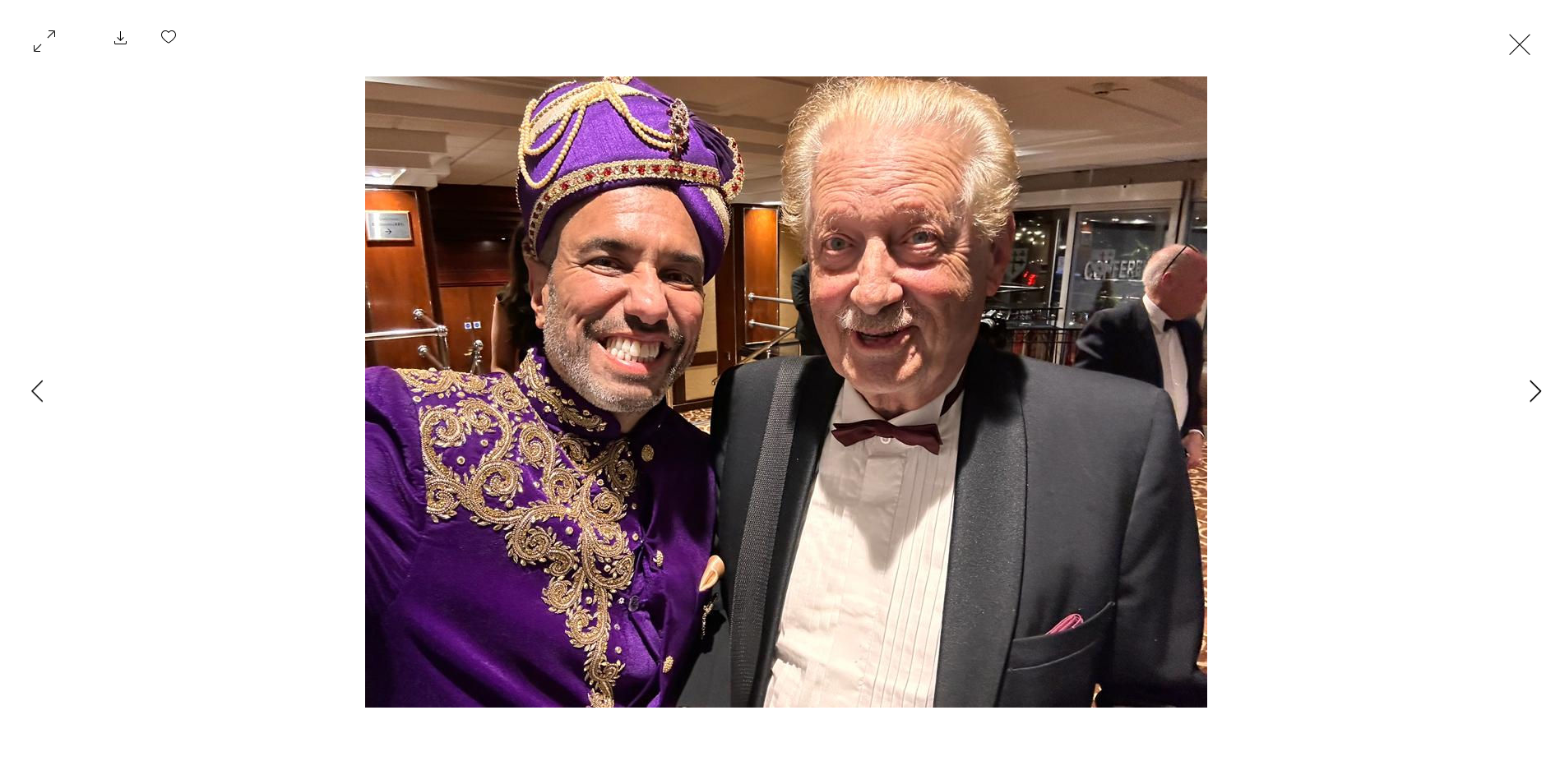
click at [1536, 388] on icon "Next Item" at bounding box center [1535, 391] width 12 height 22
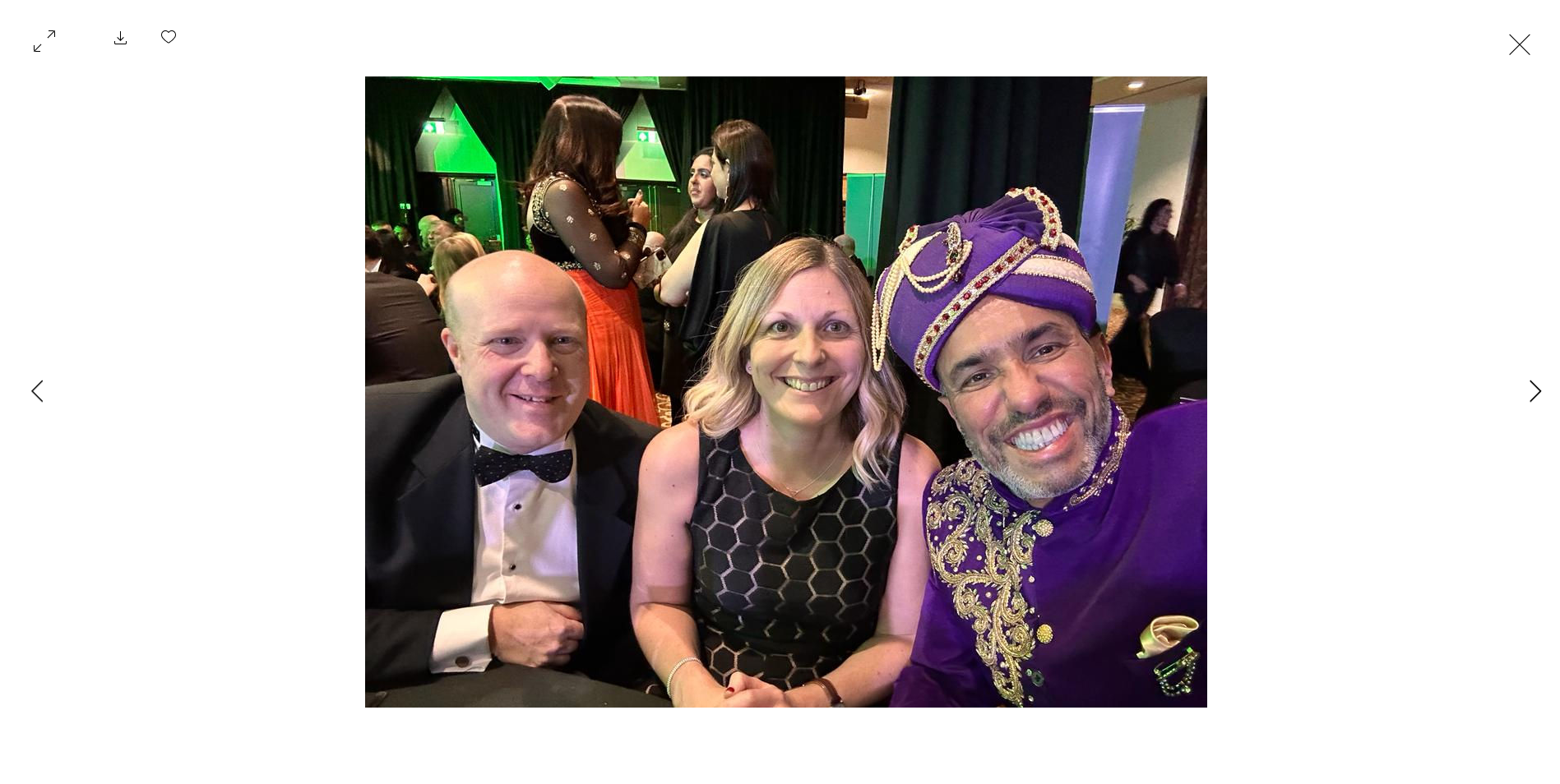
click at [1536, 388] on icon "Next Item" at bounding box center [1535, 391] width 12 height 22
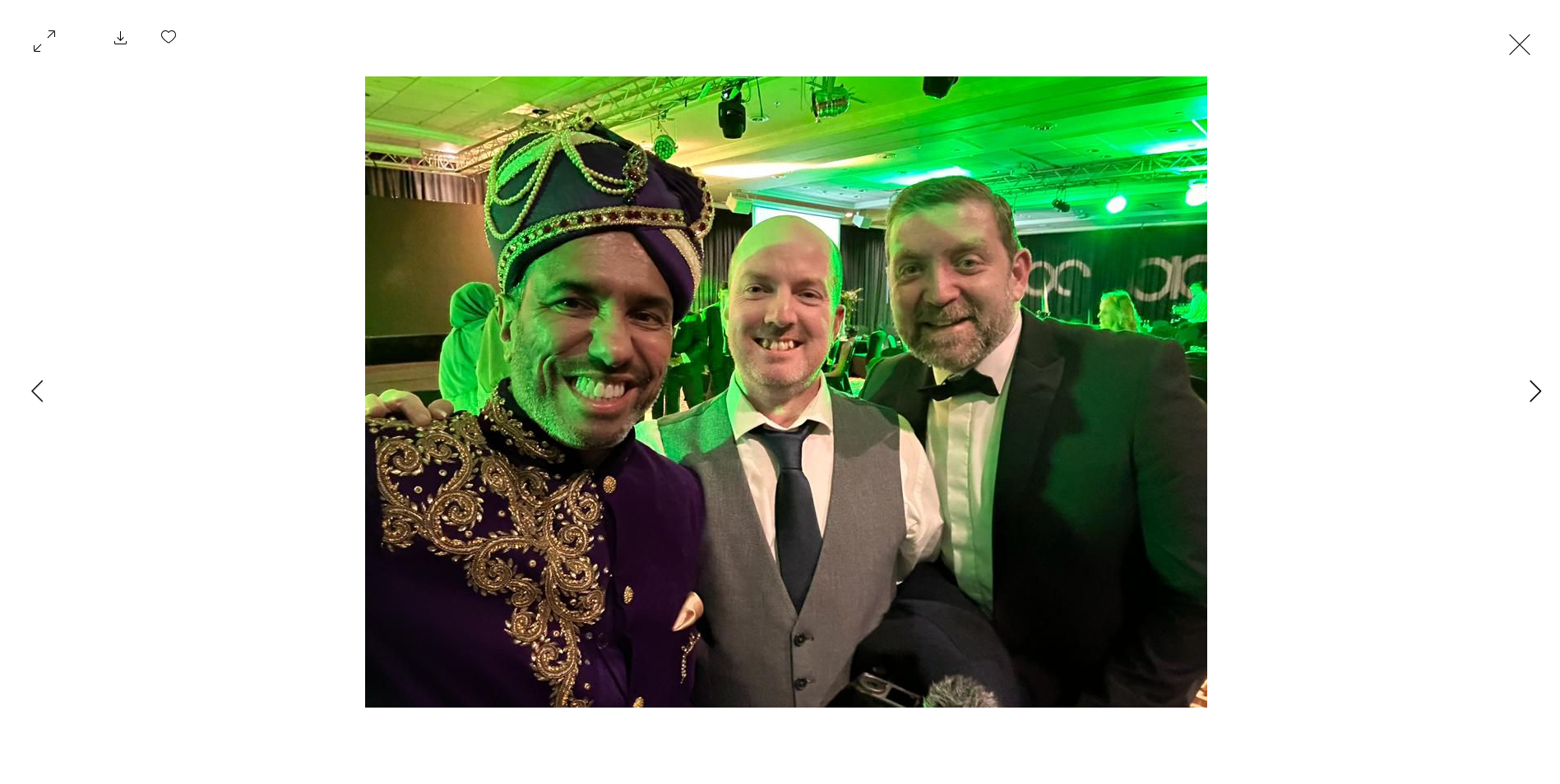
click at [1536, 388] on icon "Next Item" at bounding box center [1535, 391] width 12 height 22
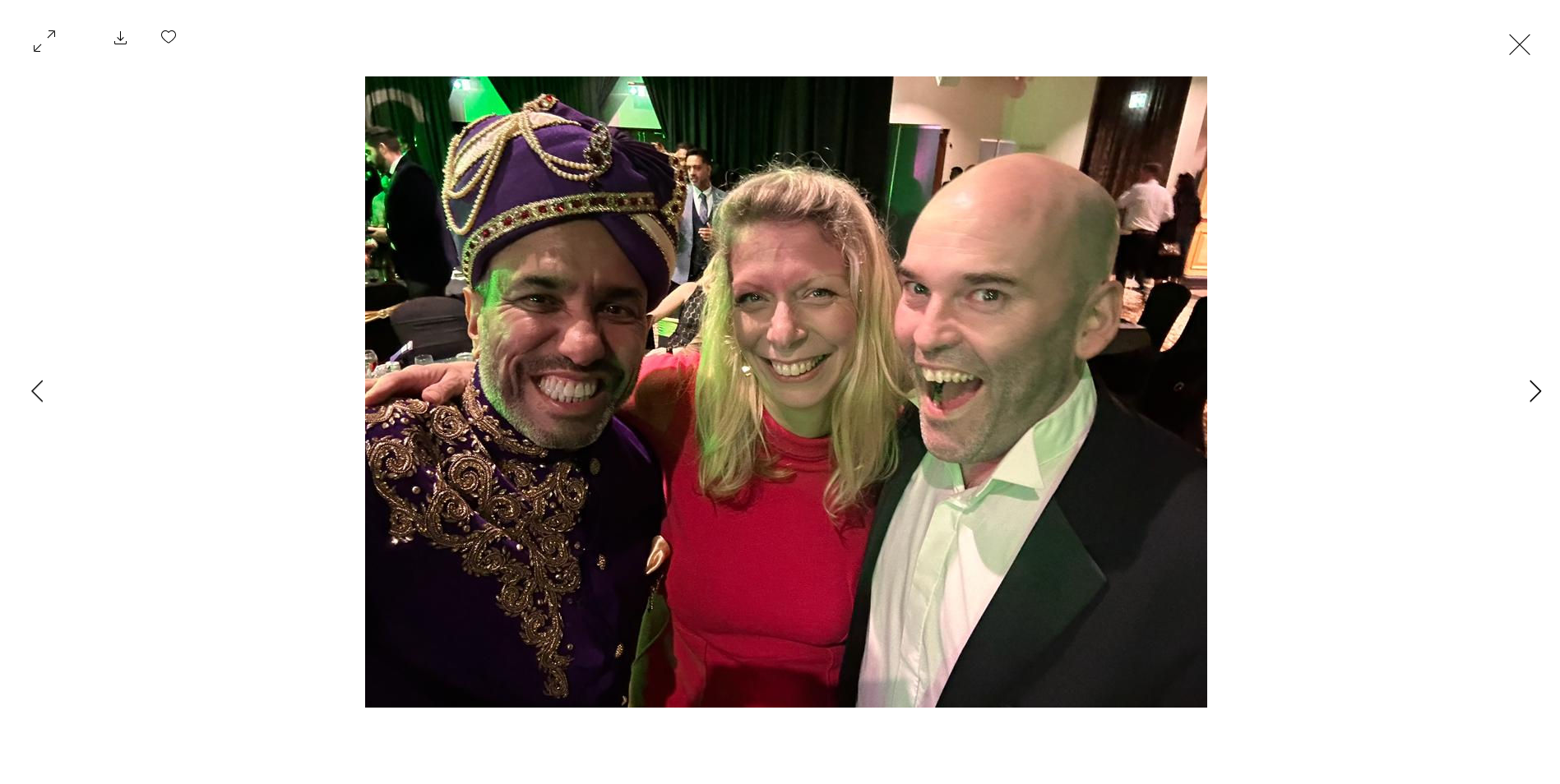
click at [1536, 388] on icon "Next Item" at bounding box center [1535, 391] width 12 height 22
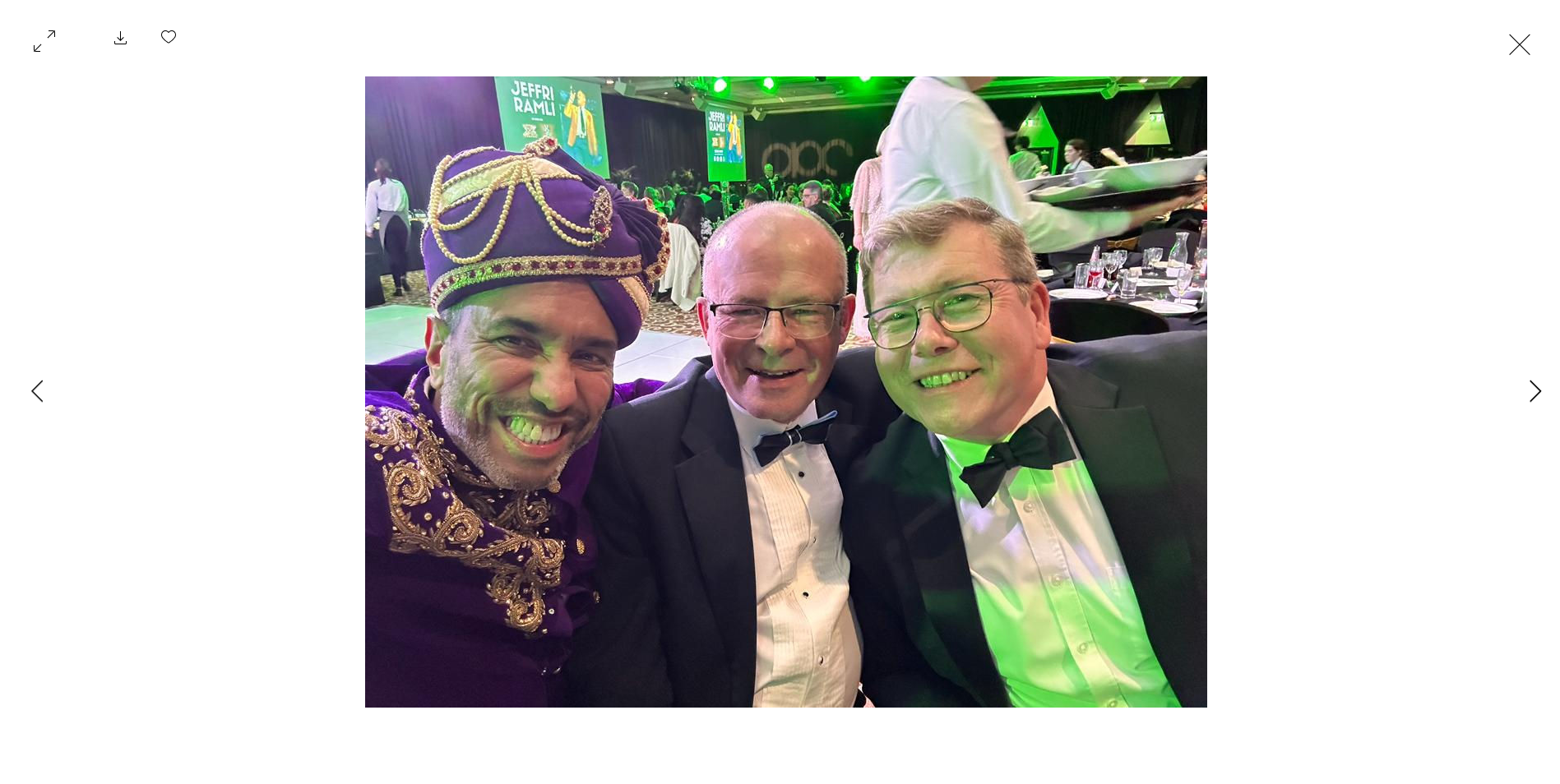
click at [1536, 388] on icon "Next Item" at bounding box center [1535, 391] width 12 height 22
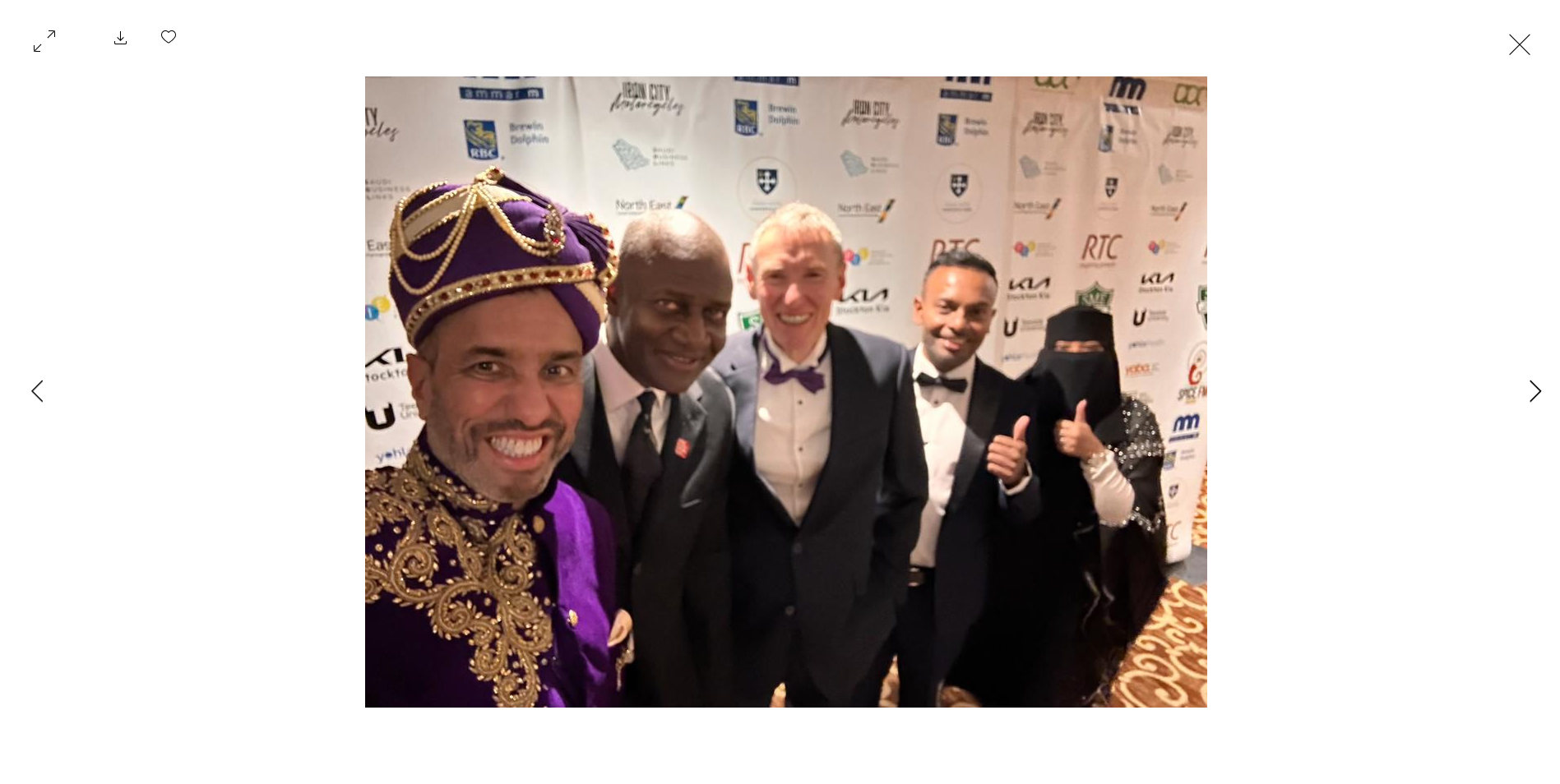
click at [1536, 388] on icon "Next Item" at bounding box center [1535, 391] width 12 height 22
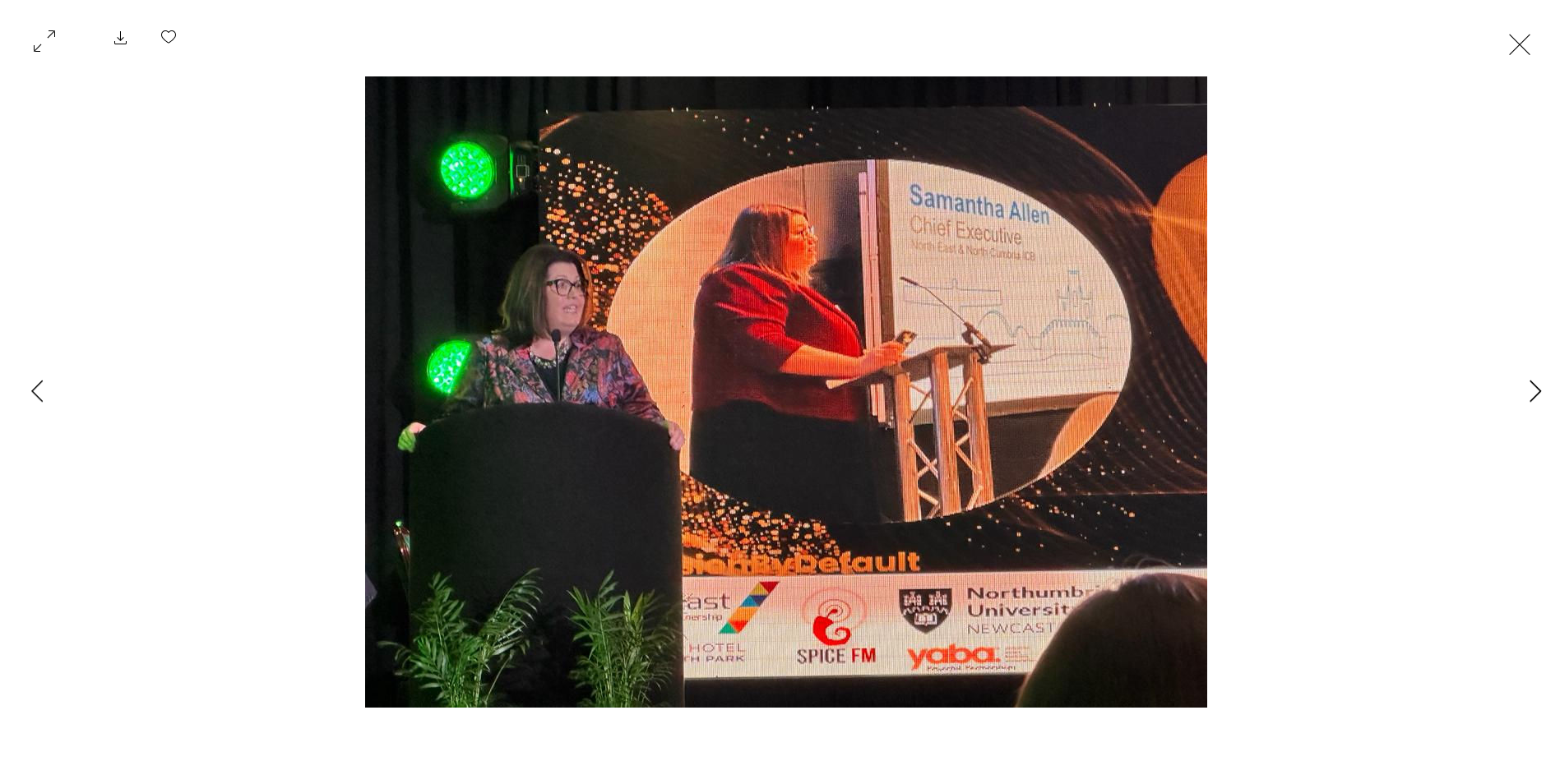
click at [1536, 388] on icon "Next Item" at bounding box center [1535, 391] width 12 height 22
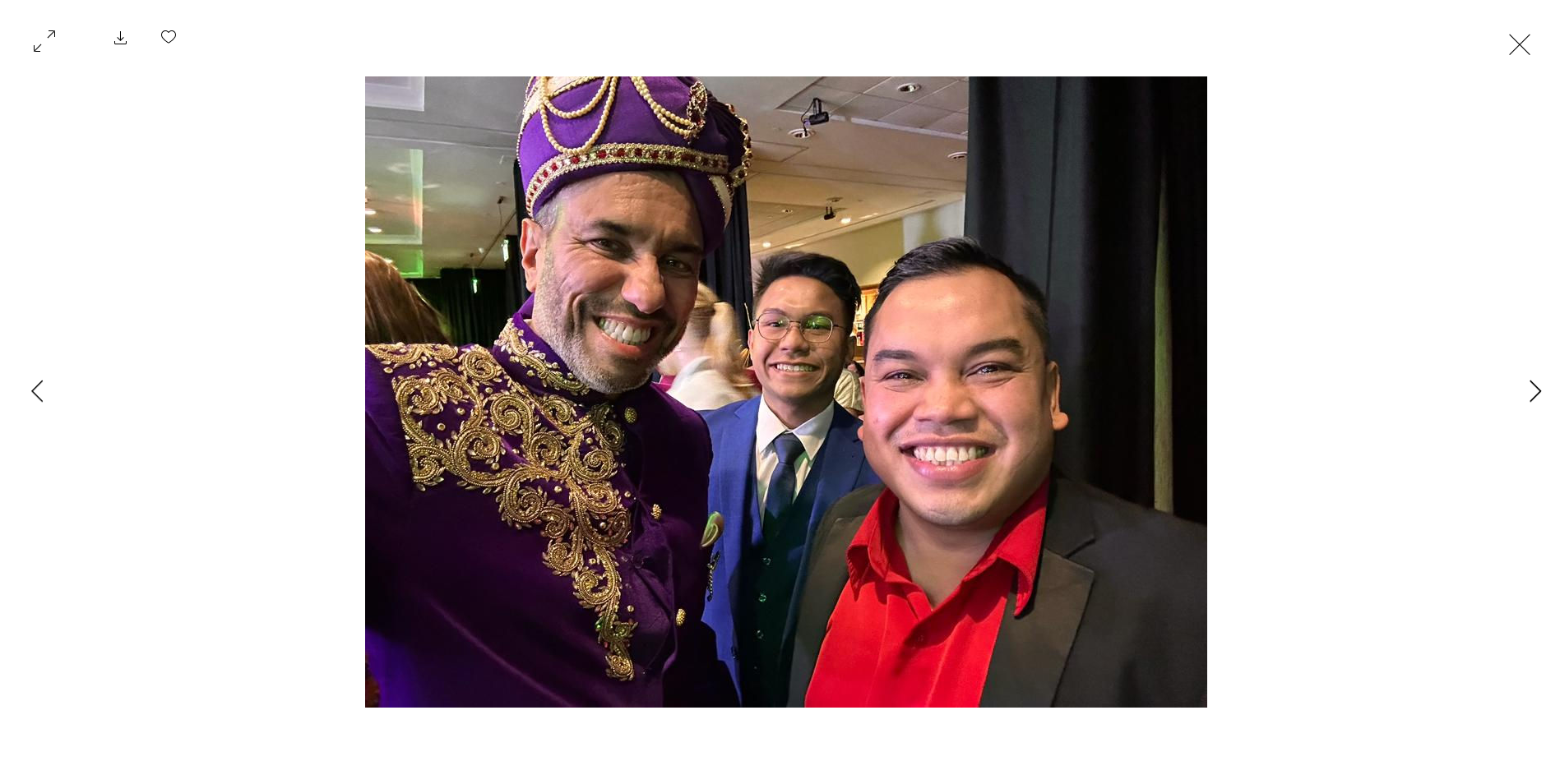
click at [1536, 388] on icon "Next Item" at bounding box center [1535, 391] width 12 height 22
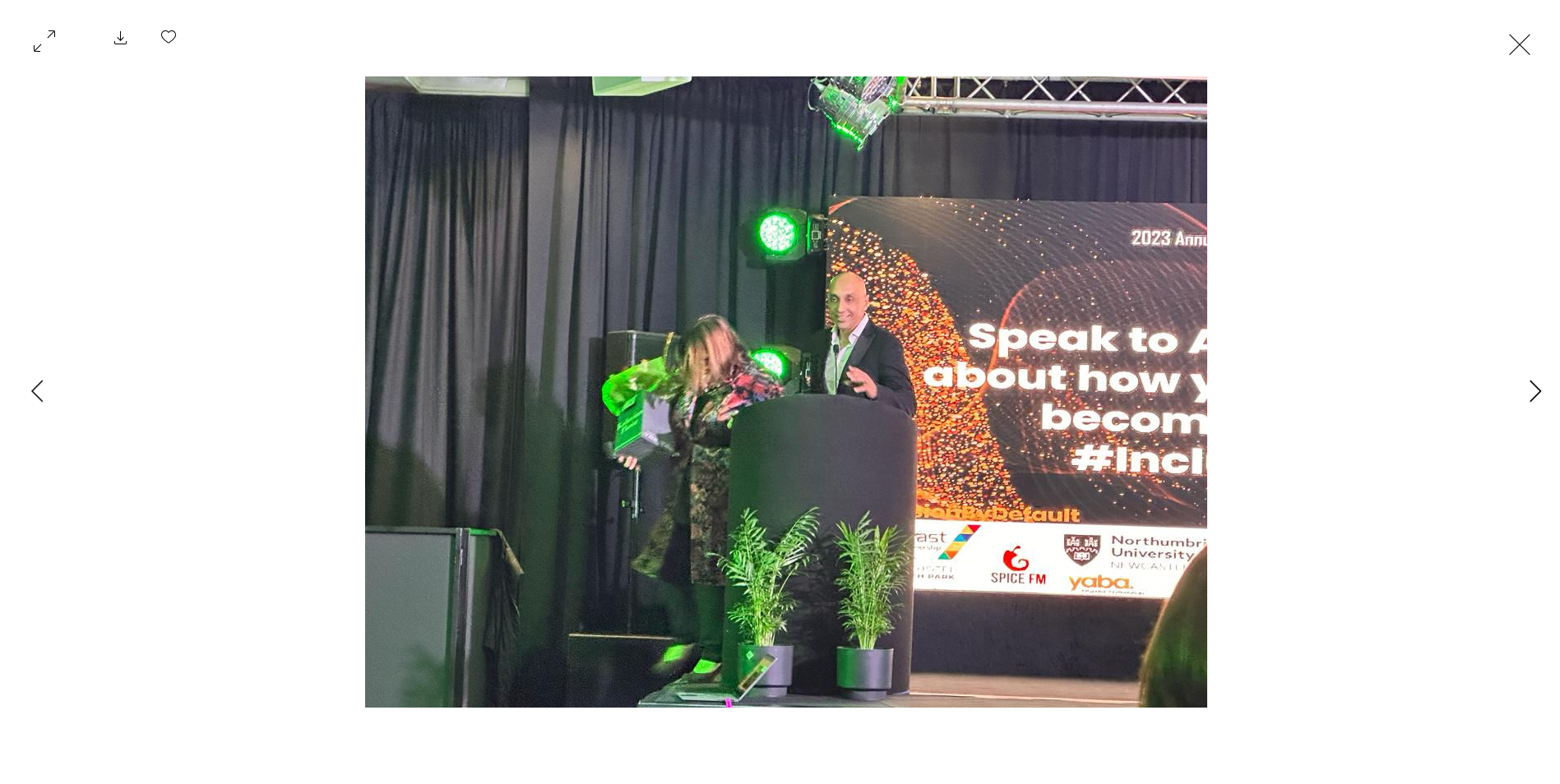
click at [1536, 388] on icon "Next Item" at bounding box center [1535, 391] width 12 height 22
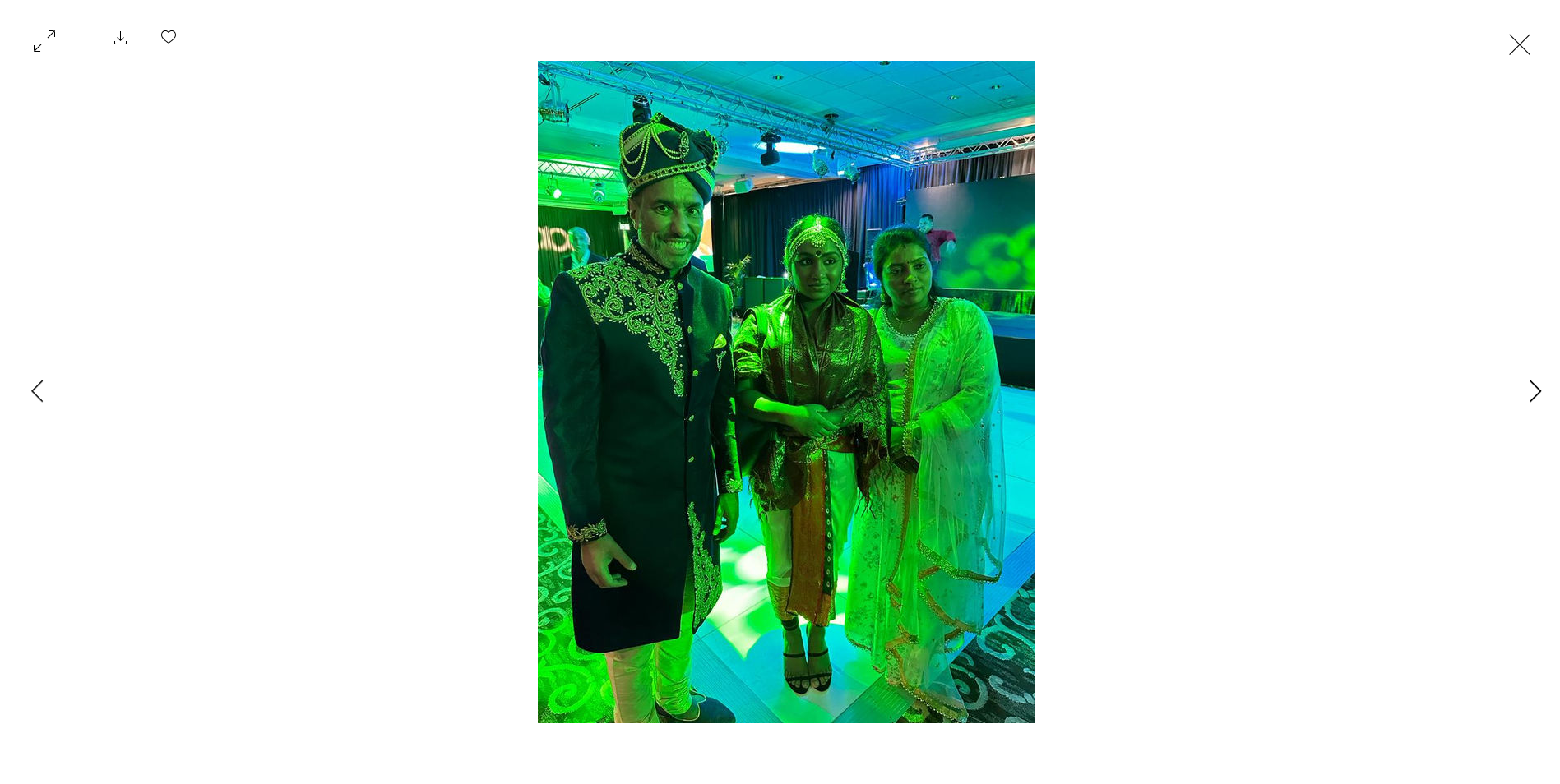
click at [1536, 388] on icon "Next Item" at bounding box center [1535, 391] width 12 height 22
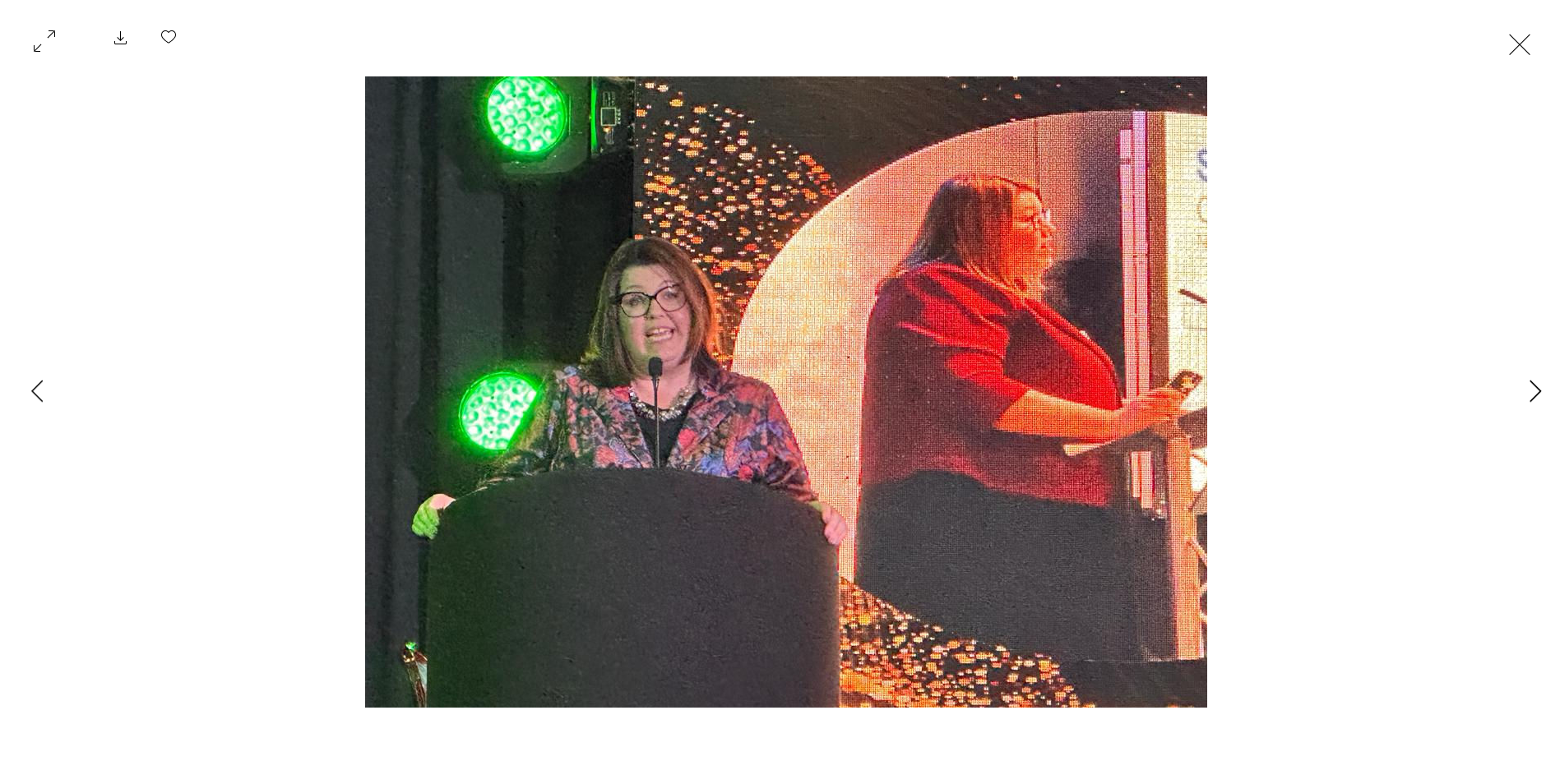
click at [1536, 388] on icon "Next Item" at bounding box center [1535, 391] width 12 height 22
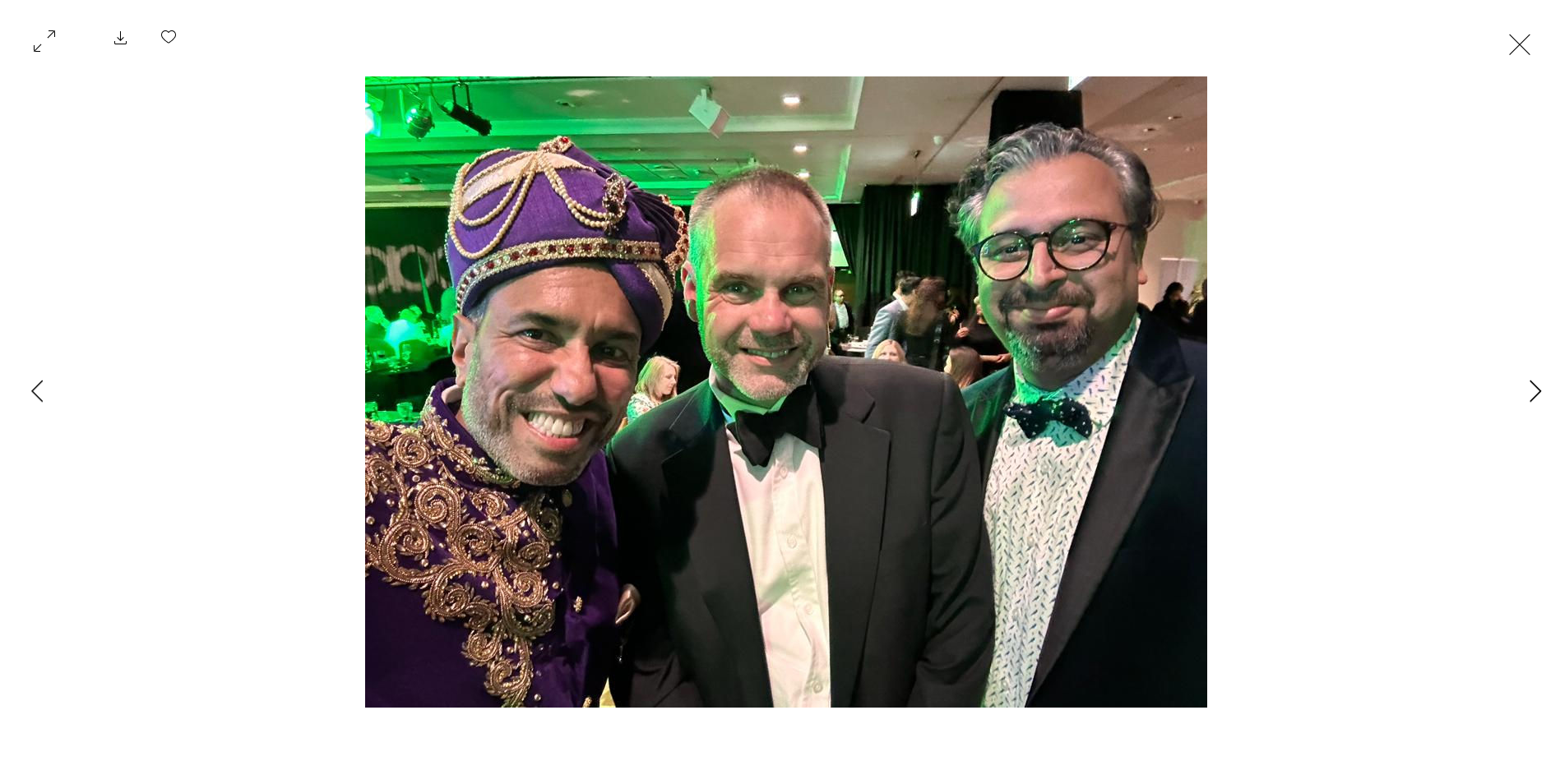
click at [1536, 388] on icon "Next Item" at bounding box center [1535, 391] width 12 height 22
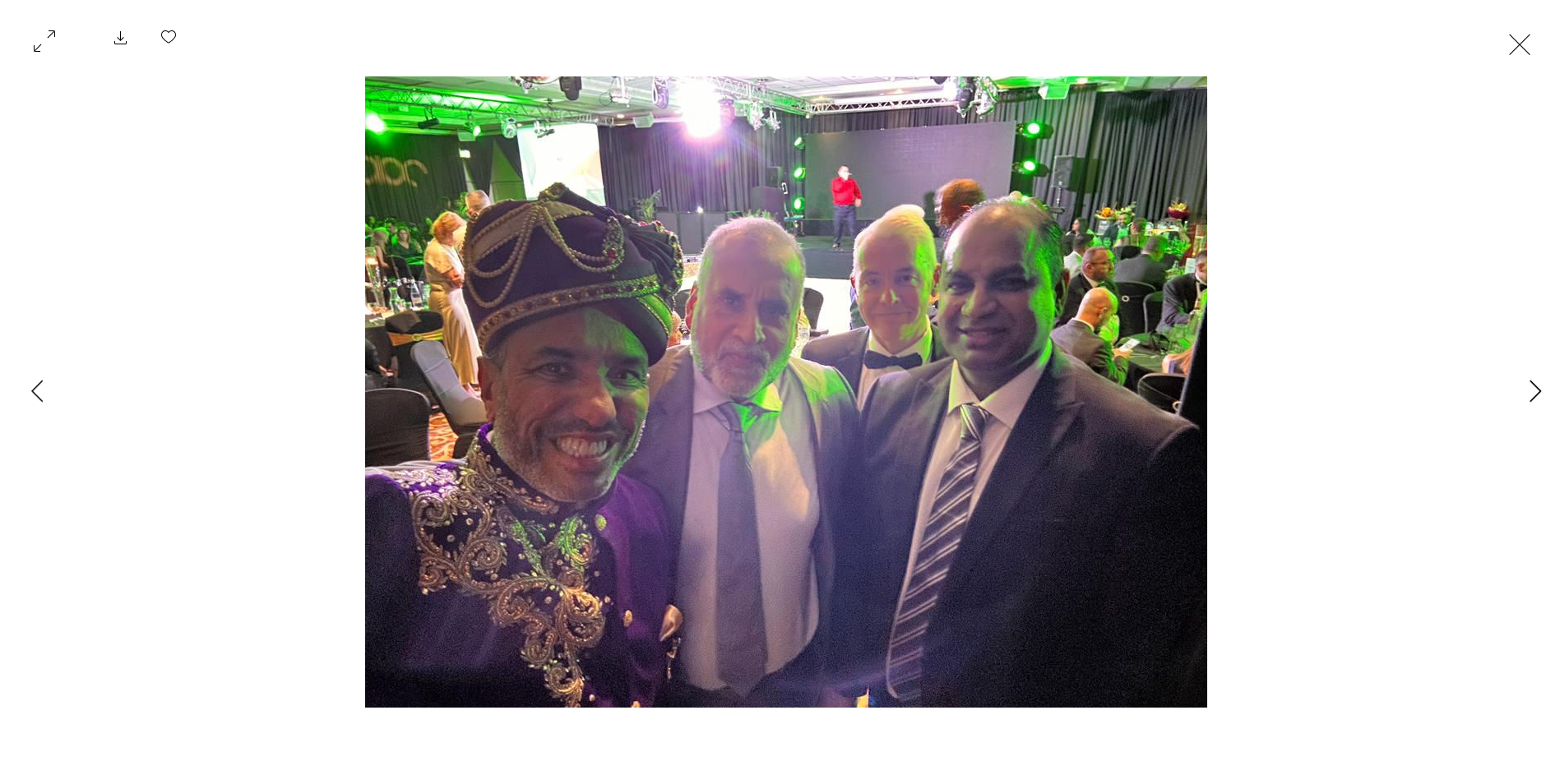
click at [1536, 388] on icon "Next Item" at bounding box center [1535, 391] width 12 height 22
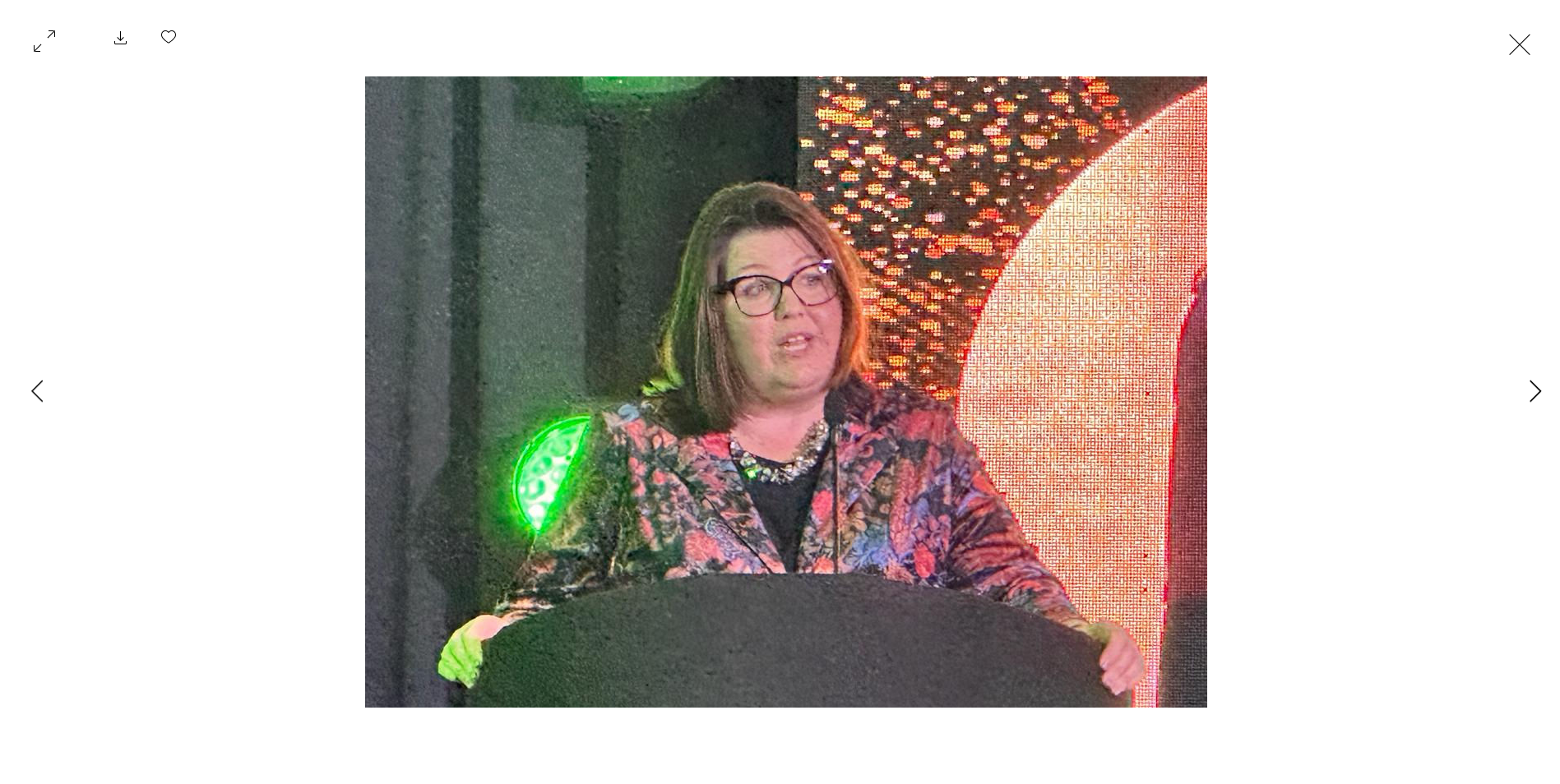
click at [1536, 388] on icon "Next Item" at bounding box center [1535, 391] width 12 height 22
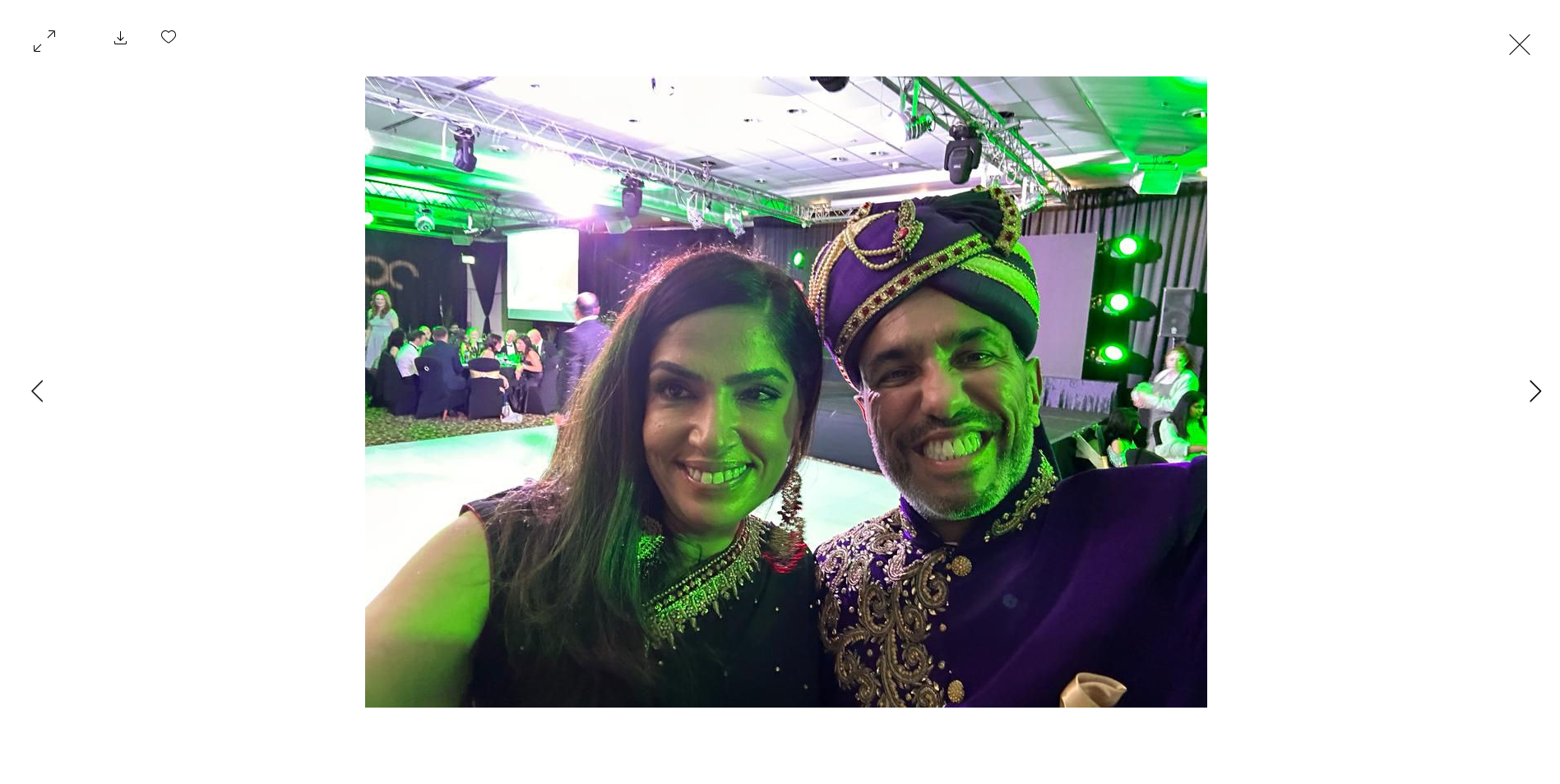
click at [1536, 388] on icon "Next Item" at bounding box center [1535, 391] width 12 height 22
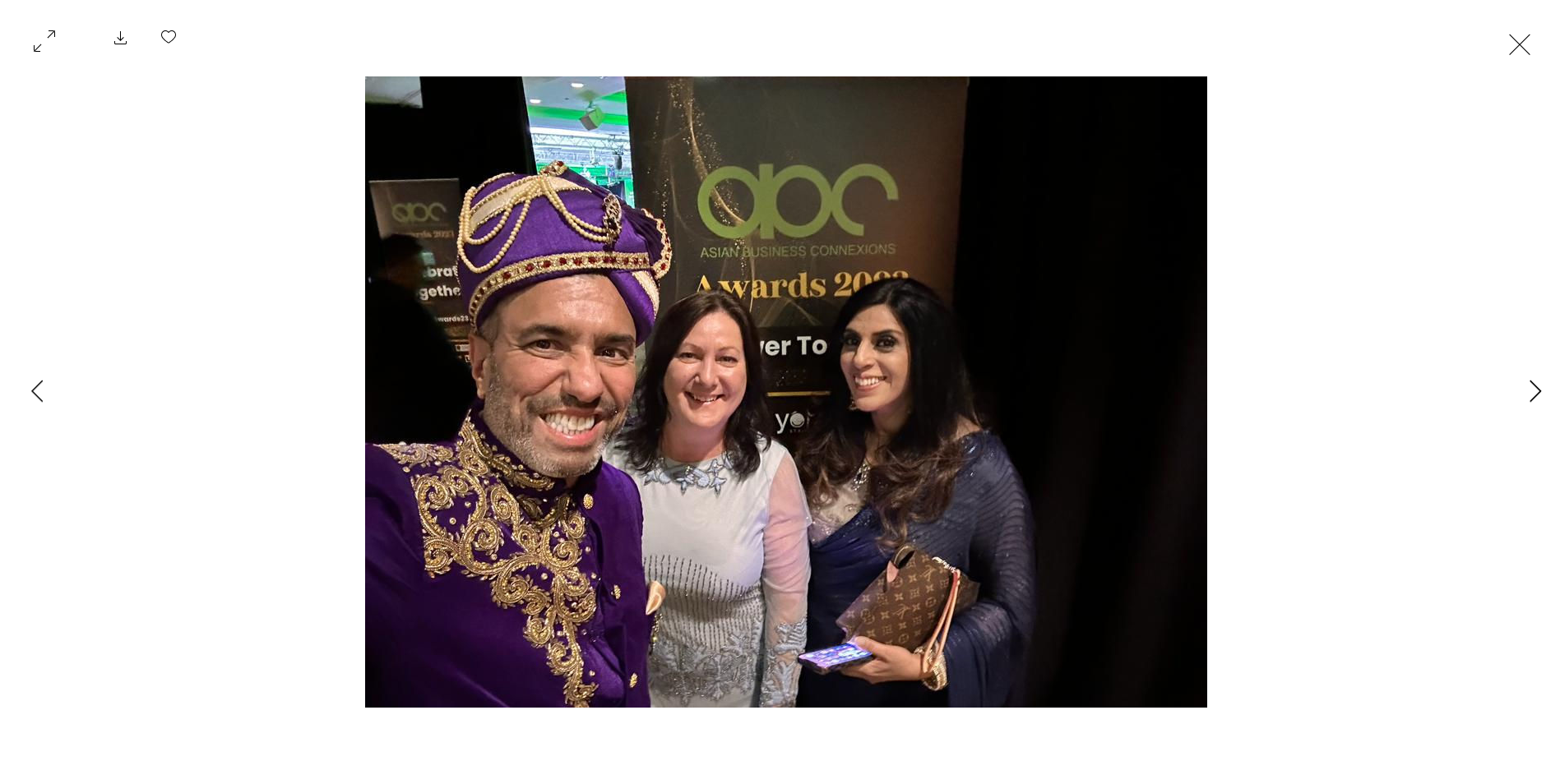
click at [1536, 388] on icon "Next Item" at bounding box center [1535, 391] width 12 height 22
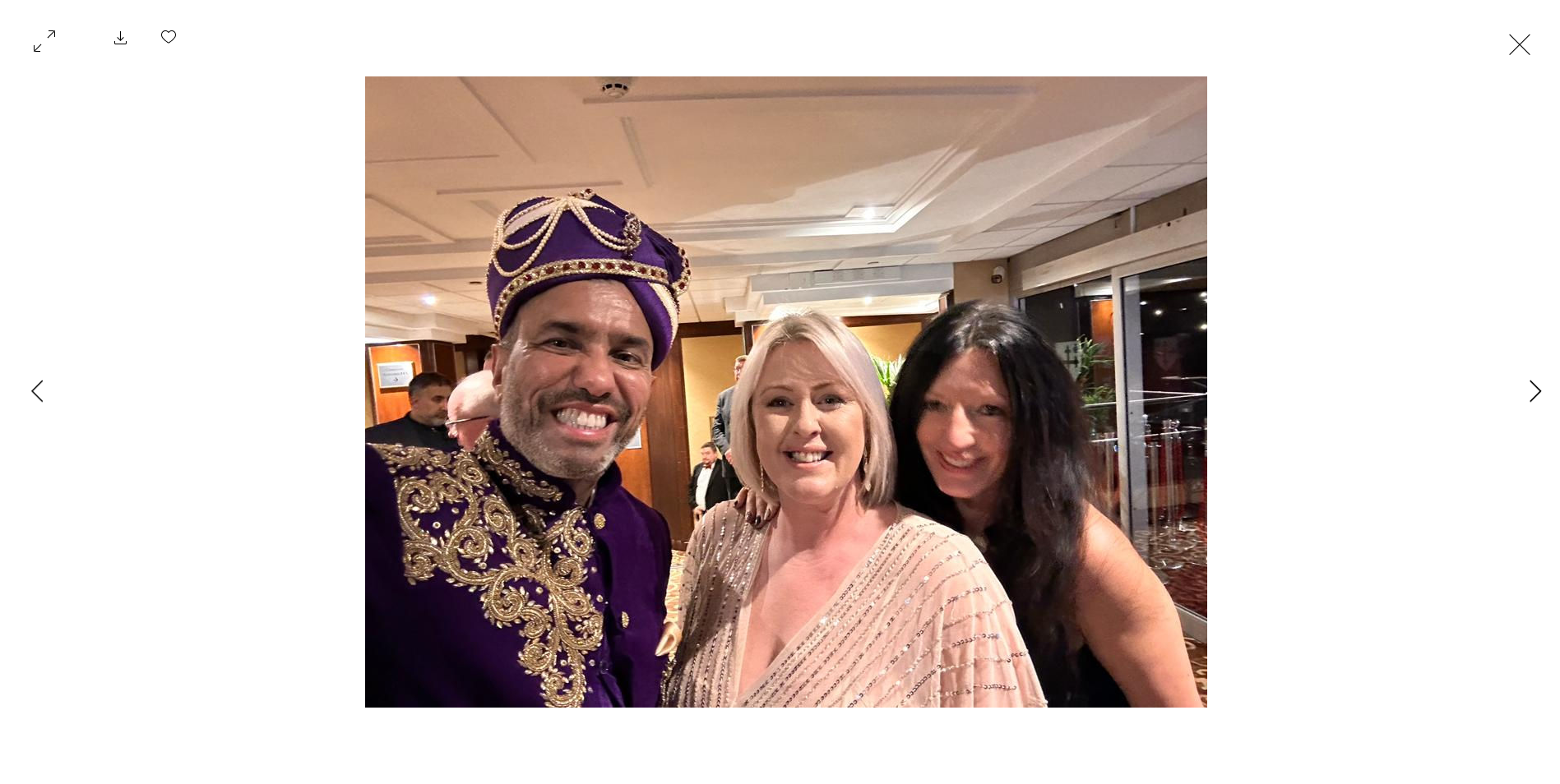
click at [1536, 388] on icon "Next Item" at bounding box center [1535, 391] width 12 height 22
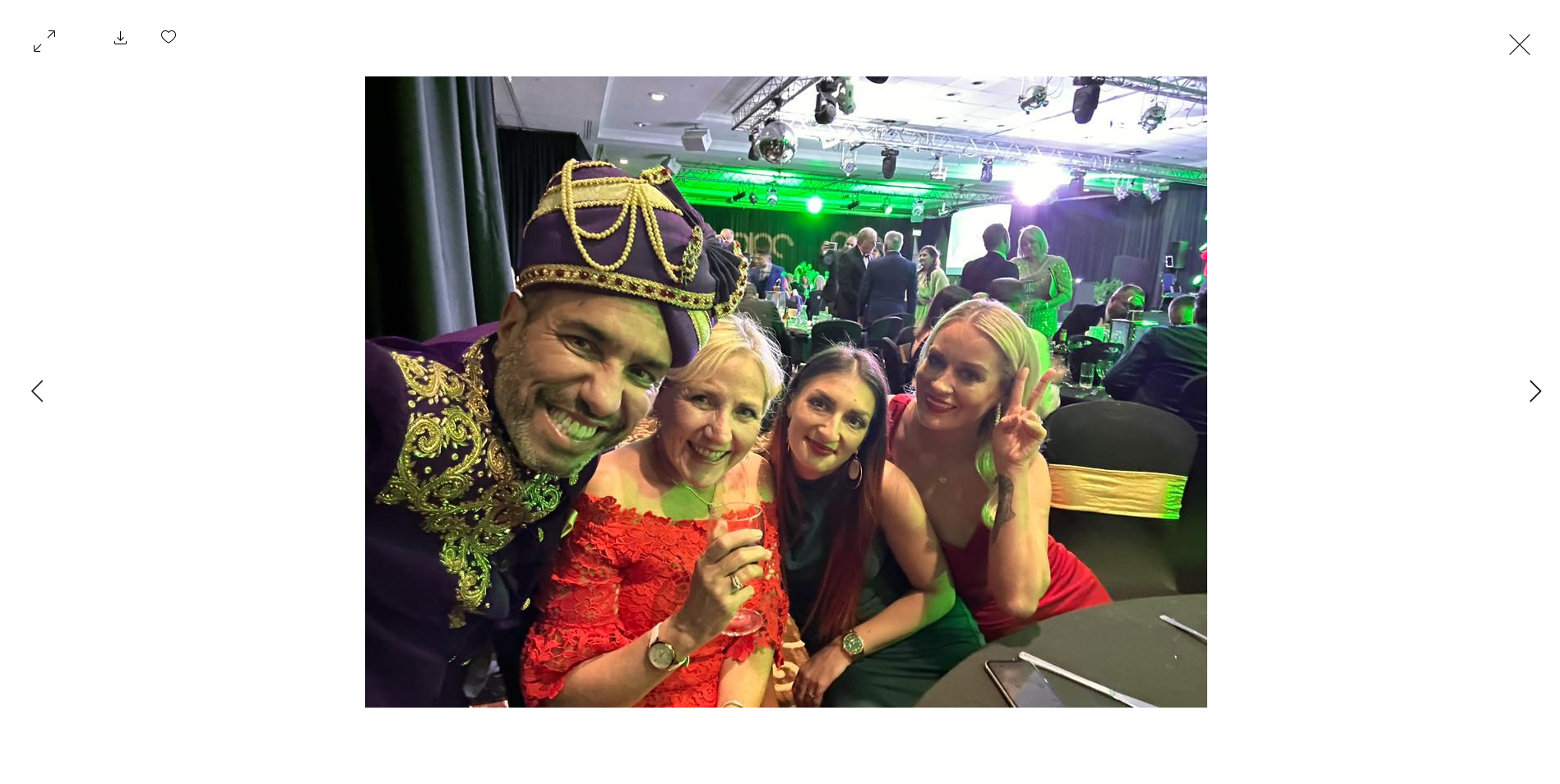
click at [1536, 388] on icon "Next Item" at bounding box center [1535, 391] width 12 height 22
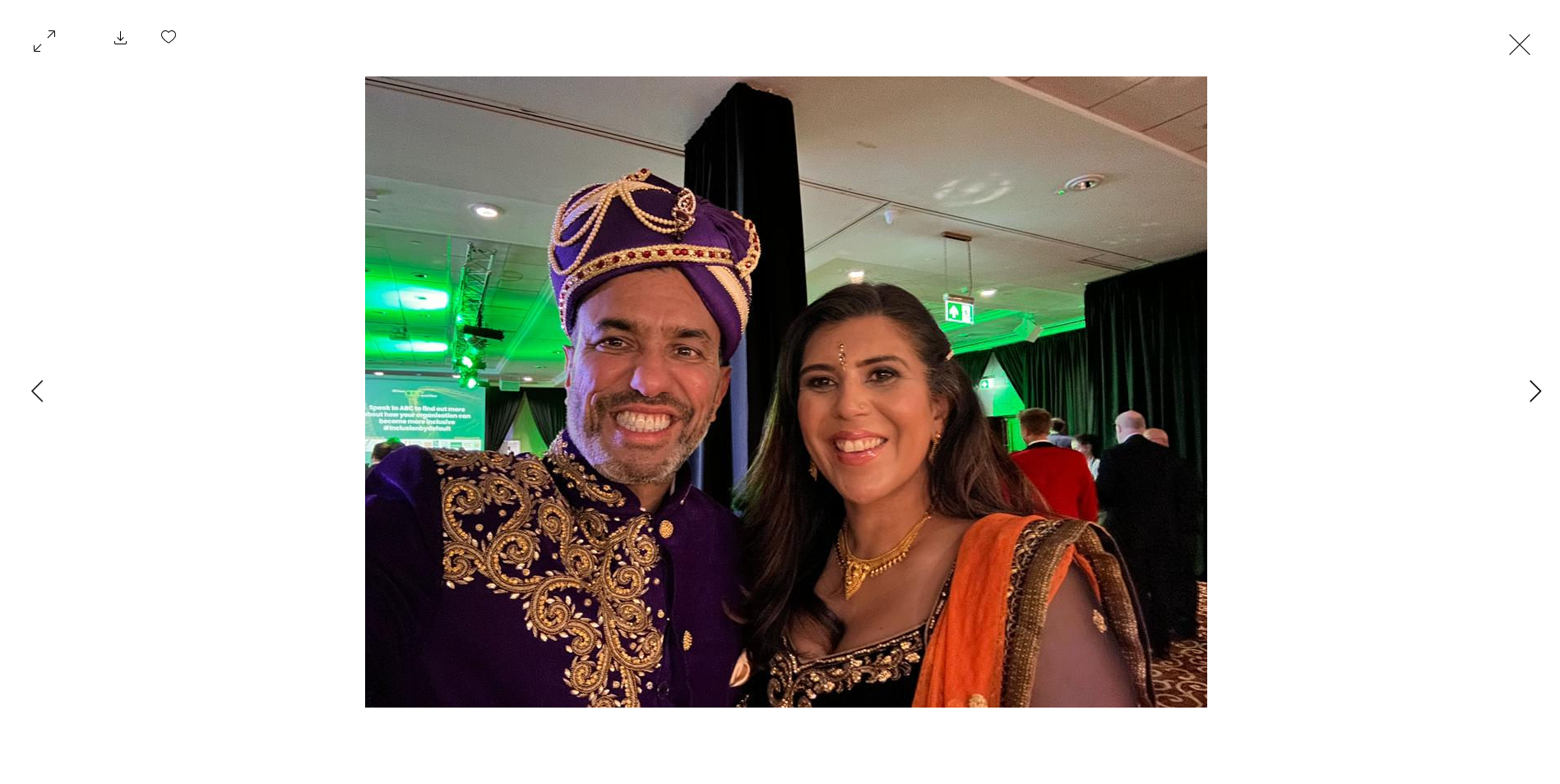
click at [1536, 388] on icon "Next Item" at bounding box center [1535, 391] width 12 height 22
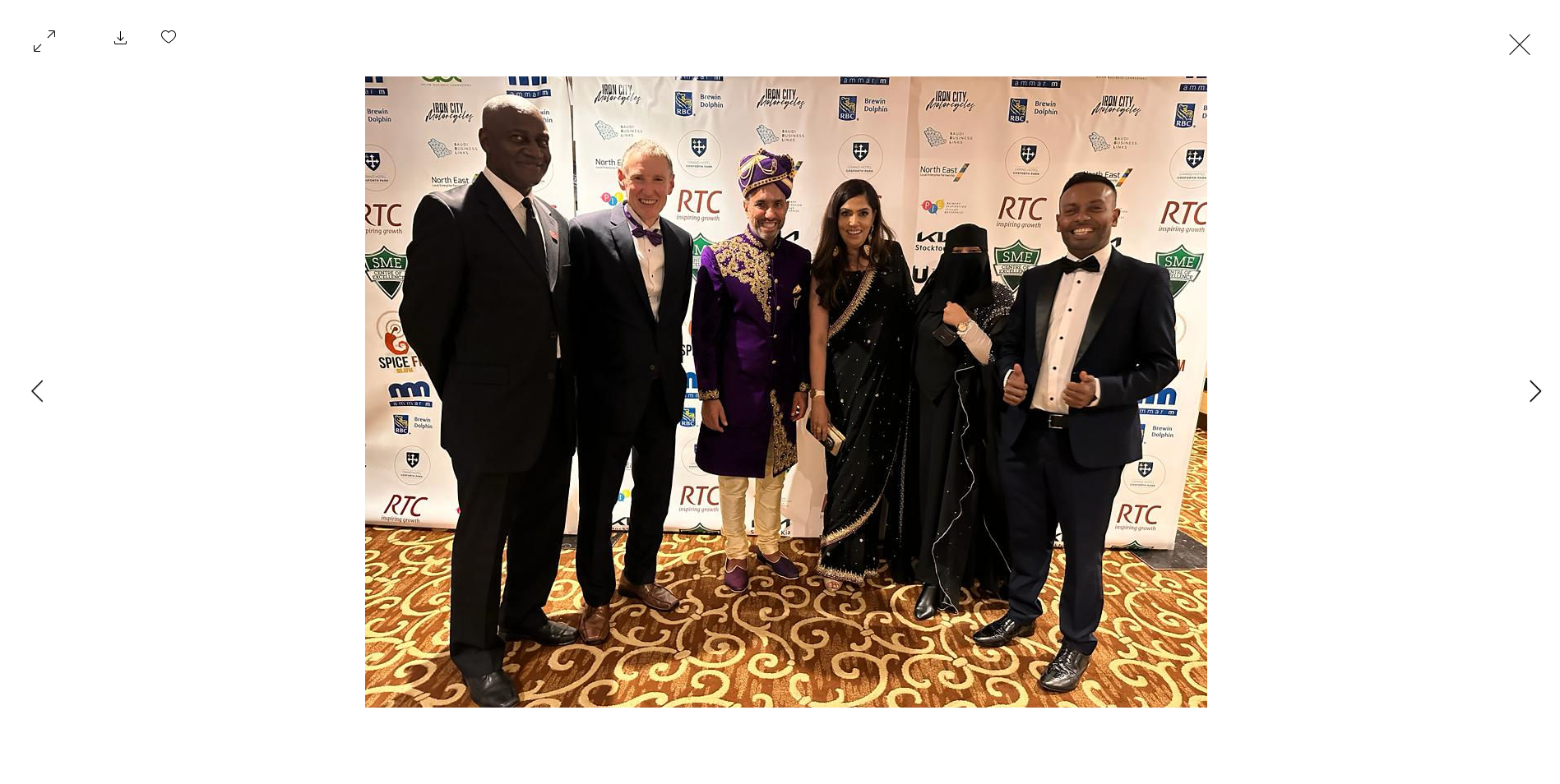
click at [1536, 388] on icon "Next Item" at bounding box center [1535, 391] width 12 height 22
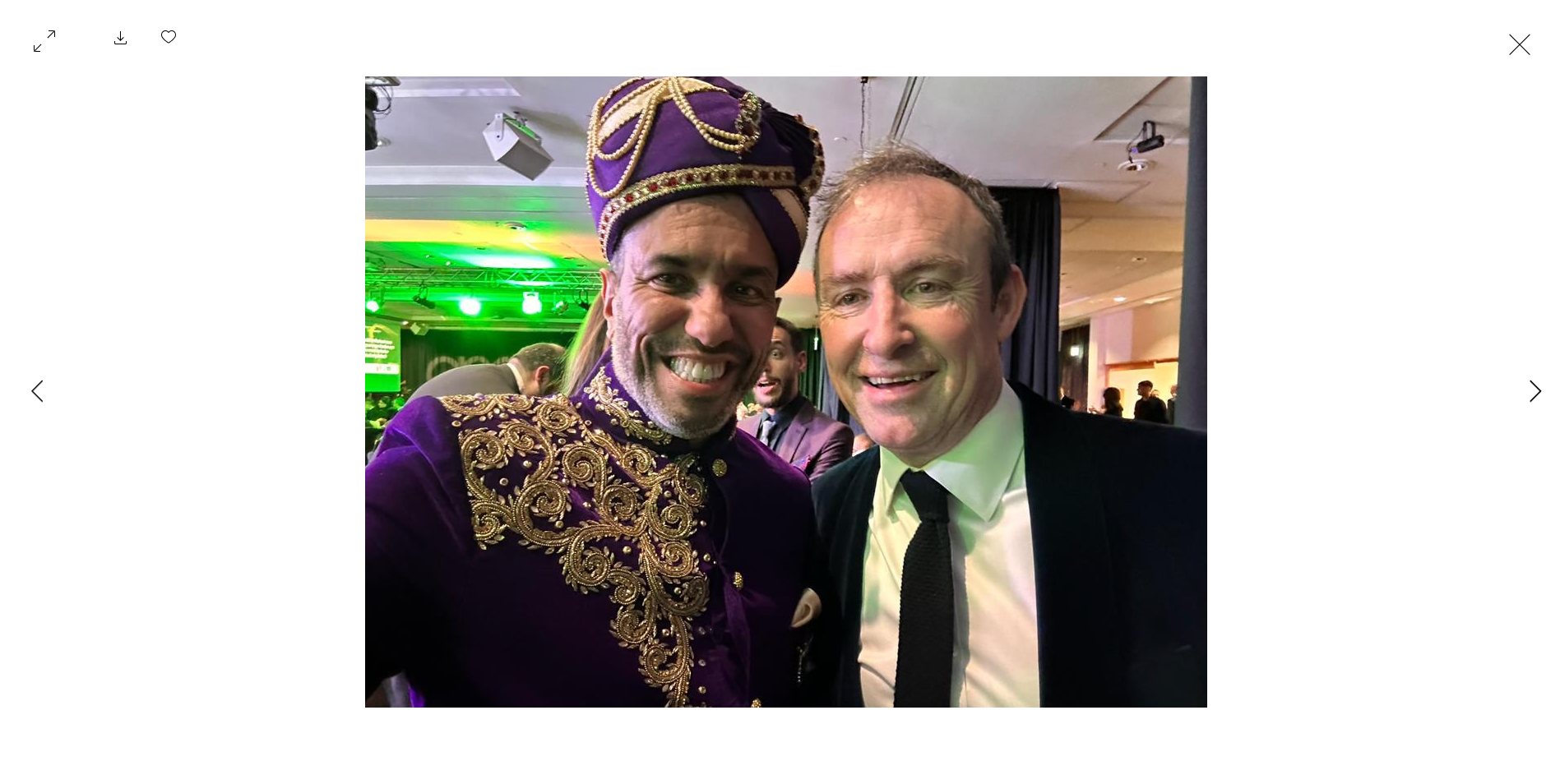
click at [1536, 388] on icon "Next Item" at bounding box center [1535, 391] width 12 height 22
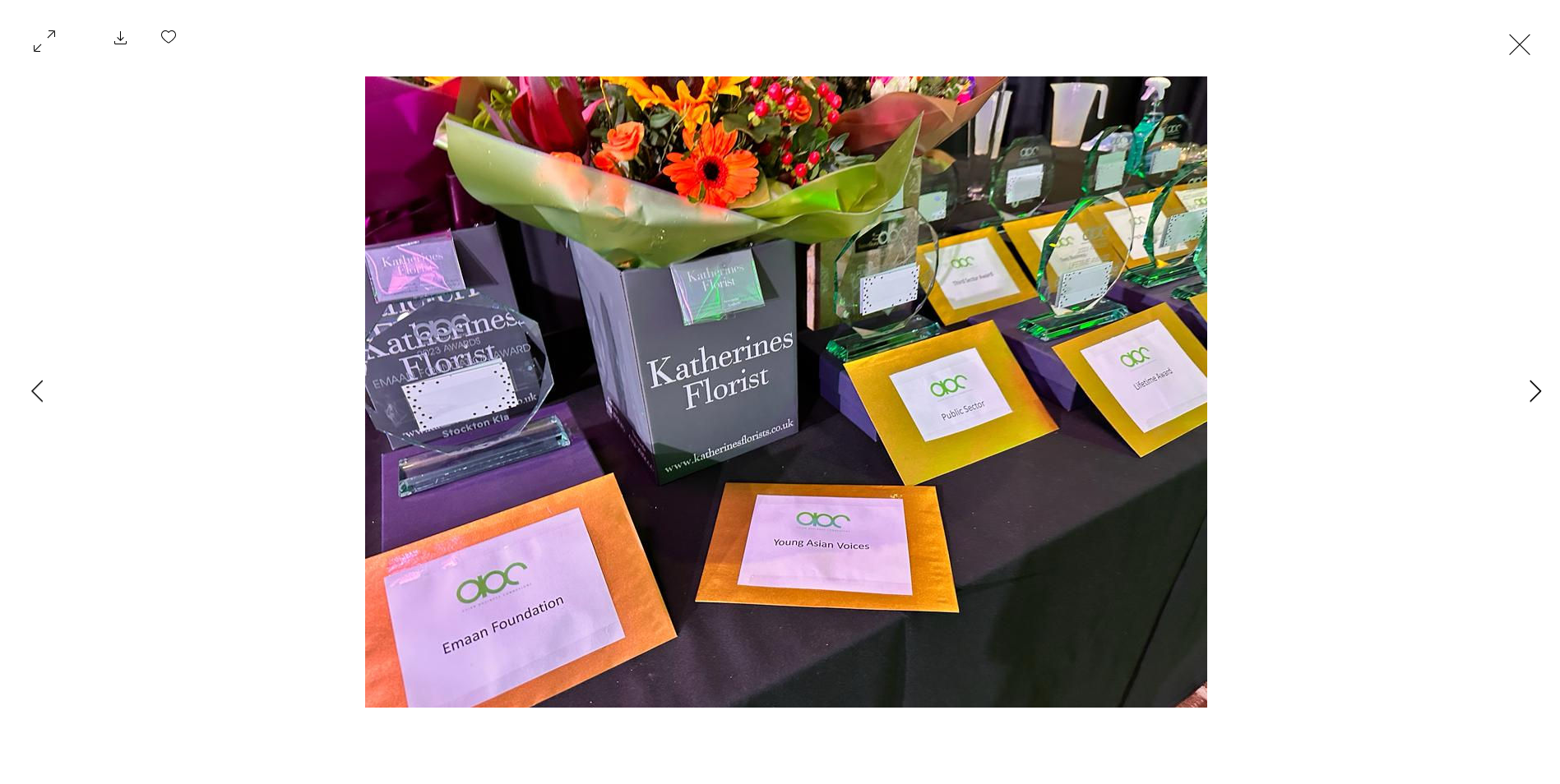
click at [1536, 388] on icon "Next Item" at bounding box center [1535, 391] width 12 height 22
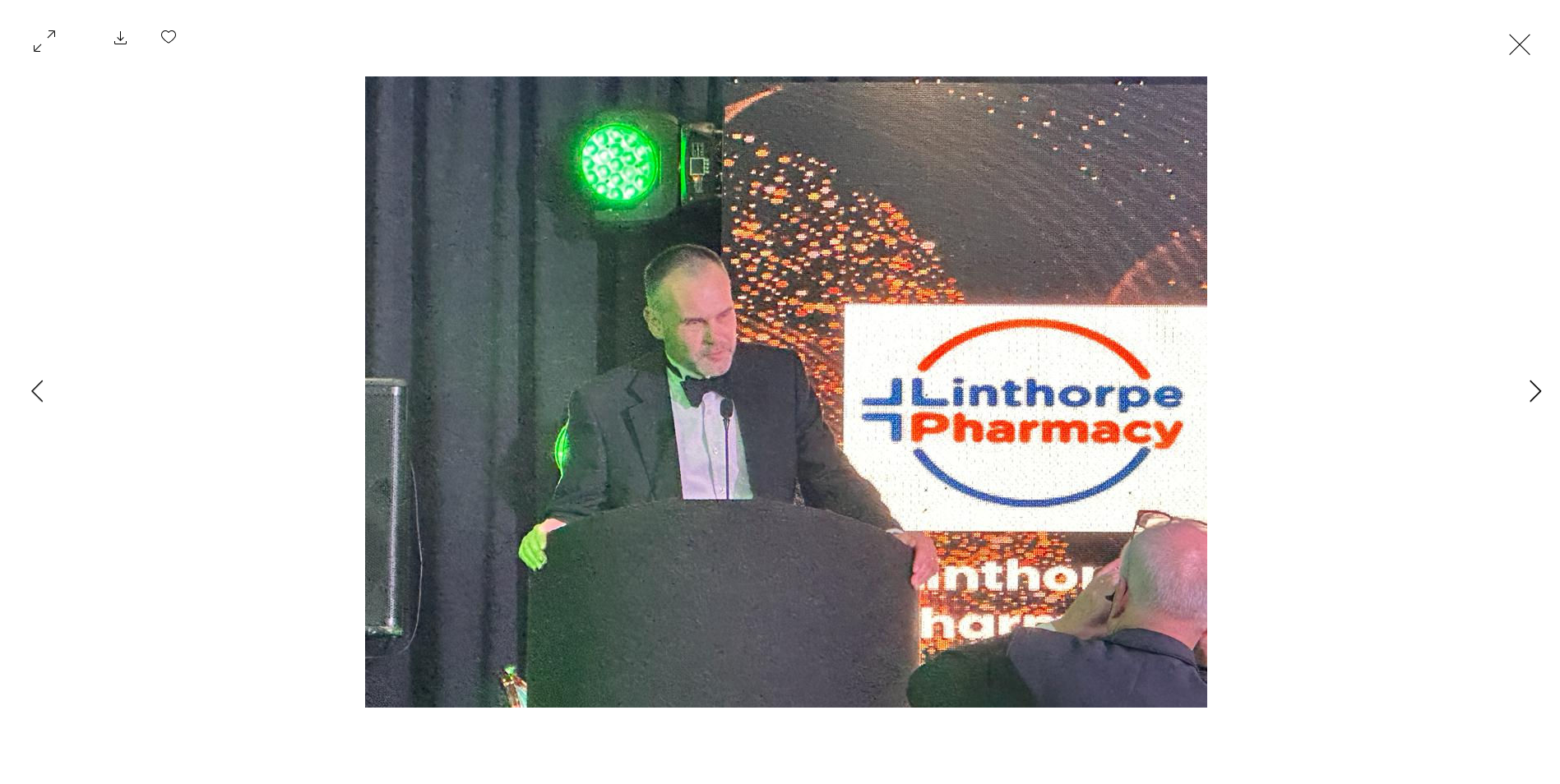
click at [1536, 388] on icon "Next Item" at bounding box center [1535, 391] width 12 height 22
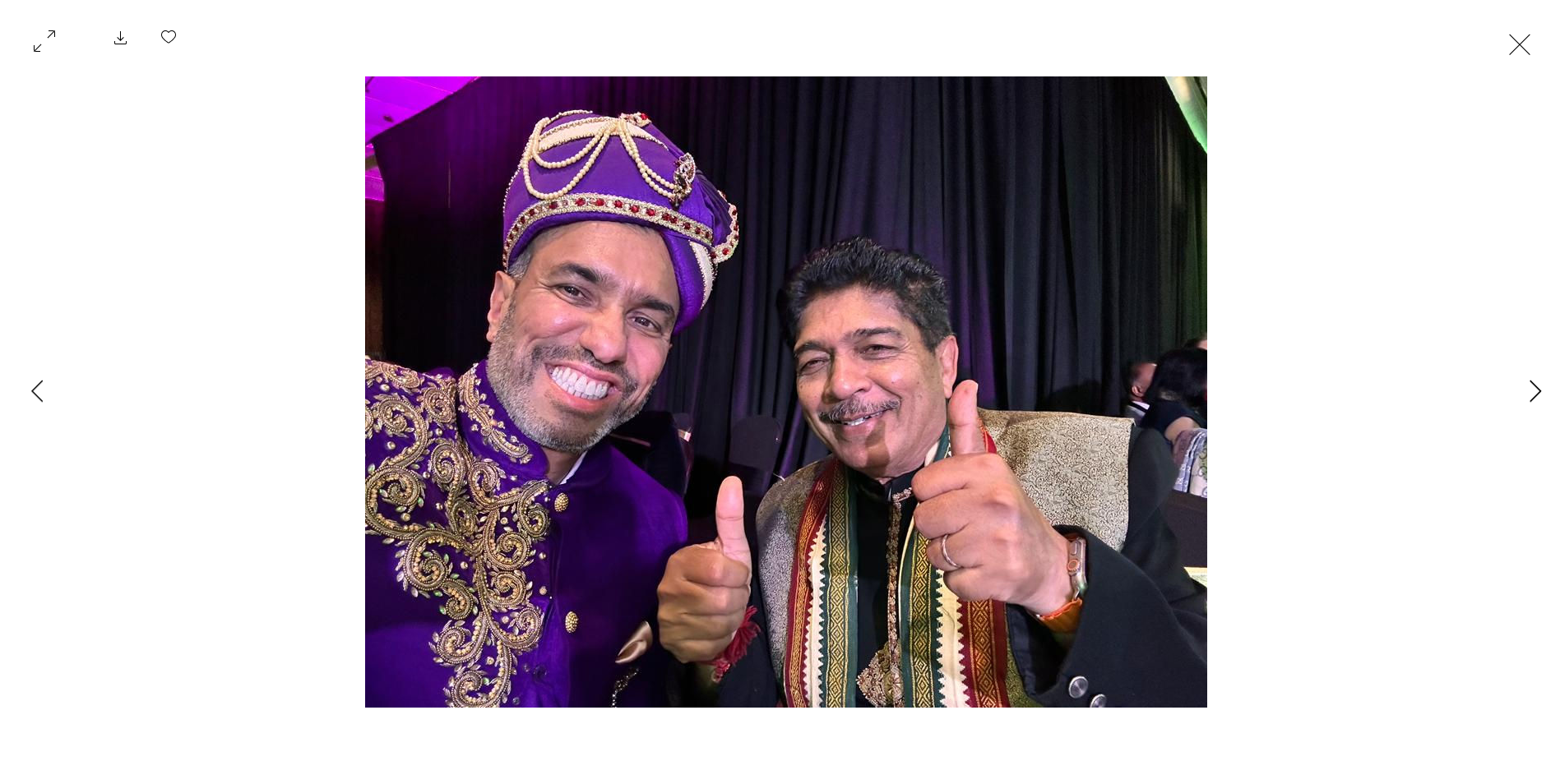
click at [1536, 388] on icon "Next Item" at bounding box center [1535, 391] width 12 height 22
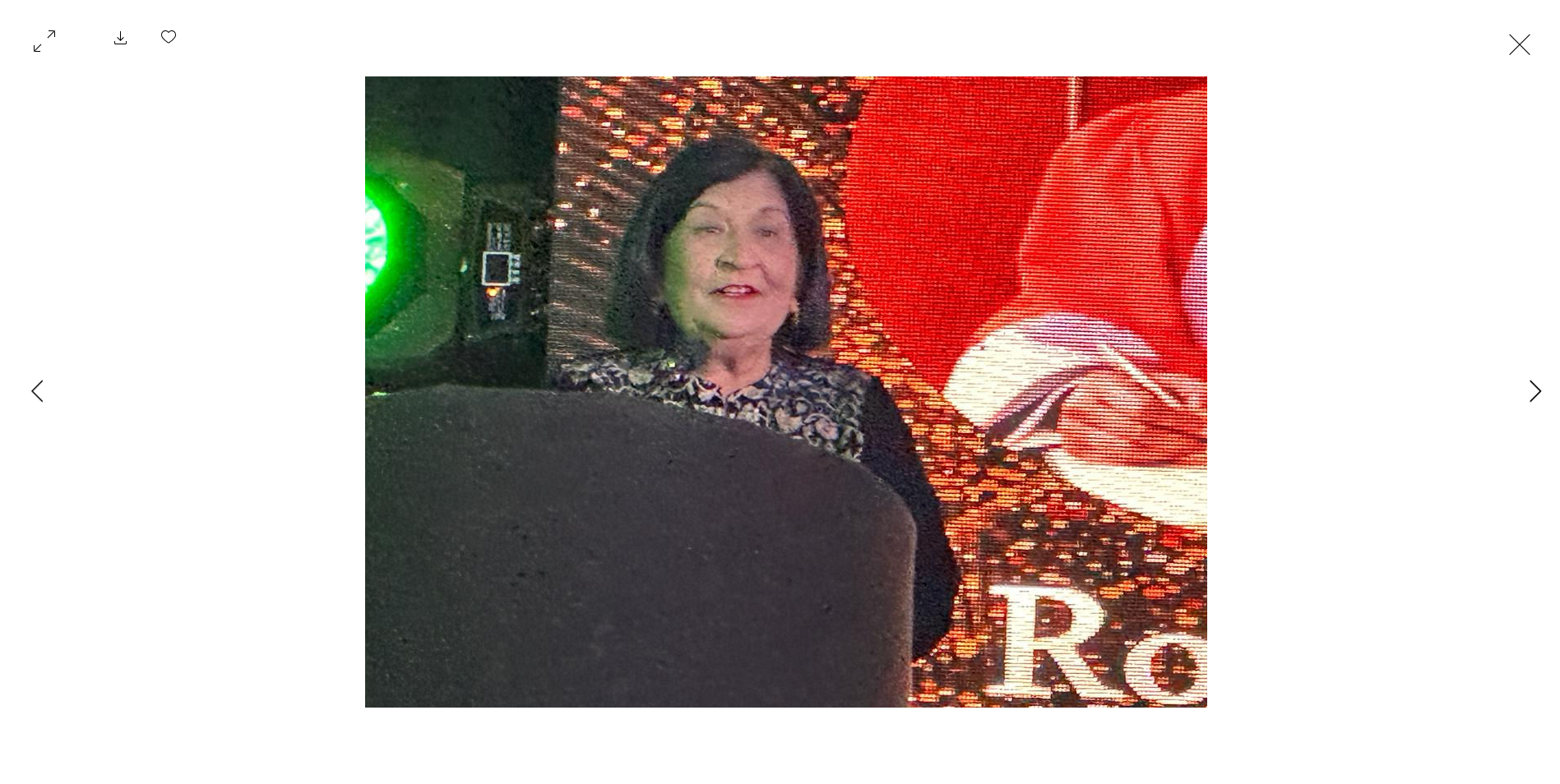
click at [1536, 388] on icon "Next Item" at bounding box center [1535, 391] width 12 height 22
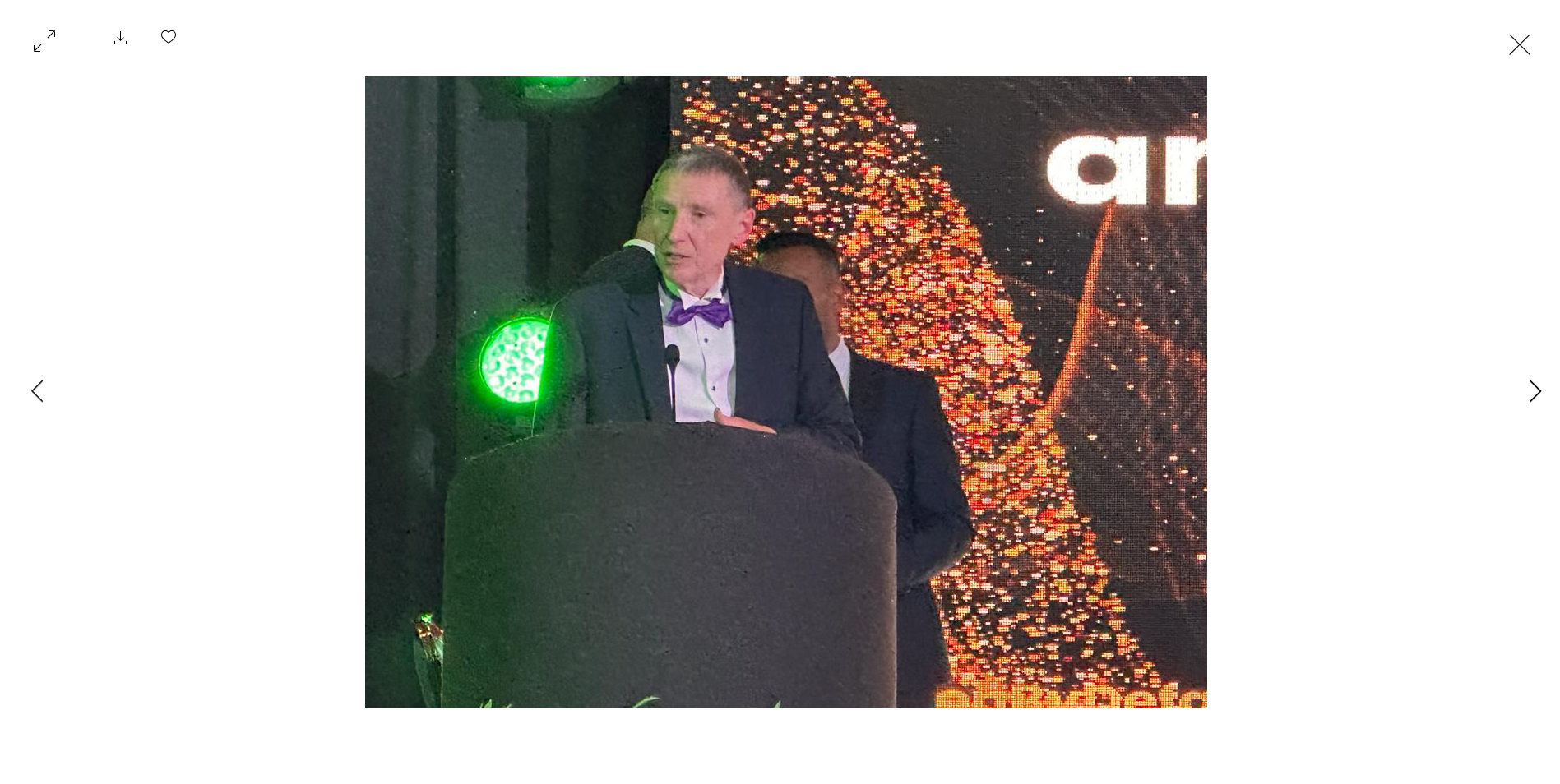
click at [1536, 388] on icon "Next Item" at bounding box center [1535, 391] width 12 height 22
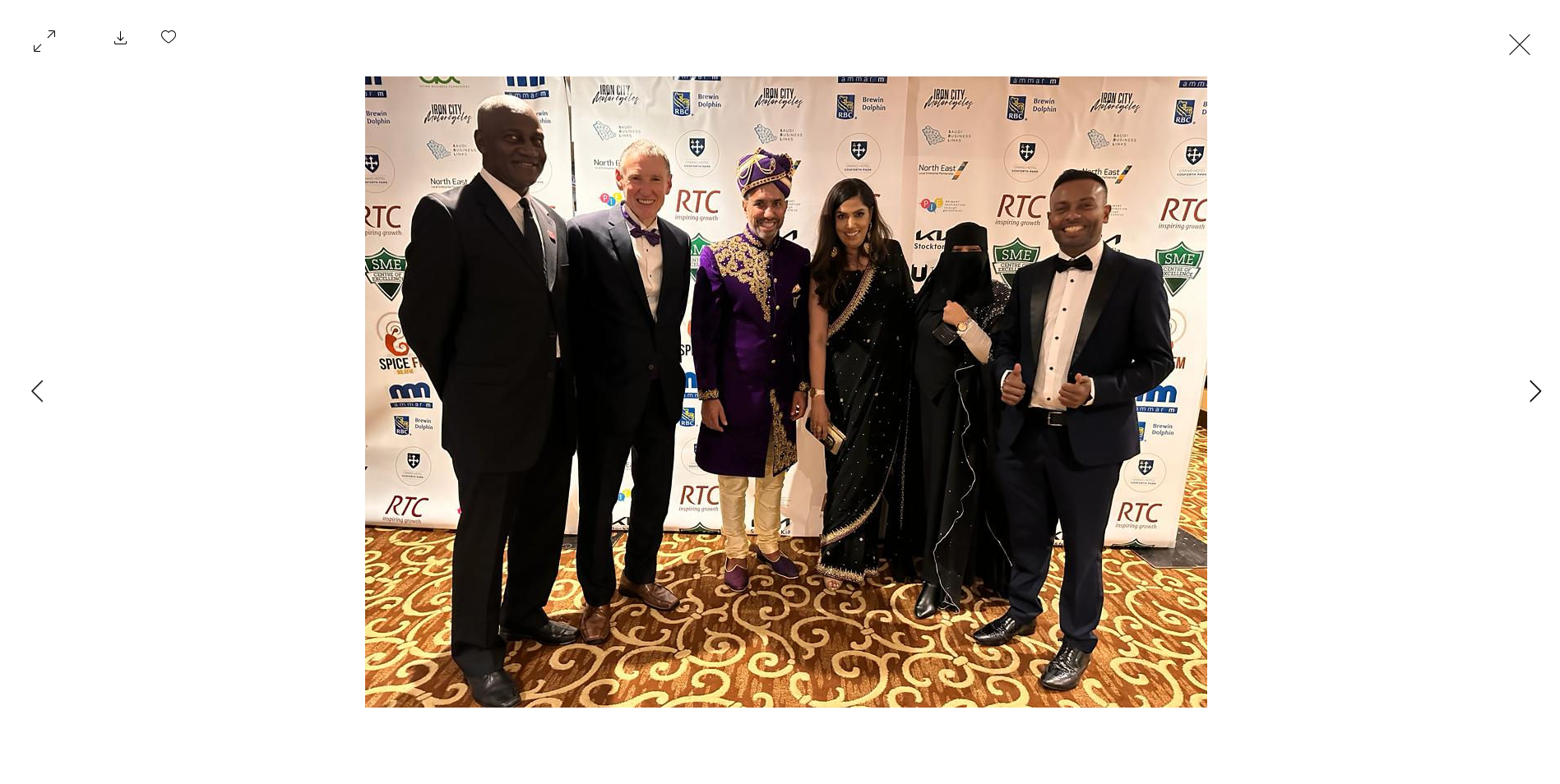
click at [1536, 388] on icon "Next Item" at bounding box center [1535, 391] width 12 height 22
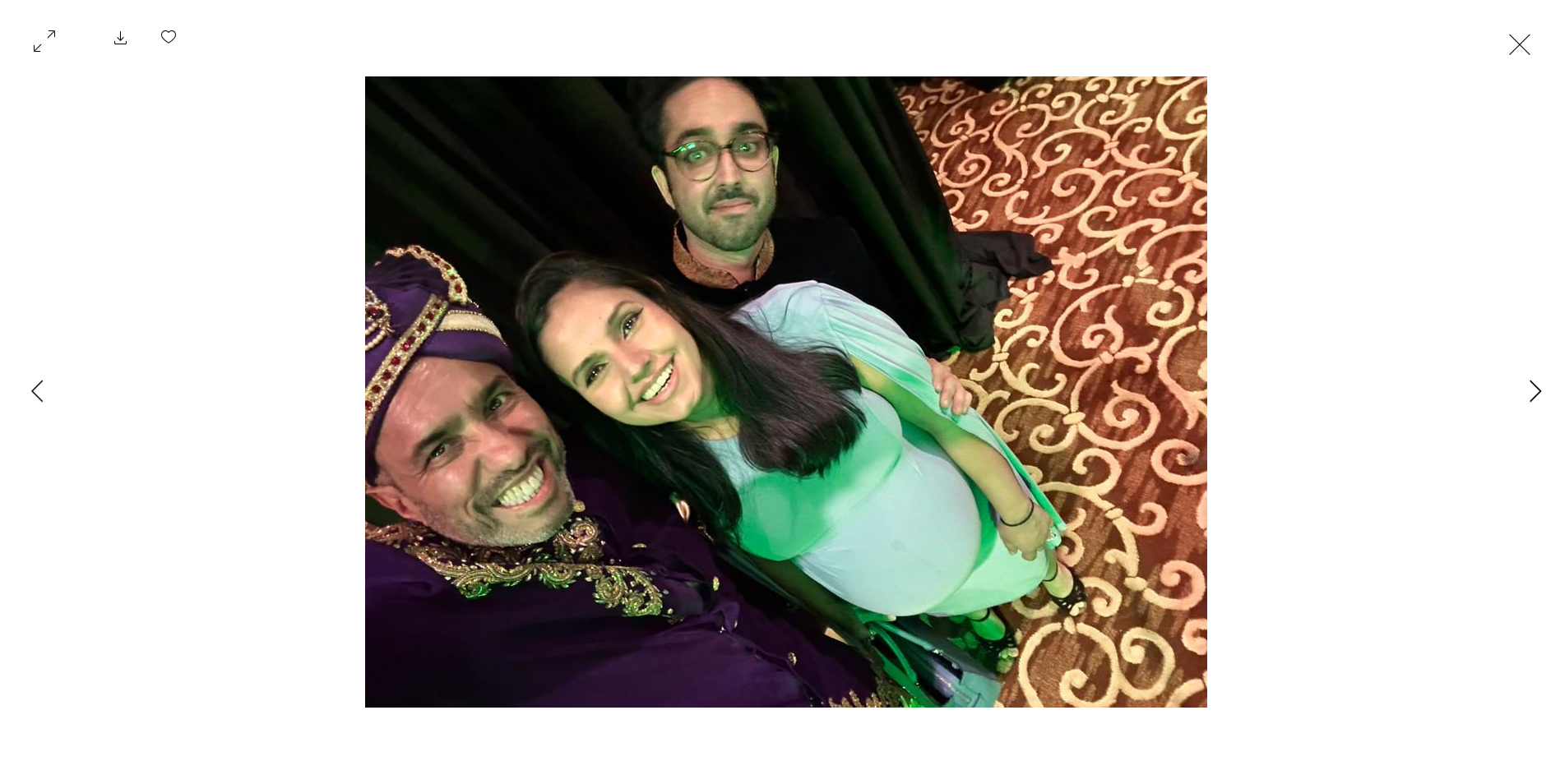
click at [1536, 388] on icon "Next Item" at bounding box center [1535, 391] width 12 height 22
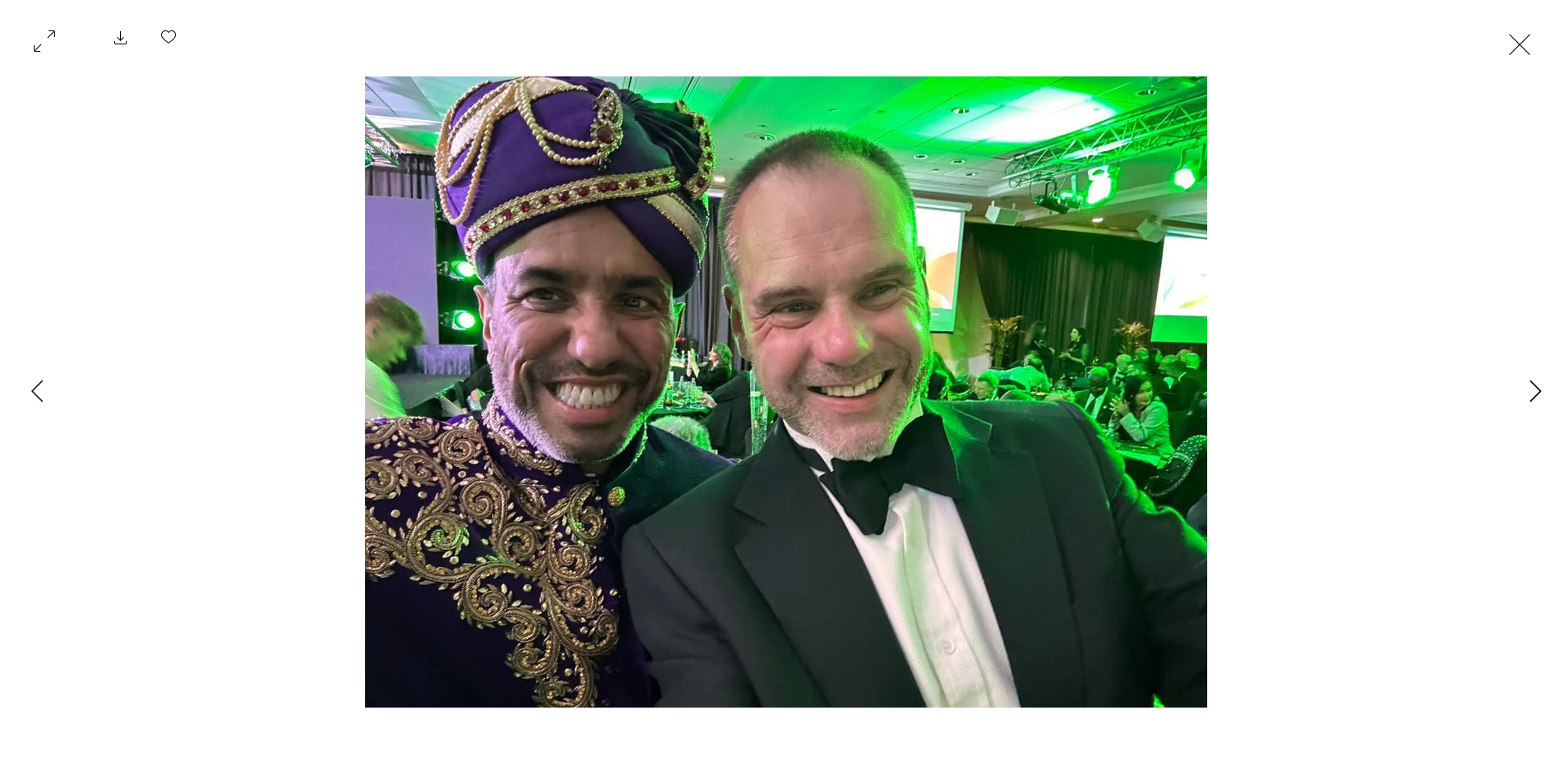
click at [1536, 388] on icon "Next Item" at bounding box center [1535, 391] width 12 height 22
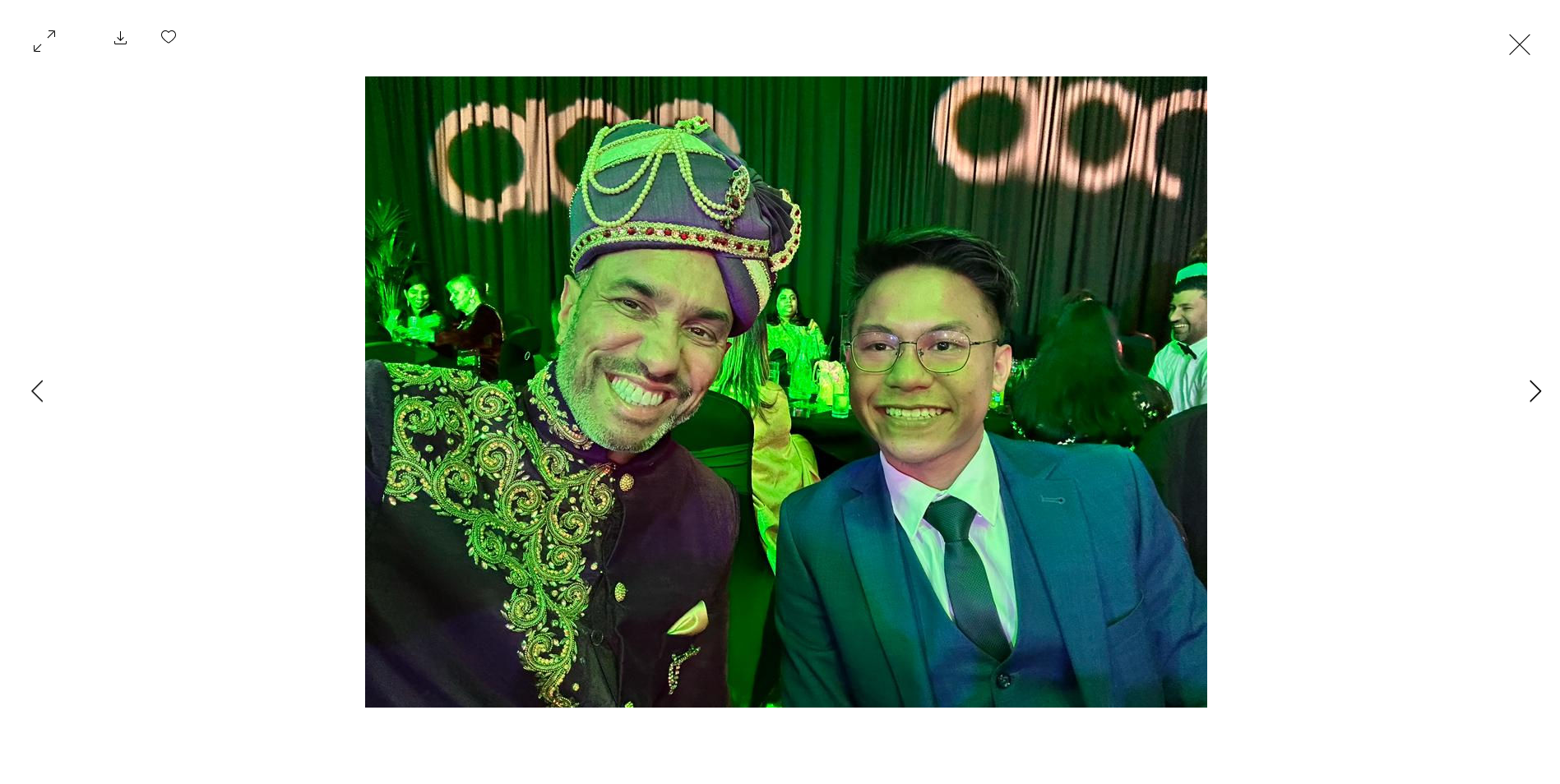
click at [1536, 388] on icon "Next Item" at bounding box center [1535, 391] width 12 height 22
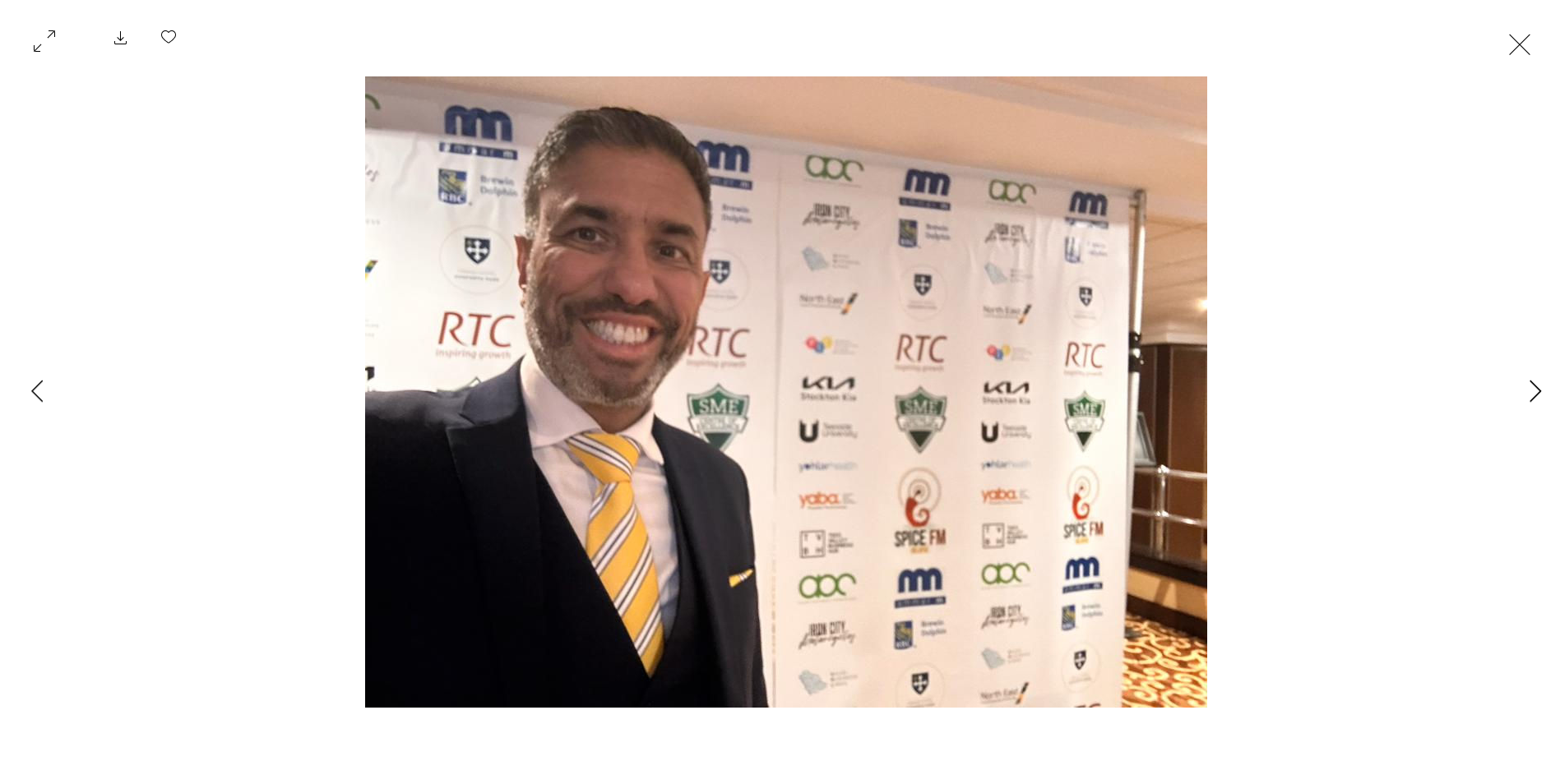
click at [1536, 388] on icon "Next Item" at bounding box center [1535, 391] width 12 height 22
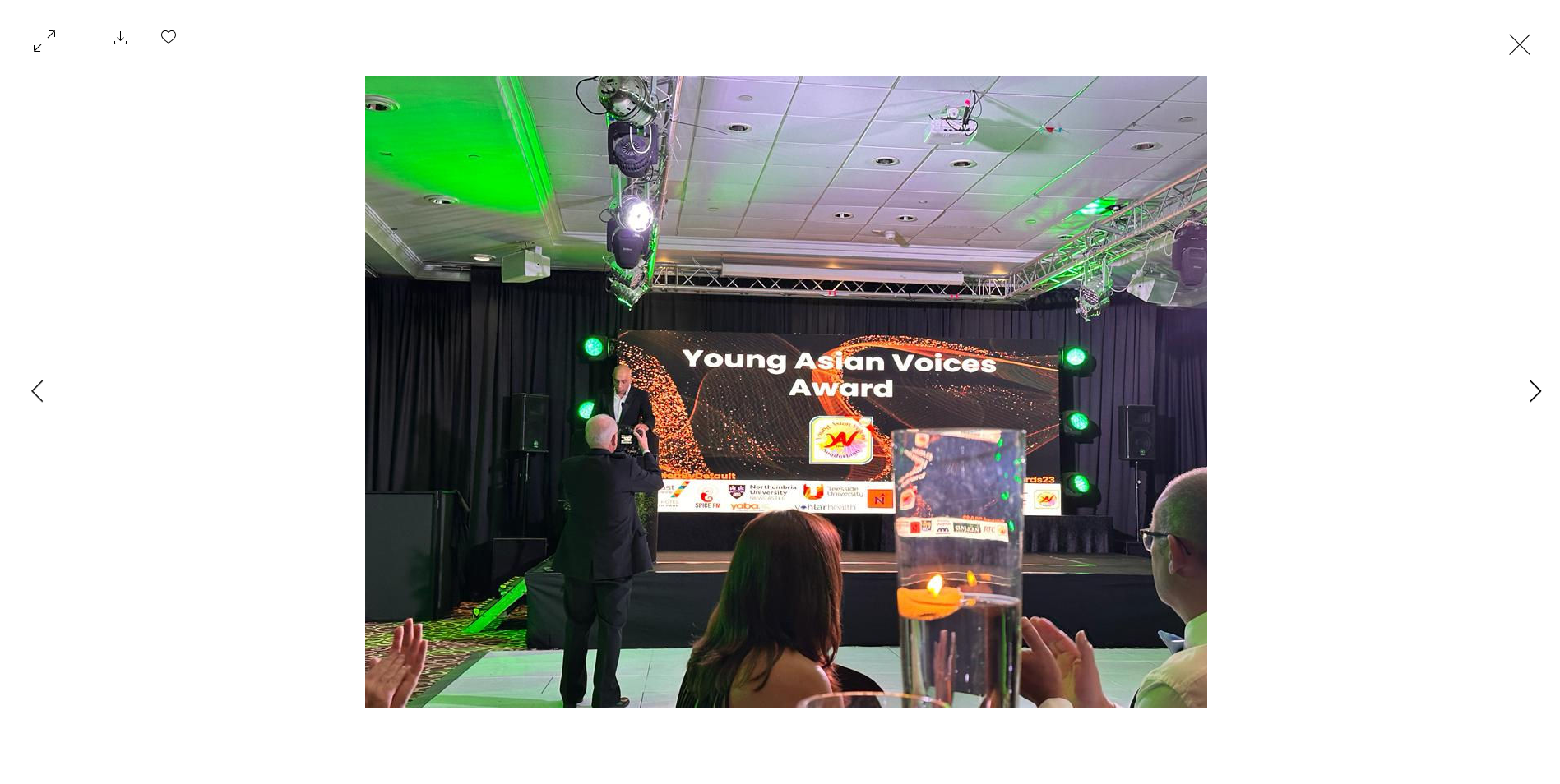
click at [1536, 388] on icon "Next Item" at bounding box center [1535, 391] width 12 height 22
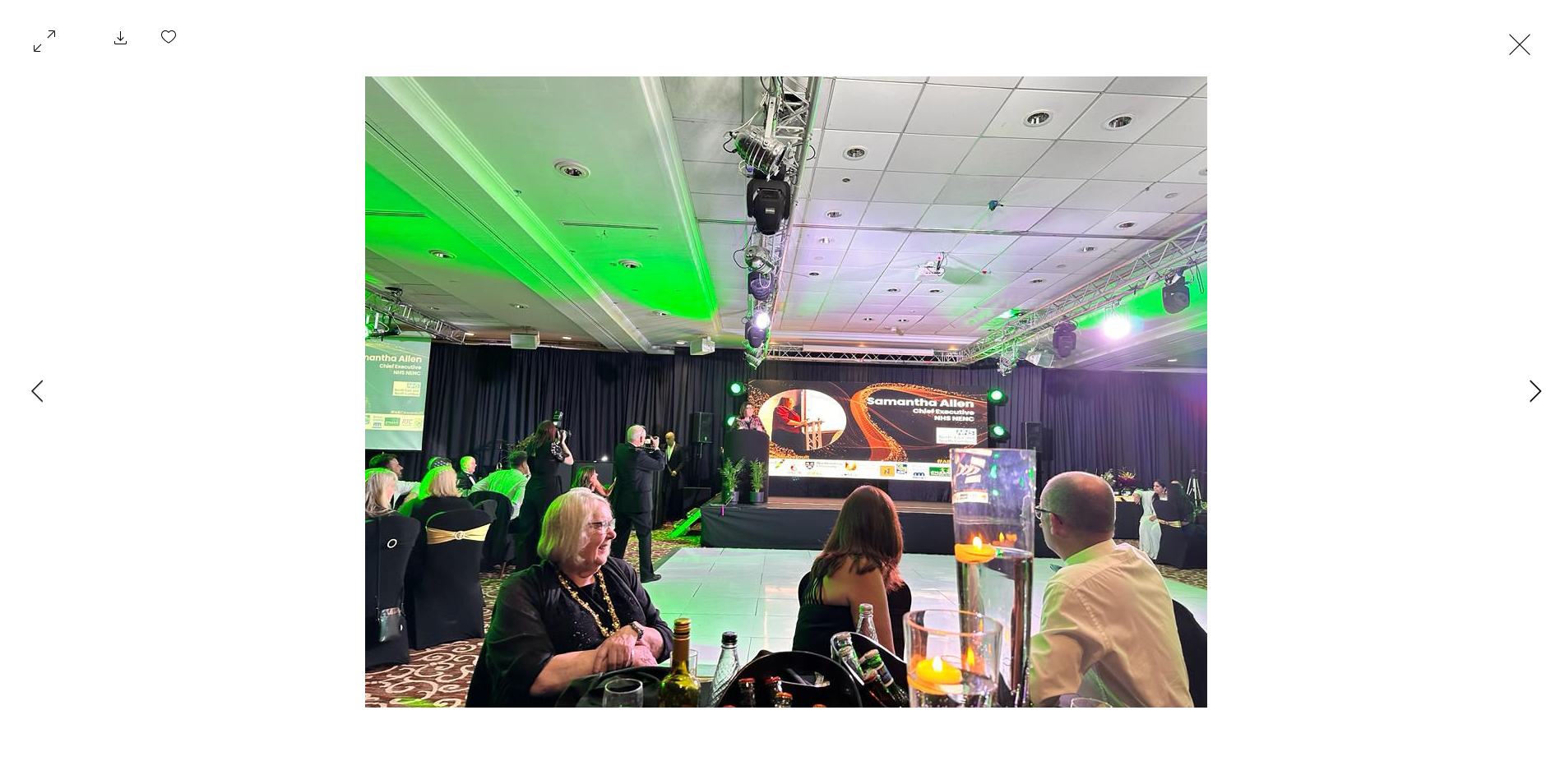
click at [1536, 388] on icon "Next Item" at bounding box center [1535, 391] width 12 height 22
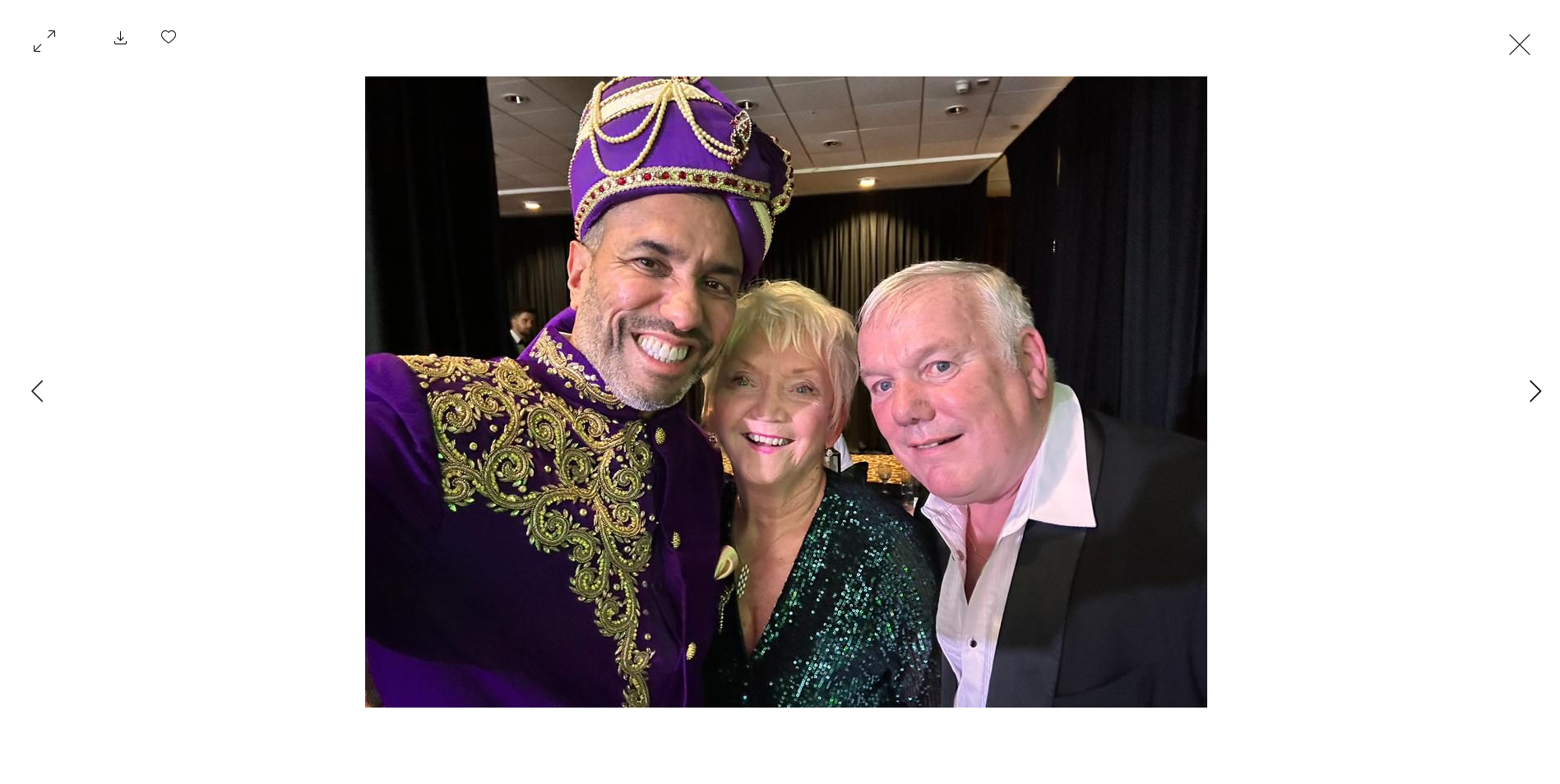
click at [1536, 388] on icon "Next Item" at bounding box center [1535, 391] width 12 height 22
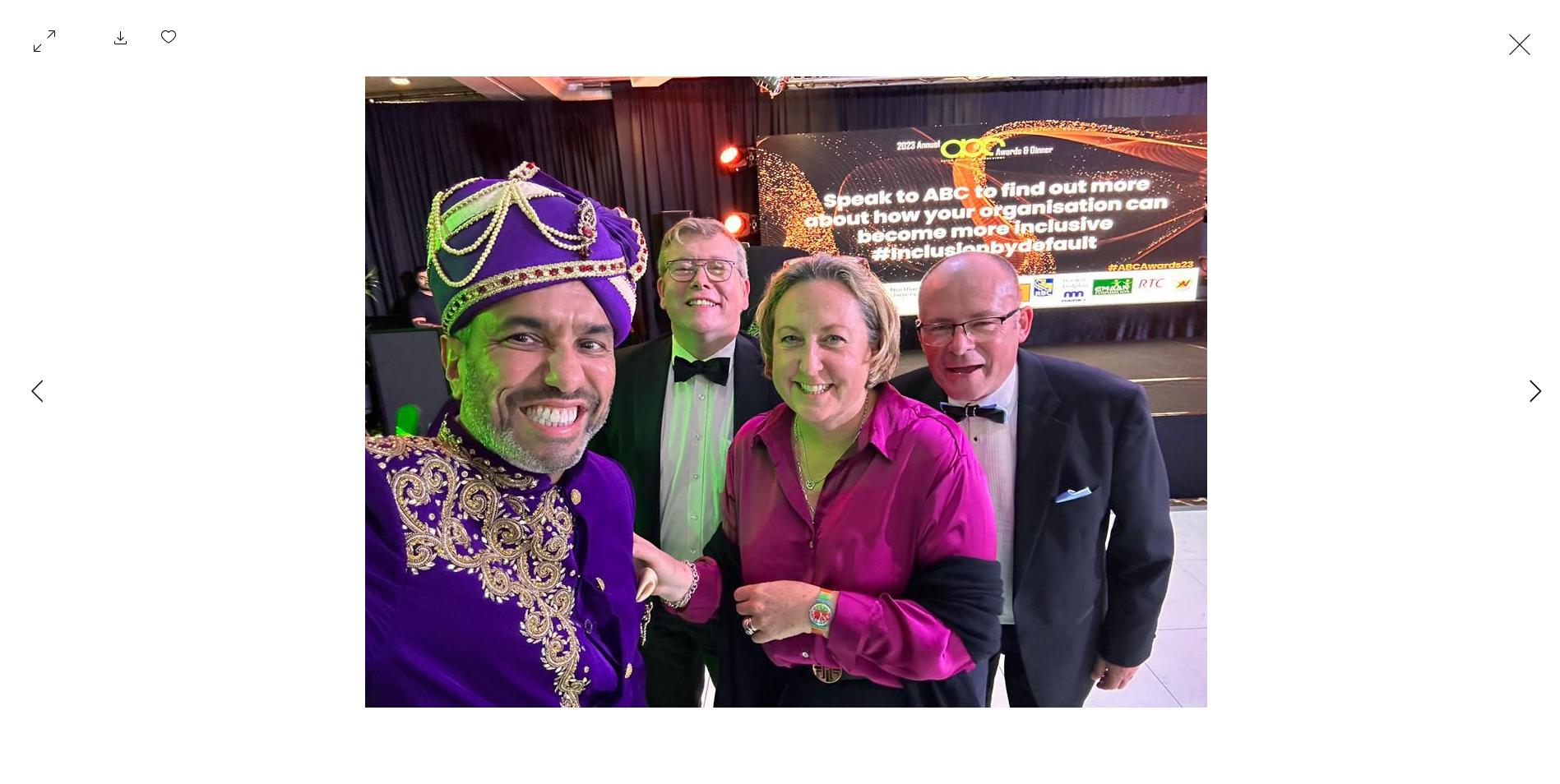
click at [1536, 388] on icon "Next Item" at bounding box center [1535, 391] width 12 height 22
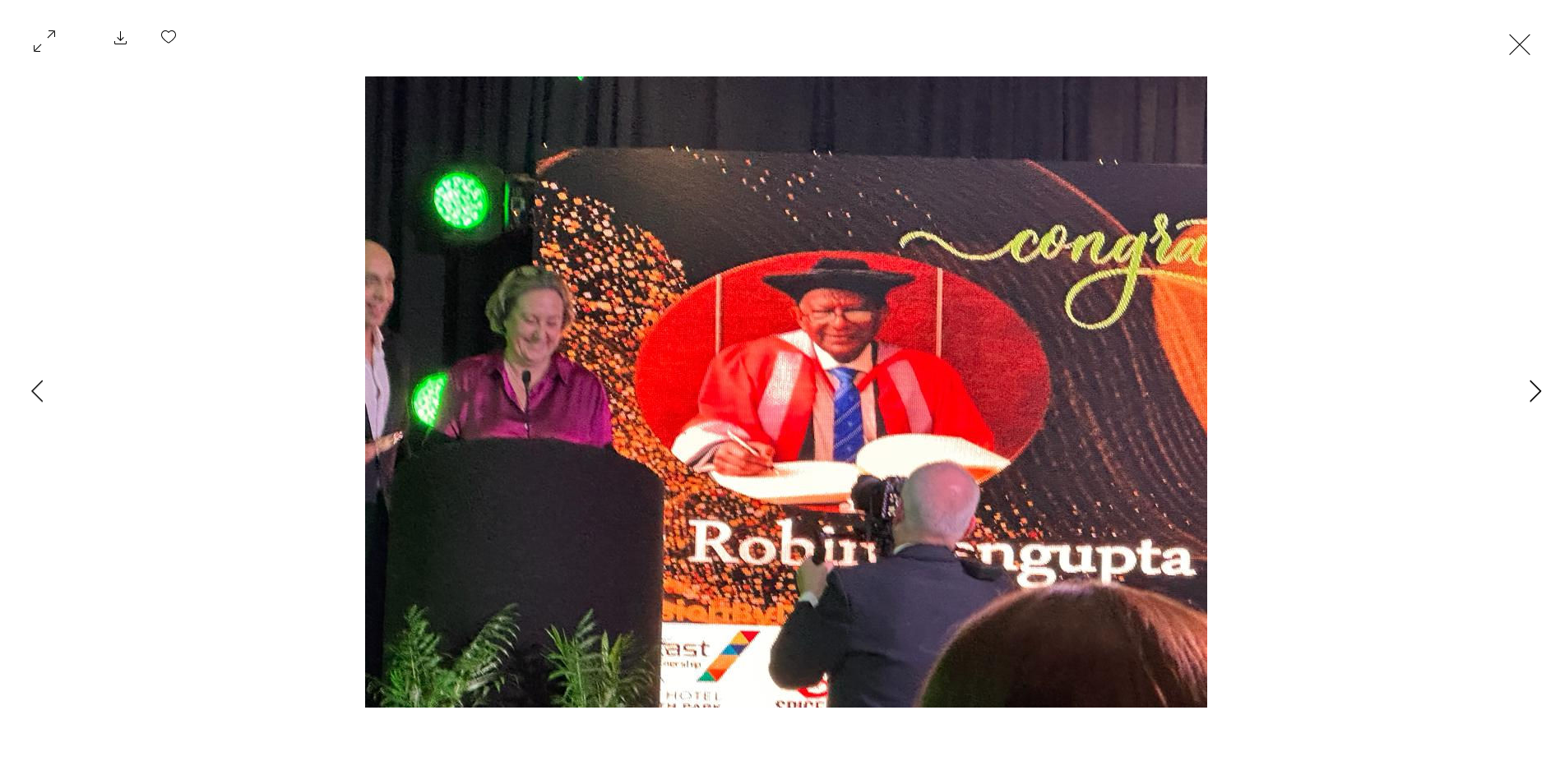
click at [1536, 388] on icon "Next Item" at bounding box center [1535, 391] width 12 height 22
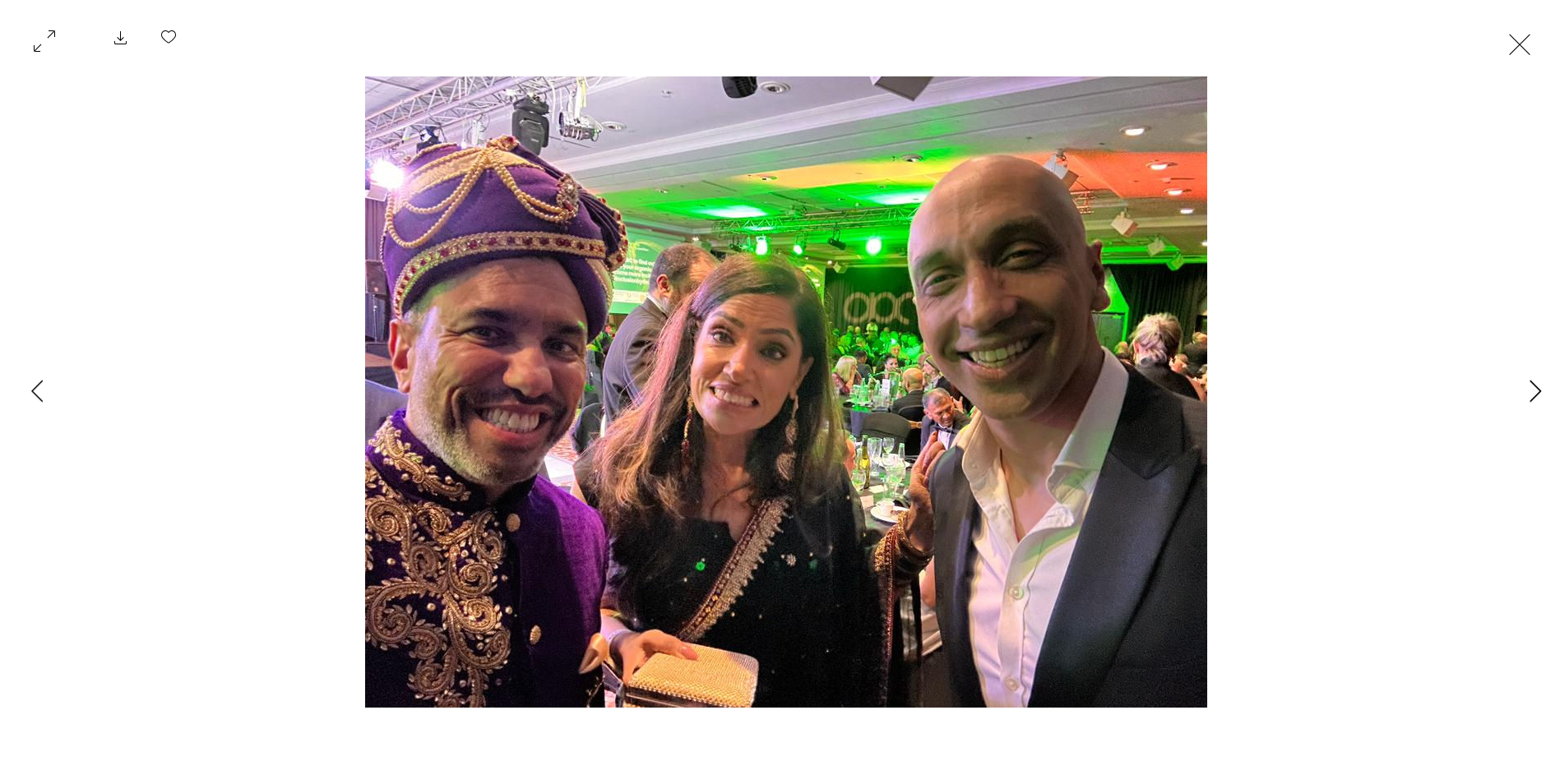
click at [1536, 388] on icon "Next Item" at bounding box center [1535, 391] width 12 height 22
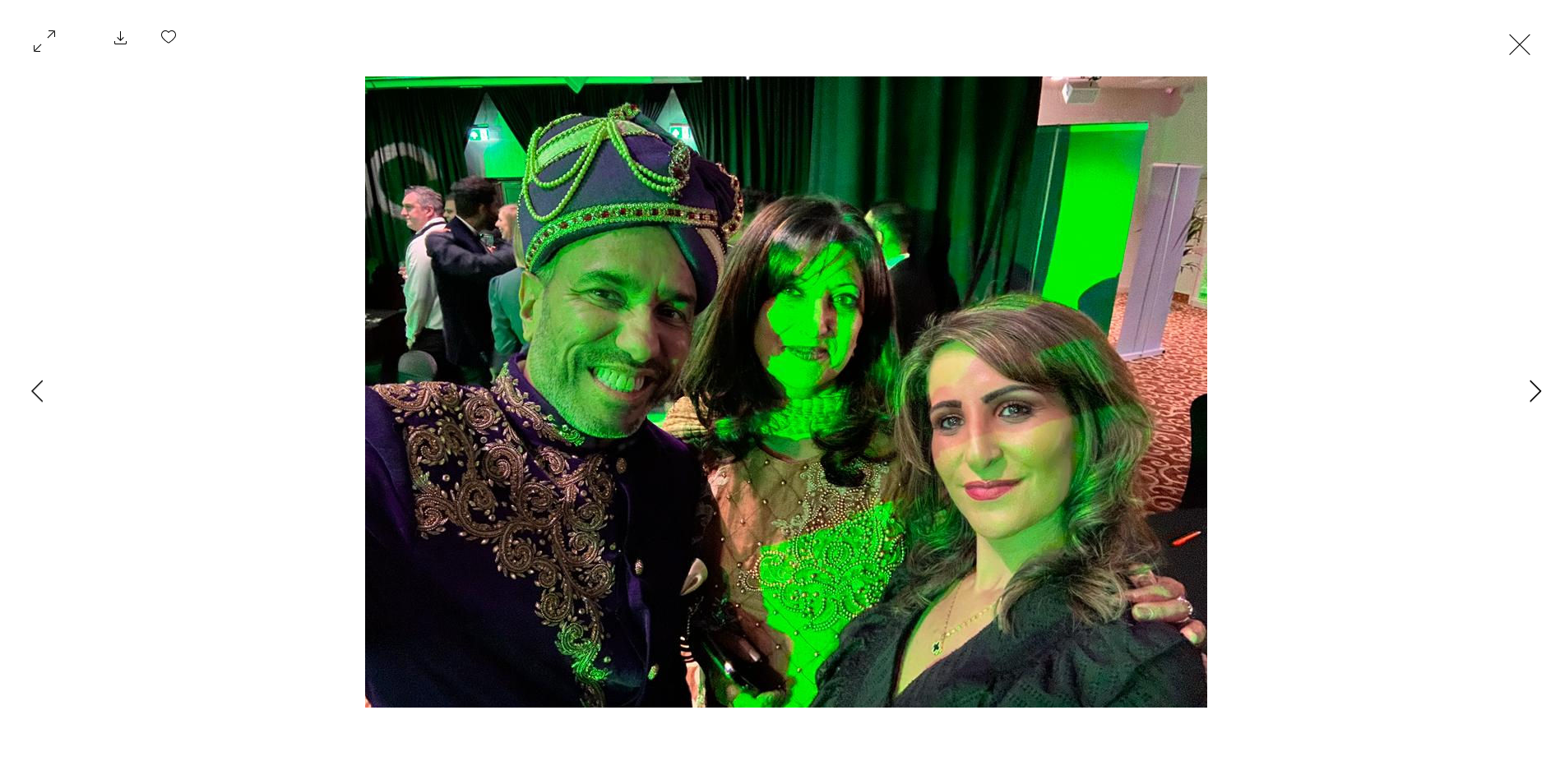
click at [1536, 388] on icon "Next Item" at bounding box center [1535, 391] width 12 height 22
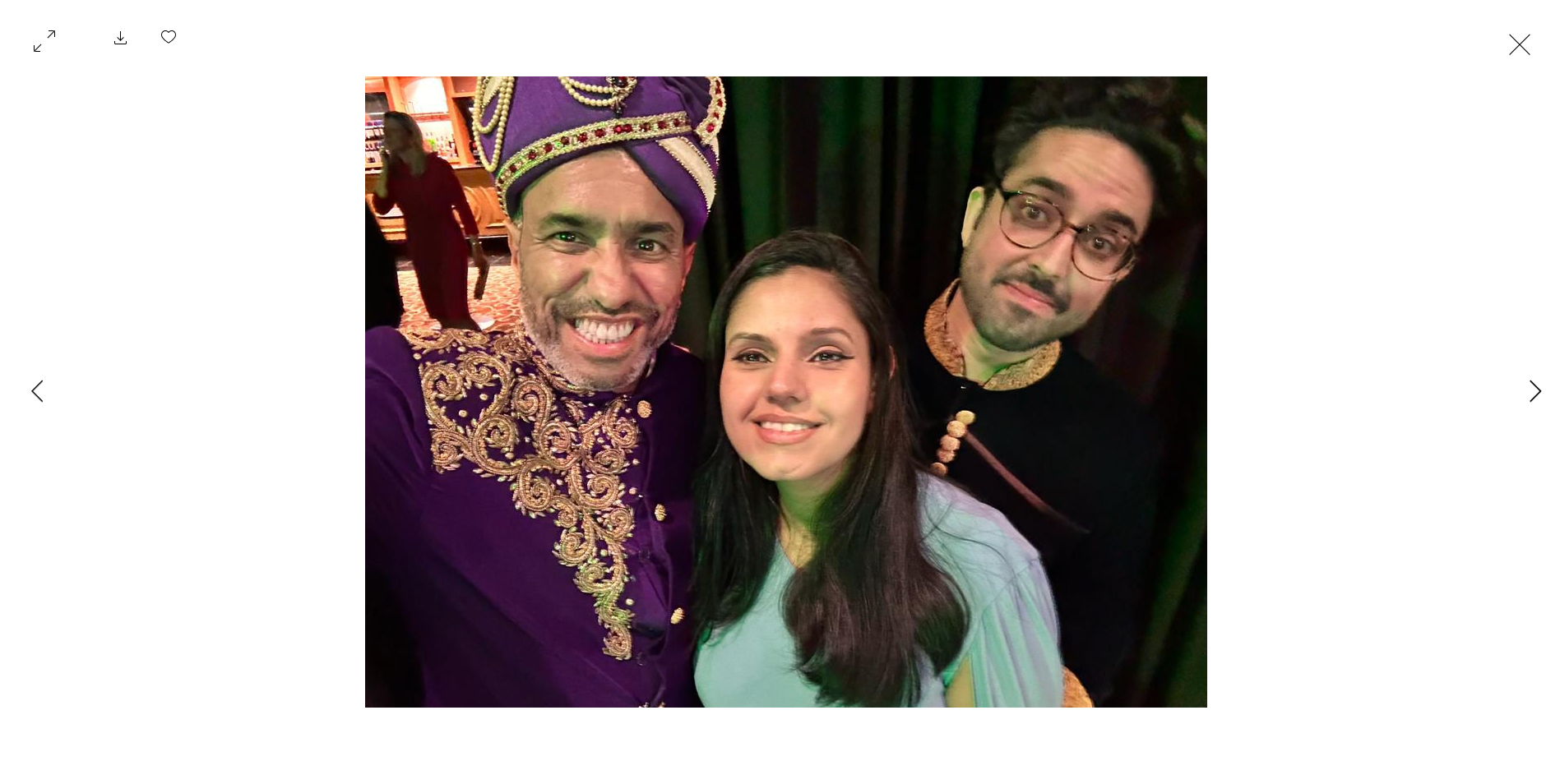
click at [1536, 388] on icon "Next Item" at bounding box center [1535, 391] width 12 height 22
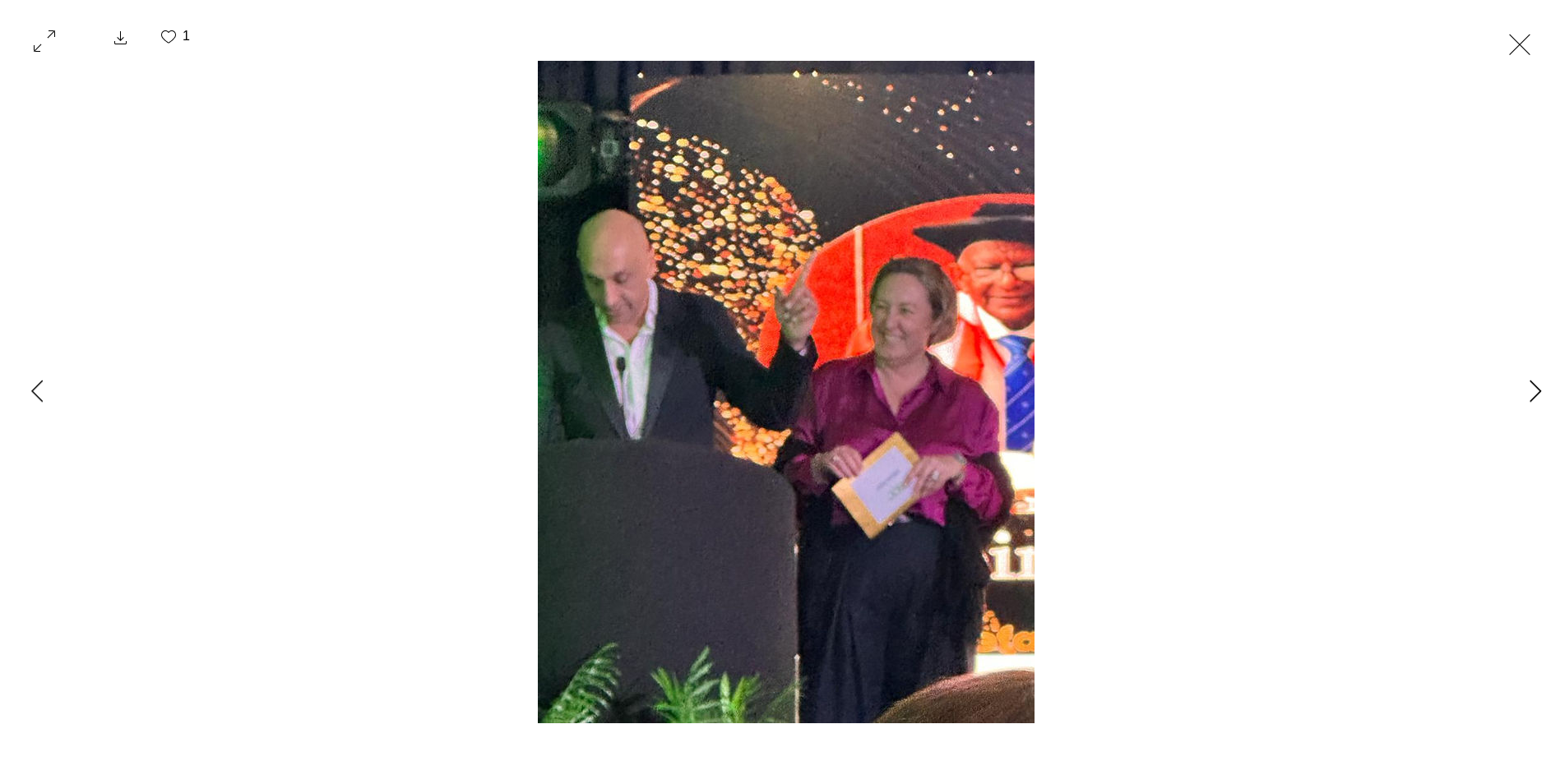
click at [1536, 388] on icon "Next Item" at bounding box center [1535, 391] width 12 height 22
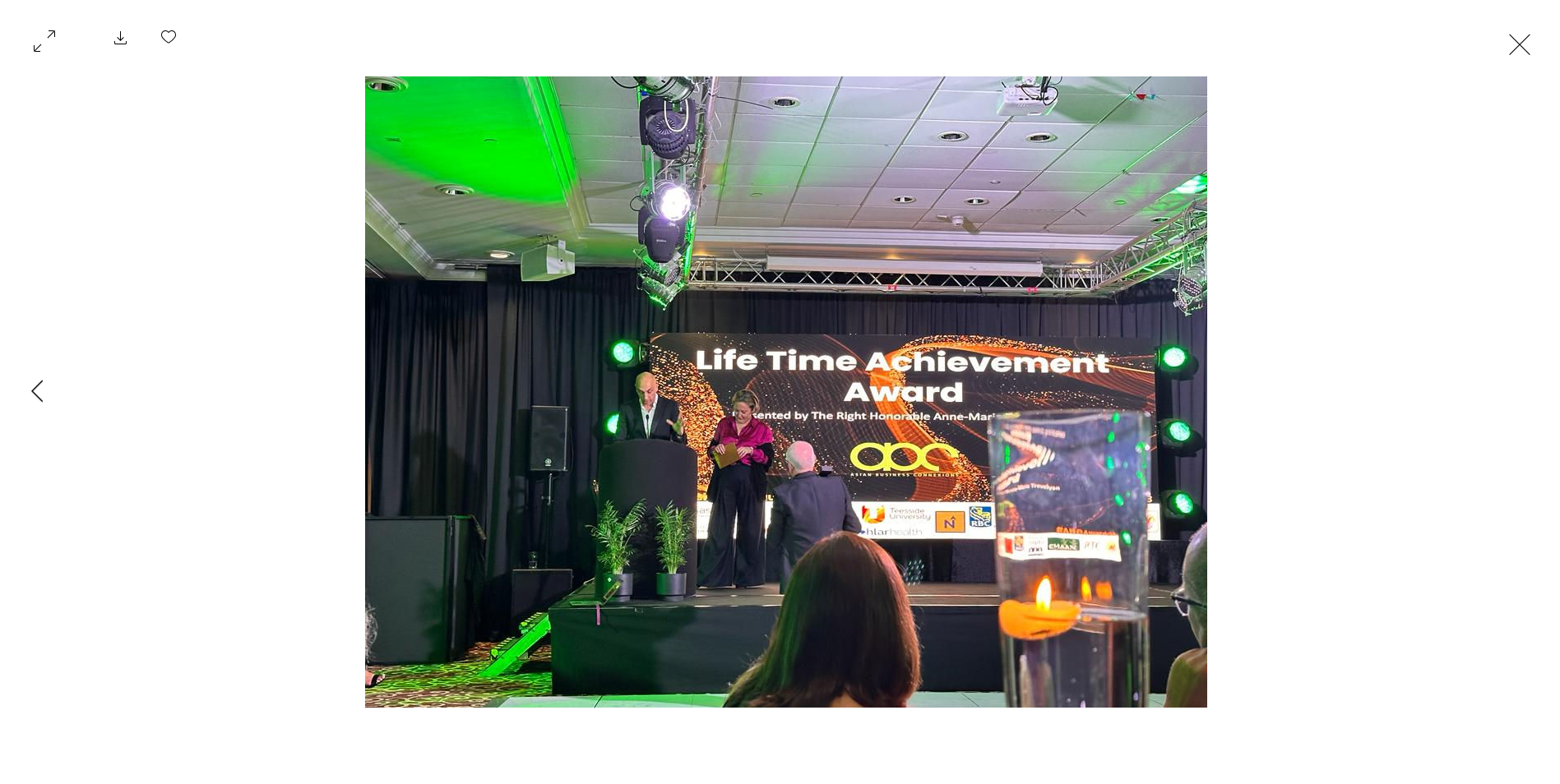
click at [1536, 388] on div "Gallery item, detailed view" at bounding box center [786, 392] width 1572 height 662
click at [1513, 44] on button "Exit expand mode" at bounding box center [1519, 43] width 31 height 36
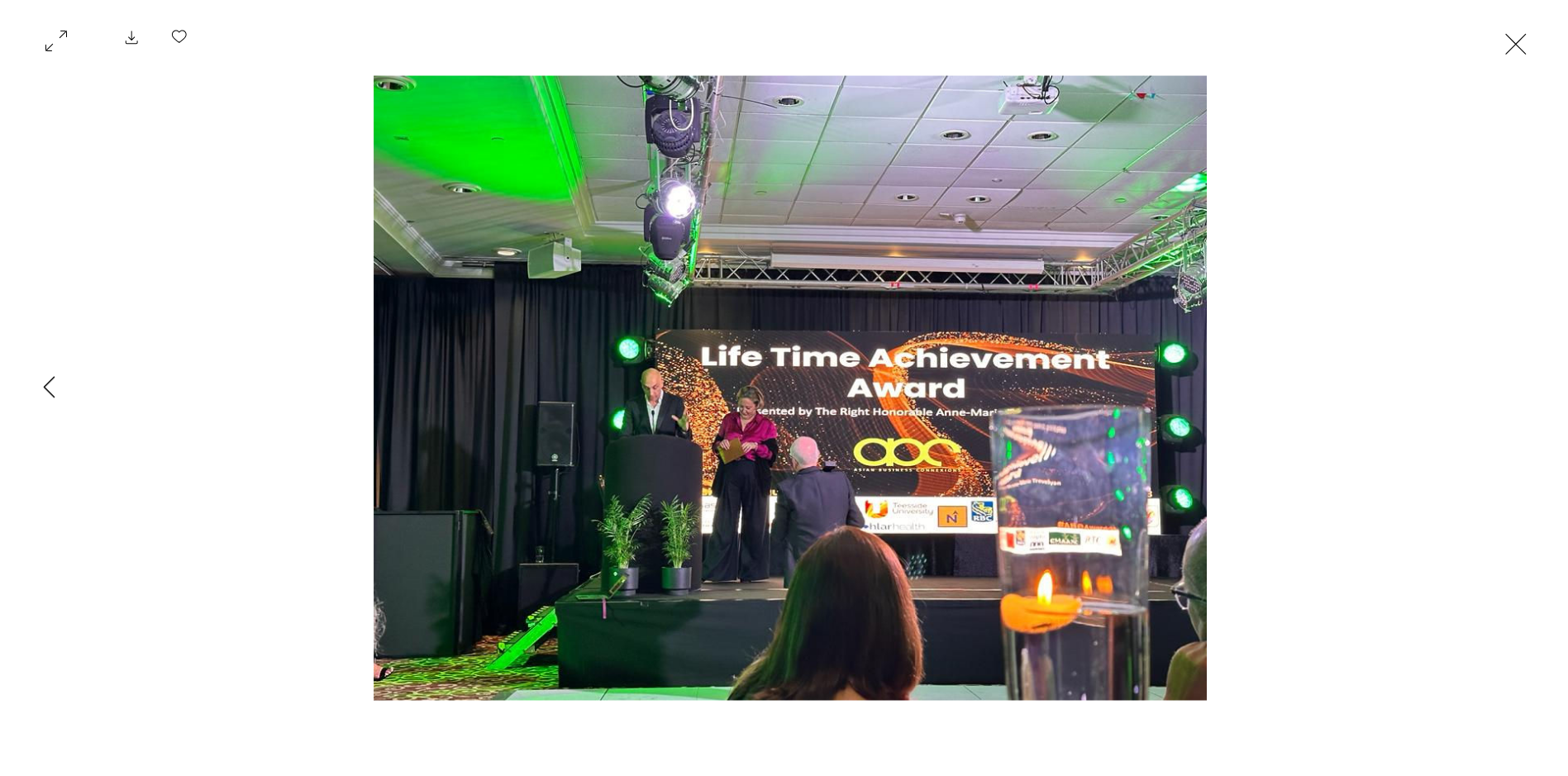
scroll to position [133, 0]
